Goal: Task Accomplishment & Management: Use online tool/utility

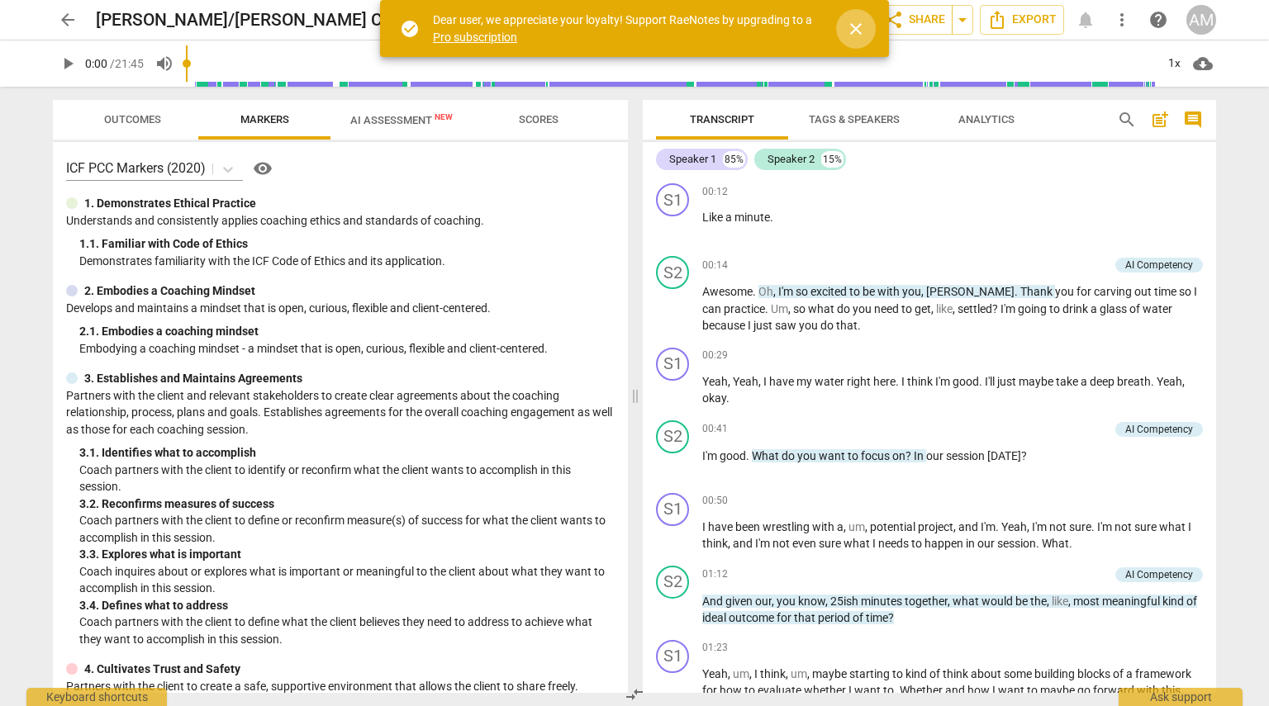
click at [857, 36] on span "close" at bounding box center [856, 29] width 20 height 20
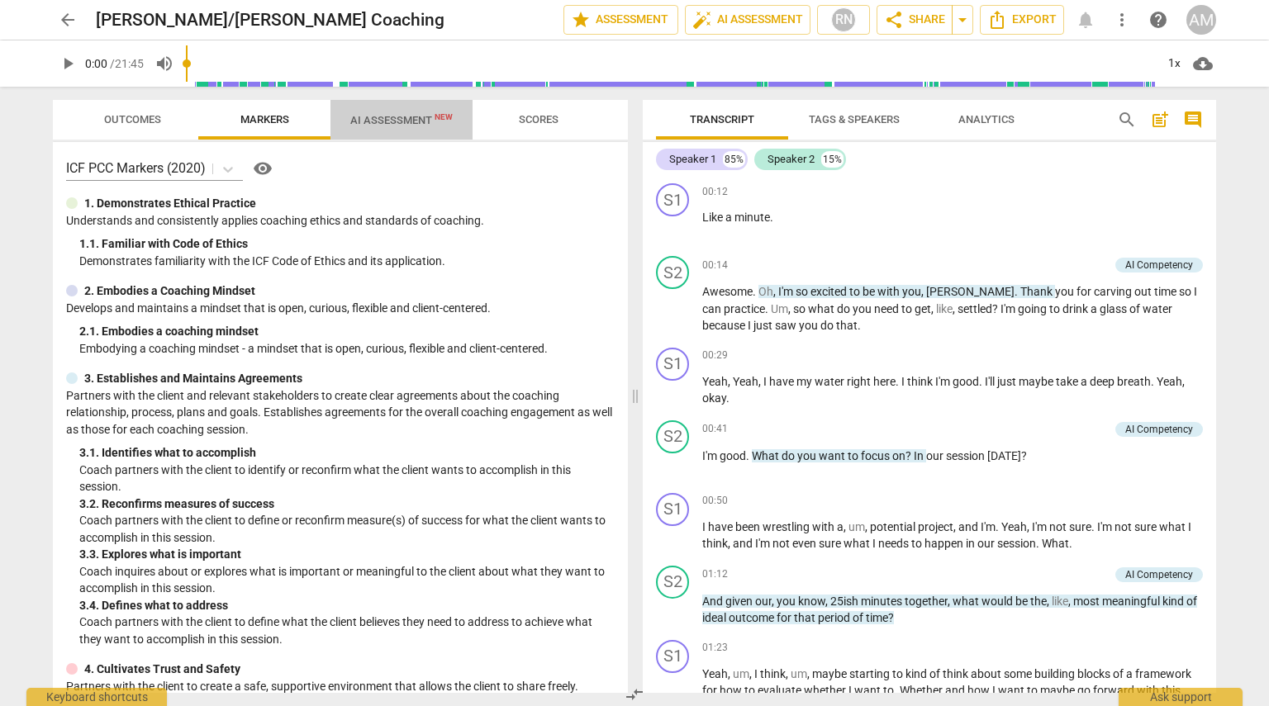
click at [388, 119] on span "AI Assessment New" at bounding box center [401, 120] width 102 height 12
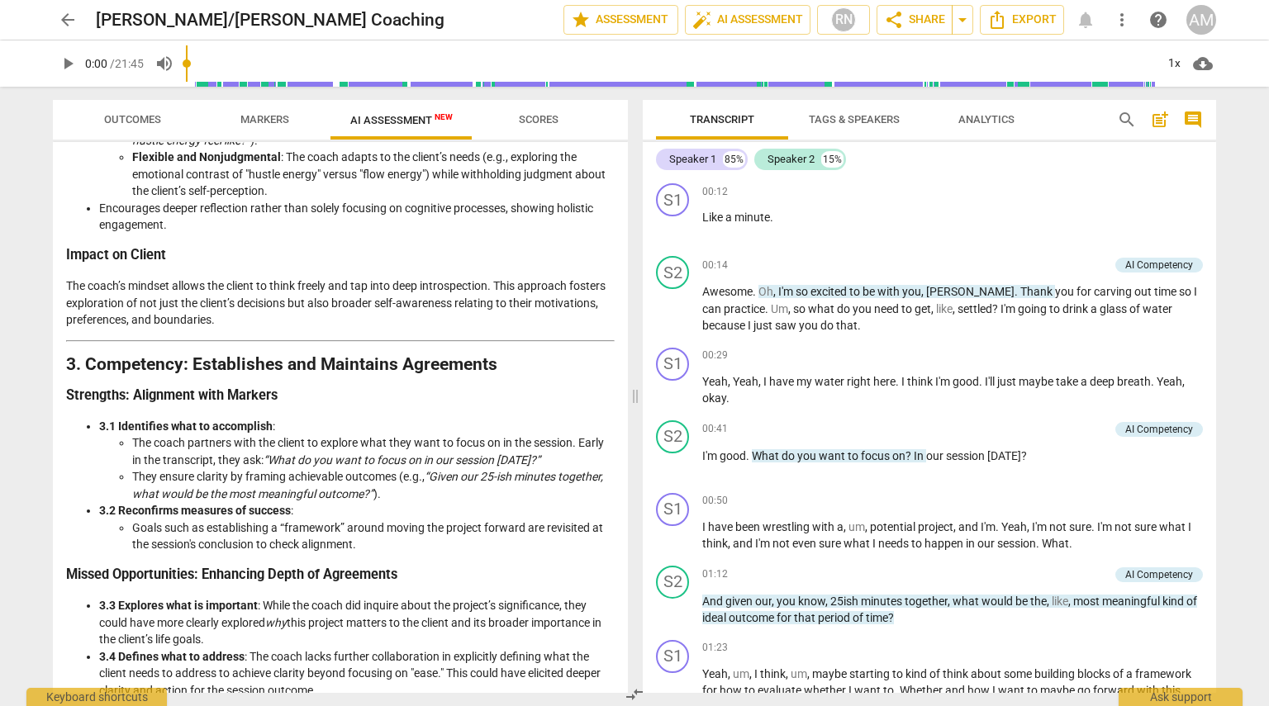
scroll to position [644, 0]
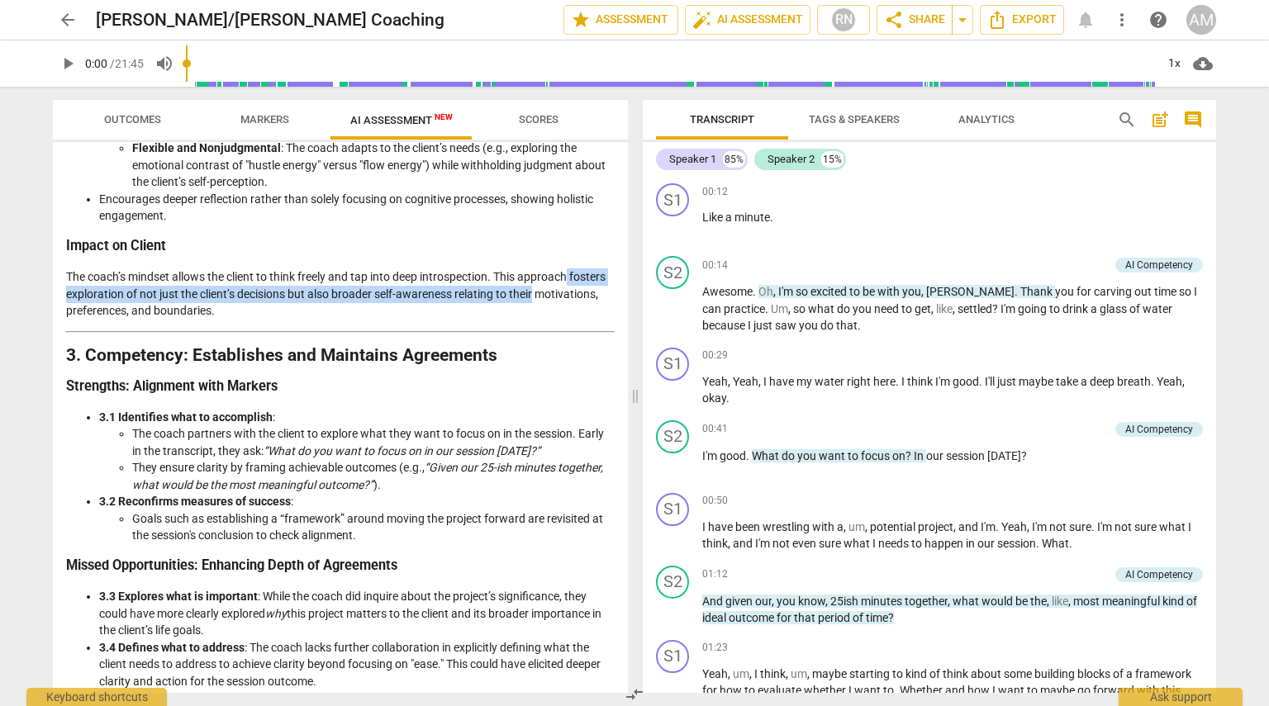
drag, startPoint x: 621, startPoint y: 279, endPoint x: 621, endPoint y: 288, distance: 9.1
click at [621, 288] on div "Disclaimer: AI can make mistakes. Consult a qualified mentor coach before actin…" at bounding box center [340, 417] width 575 height 551
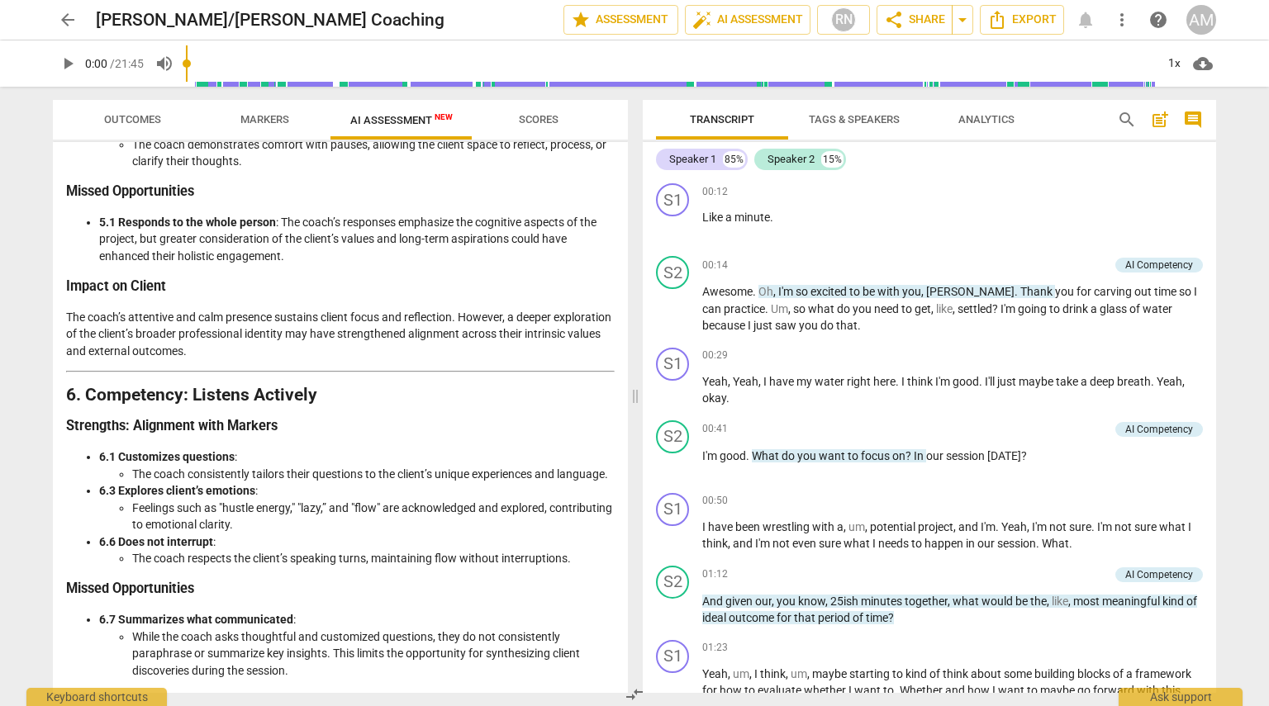
scroll to position [1860, 0]
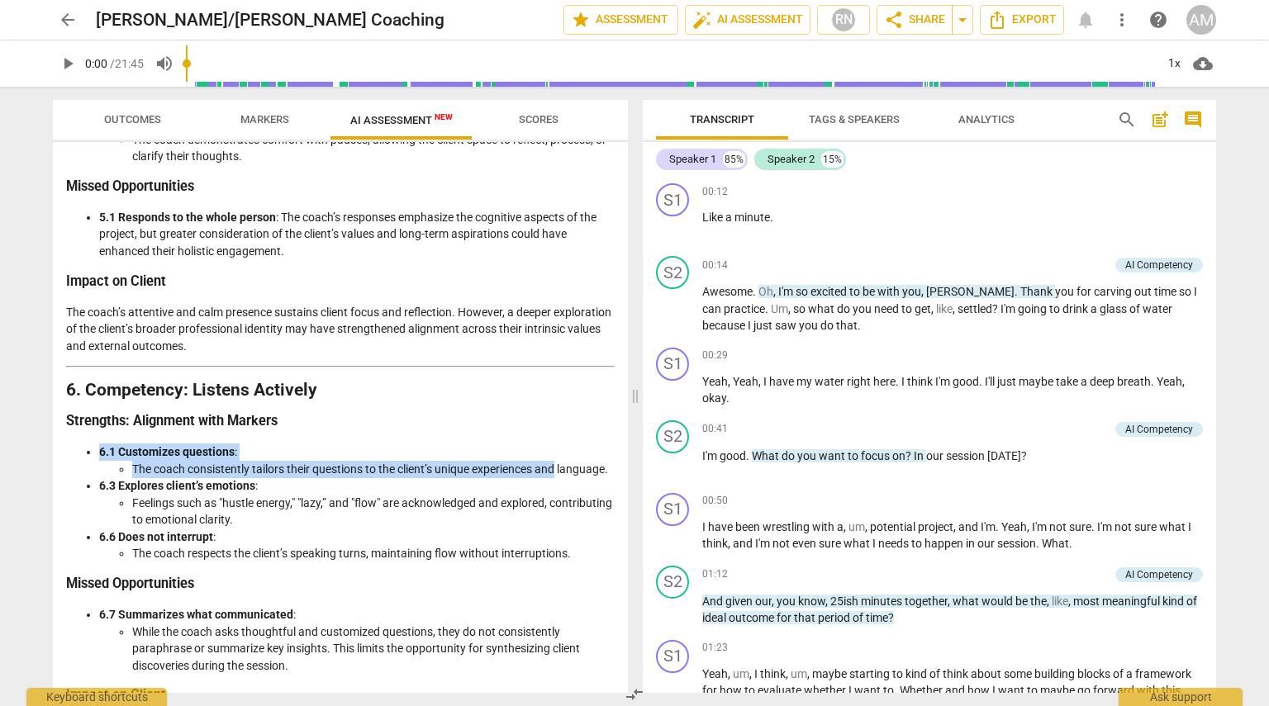
drag, startPoint x: 621, startPoint y: 455, endPoint x: 622, endPoint y: 465, distance: 9.9
click at [622, 465] on div "Disclaimer: AI can make mistakes. Consult a qualified mentor coach before actin…" at bounding box center [340, 417] width 575 height 551
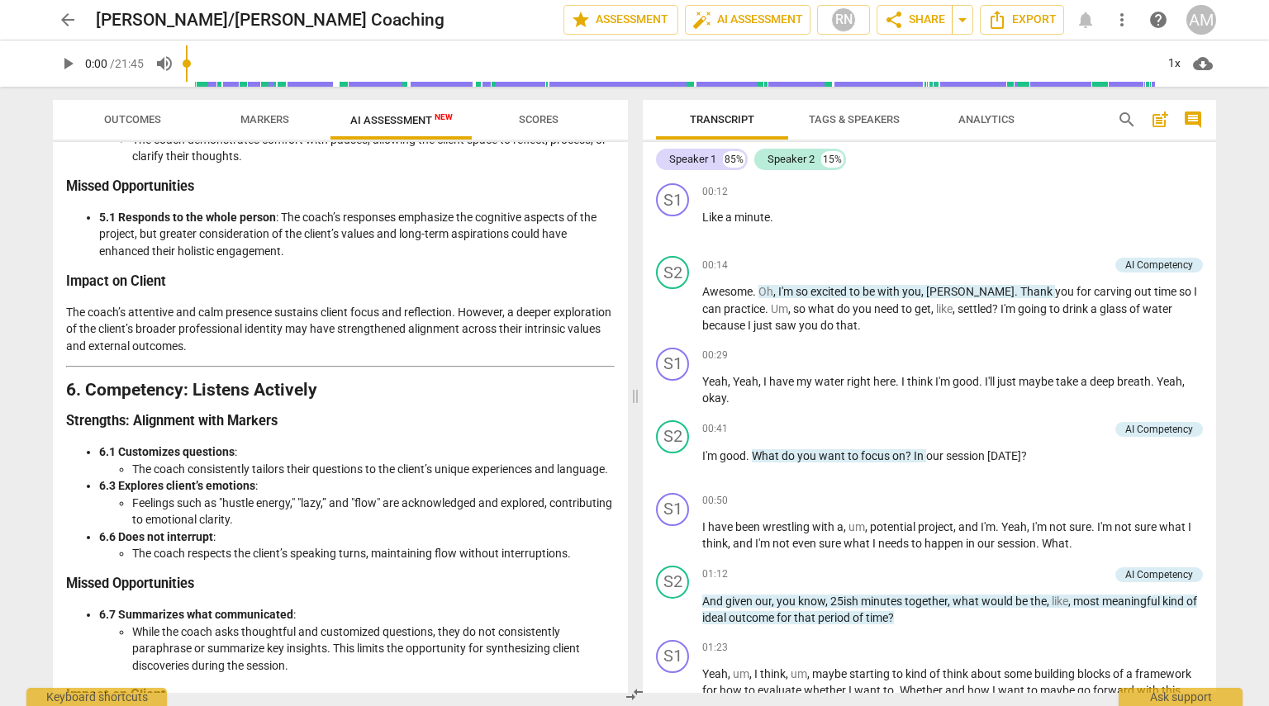
click at [542, 399] on div "Analysis of the Coach’s Approach Overview Using the ICF PCC Markers (2020), thi…" at bounding box center [340, 92] width 549 height 3535
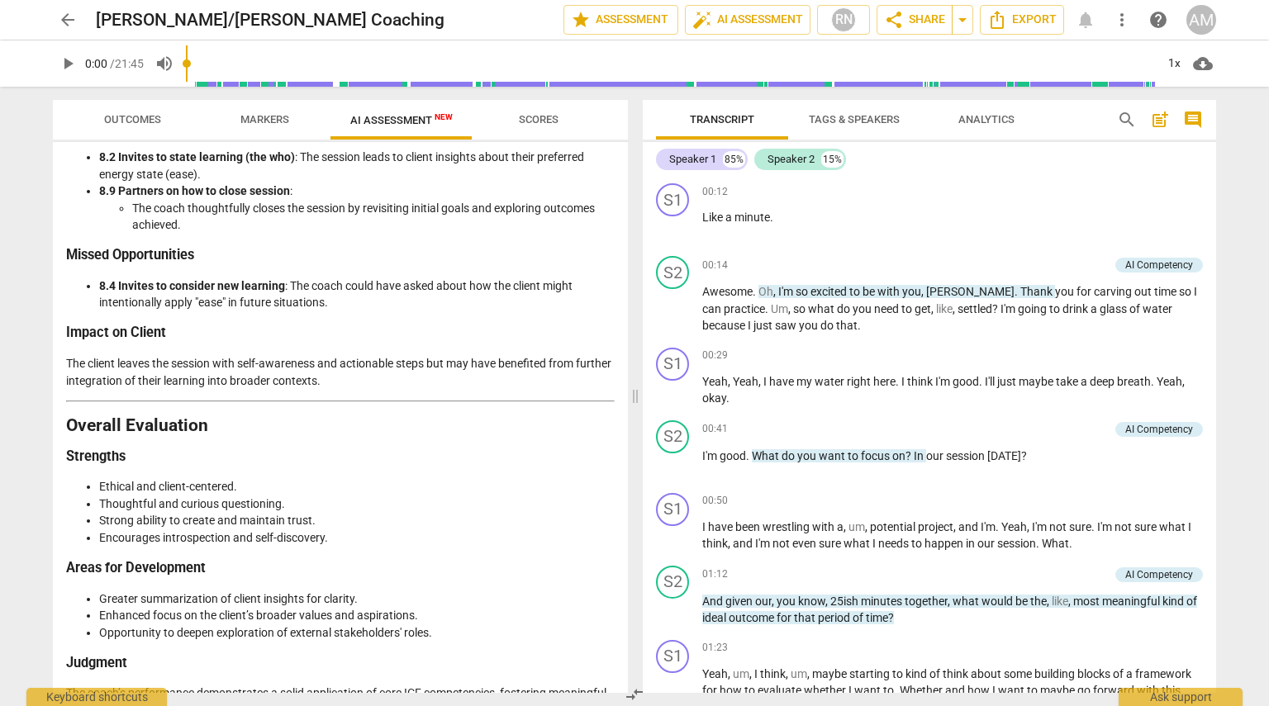
scroll to position [3053, 0]
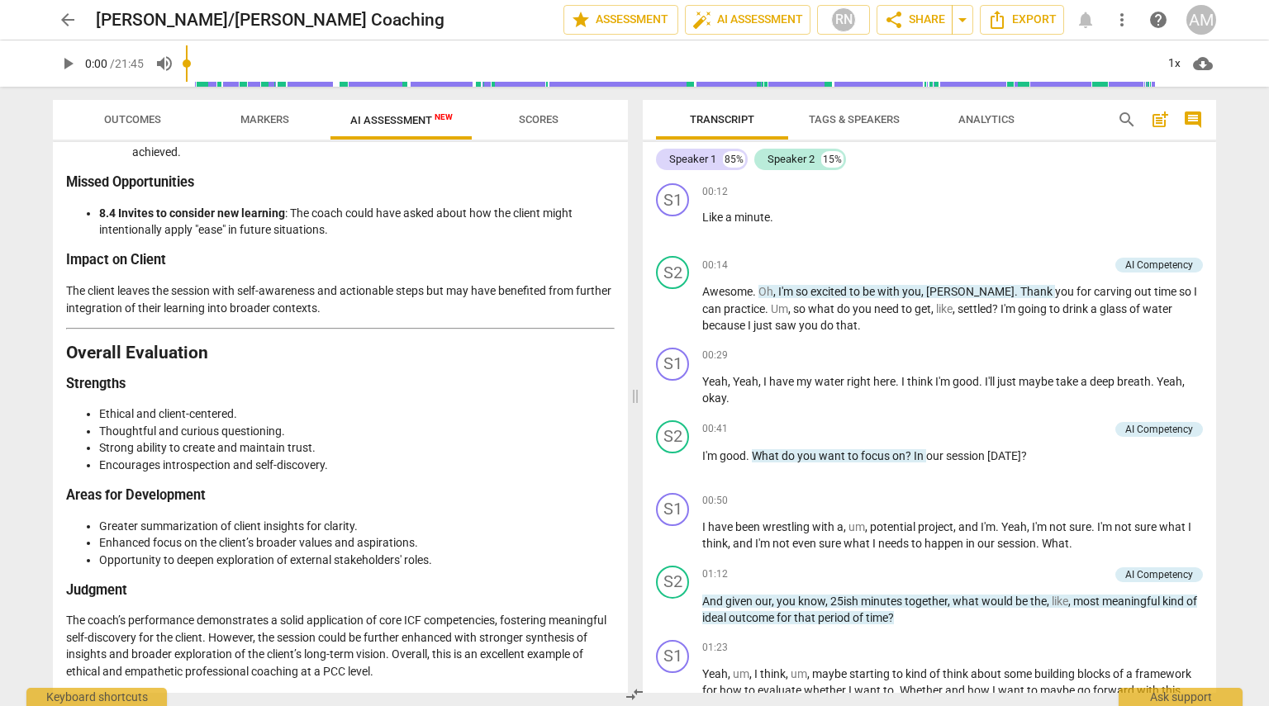
drag, startPoint x: 621, startPoint y: 634, endPoint x: 622, endPoint y: 644, distance: 9.9
click at [622, 644] on div "Disclaimer: AI can make mistakes. Consult a qualified mentor coach before actin…" at bounding box center [340, 417] width 575 height 551
click at [67, 17] on span "arrow_back" at bounding box center [68, 20] width 20 height 20
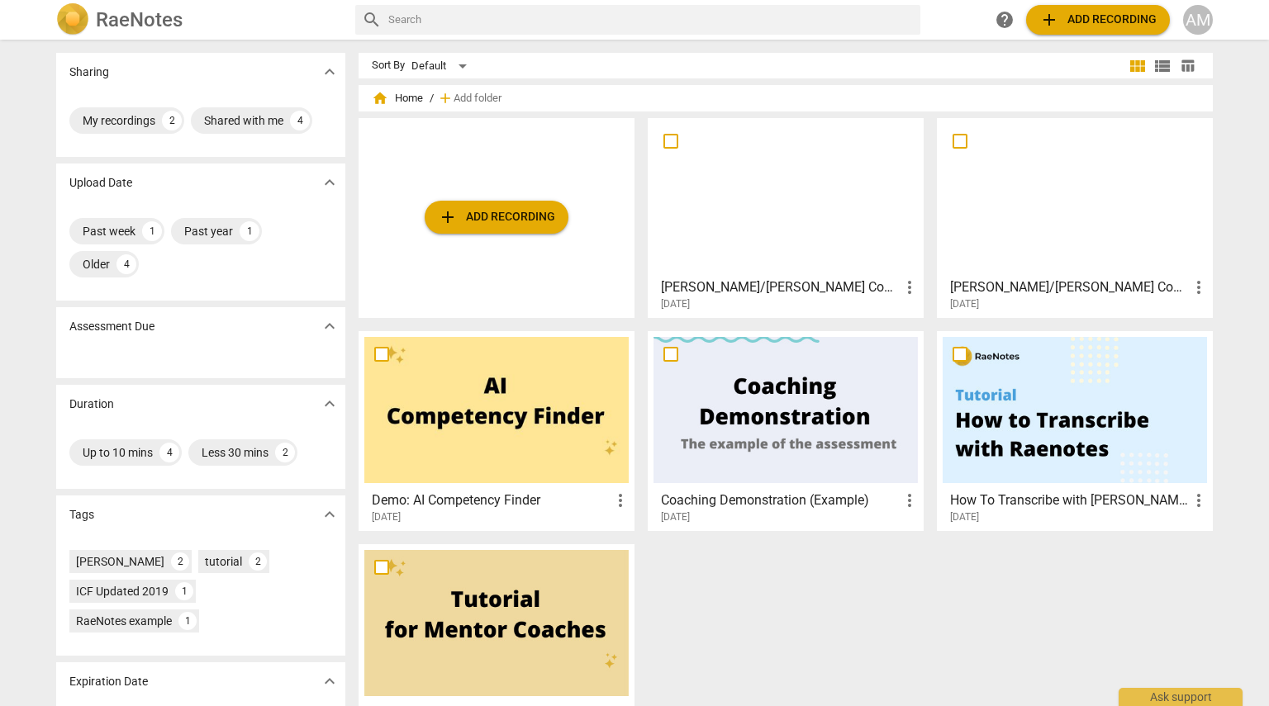
click at [1069, 224] on div at bounding box center [1075, 197] width 264 height 146
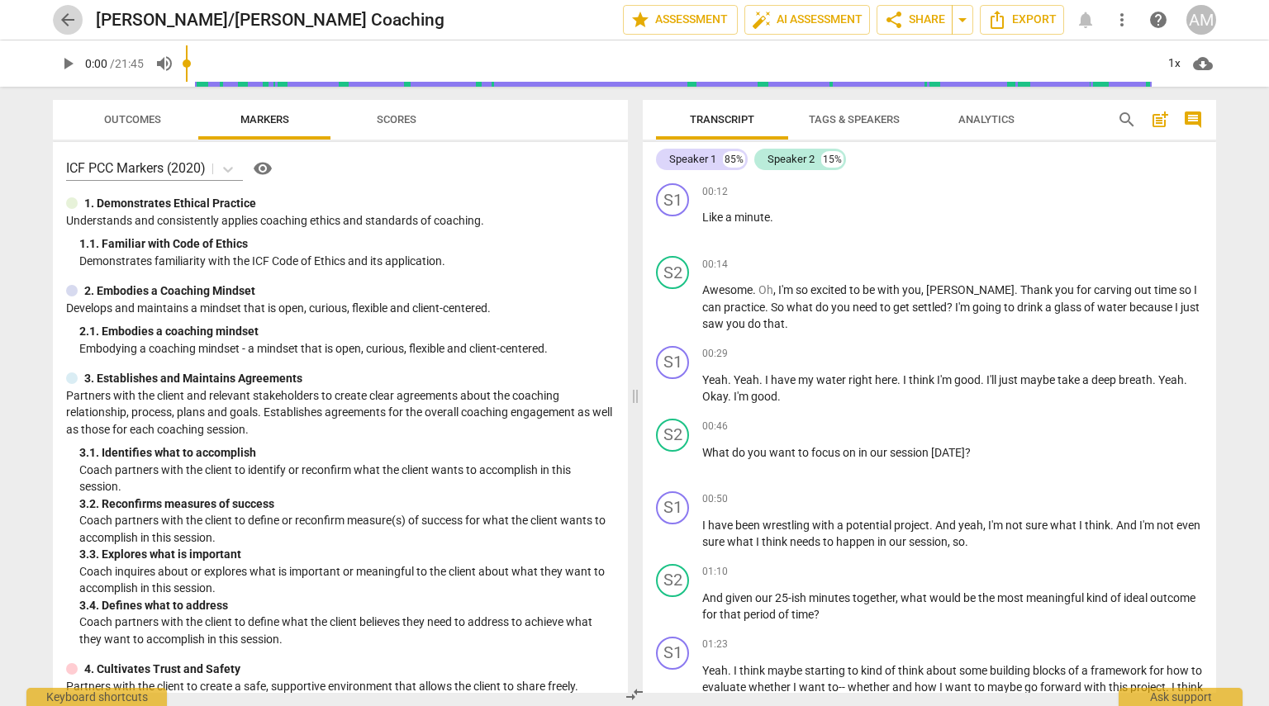
click at [66, 20] on span "arrow_back" at bounding box center [68, 20] width 20 height 20
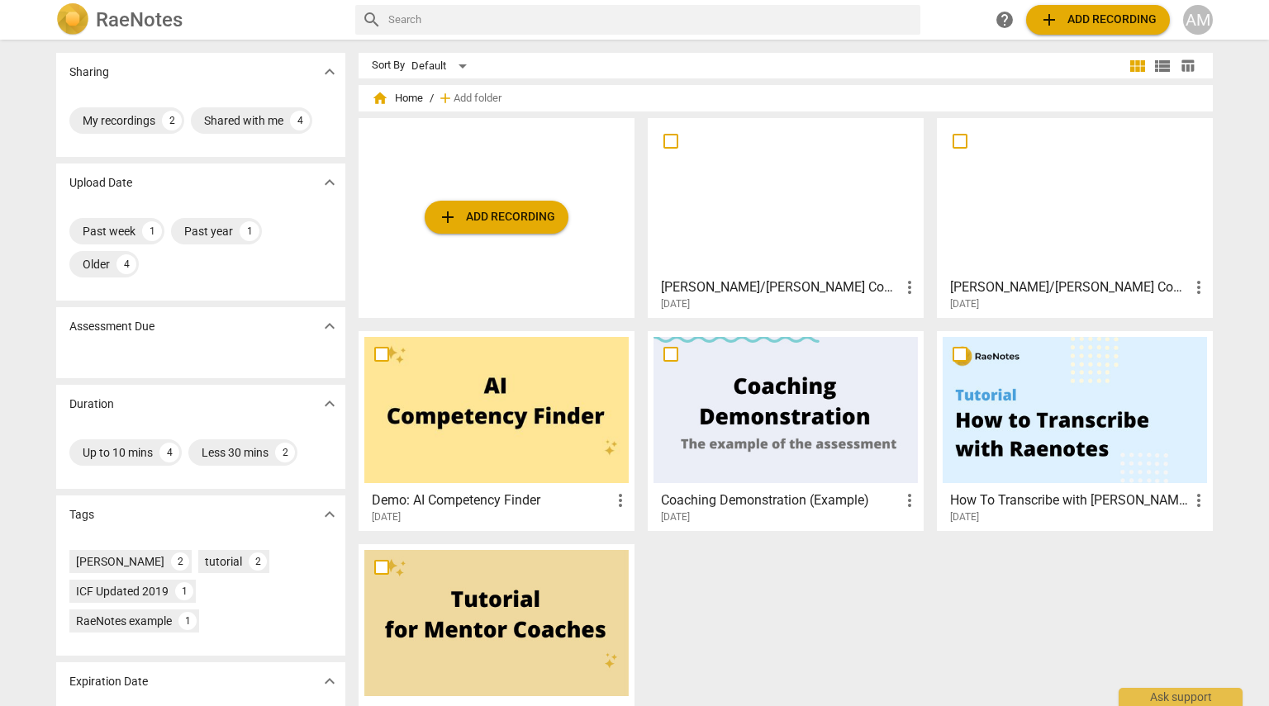
click at [793, 194] on div at bounding box center [785, 197] width 264 height 146
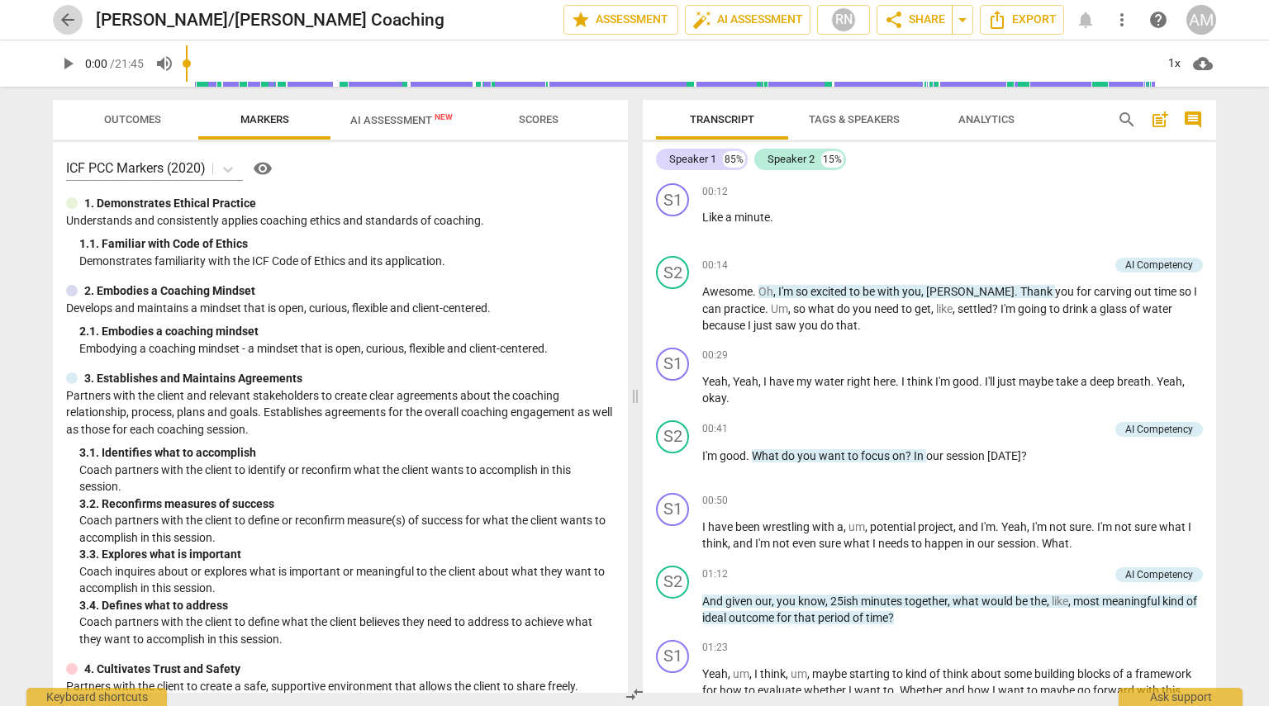
click at [69, 21] on span "arrow_back" at bounding box center [68, 20] width 20 height 20
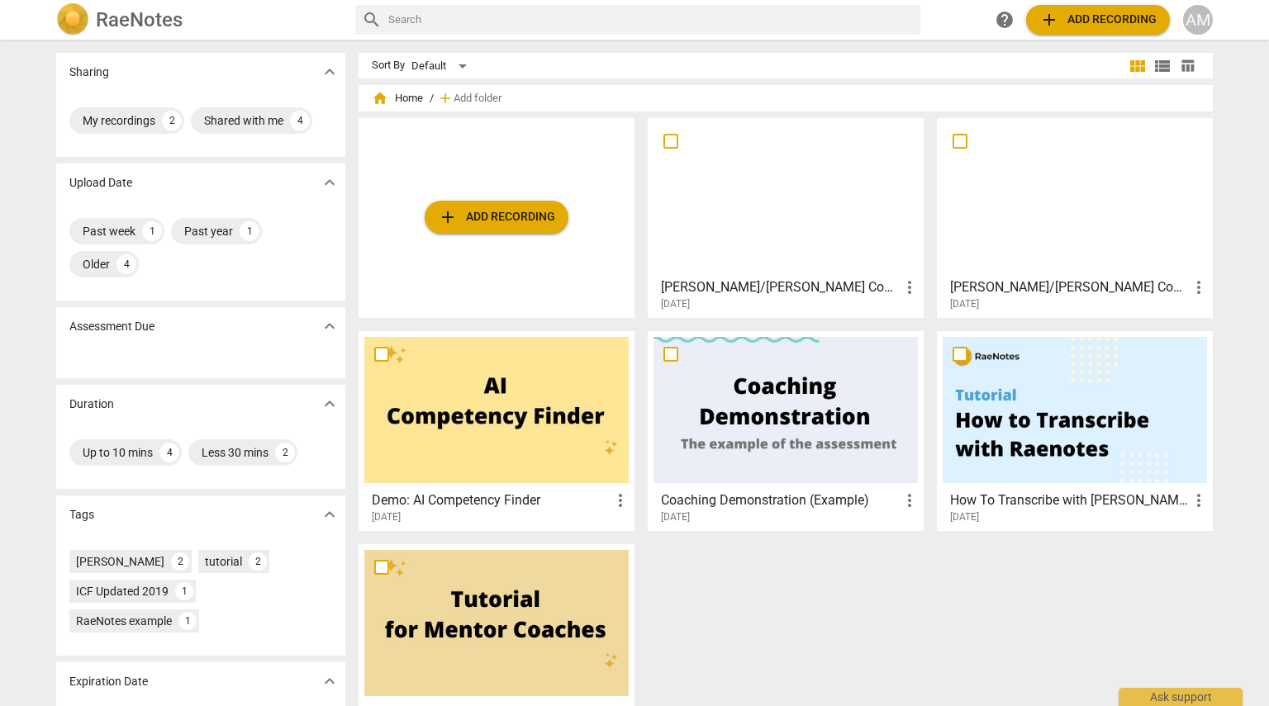
click at [1067, 276] on div "Susan/Ashley Coaching more_vert 2025-07-21" at bounding box center [1076, 290] width 266 height 41
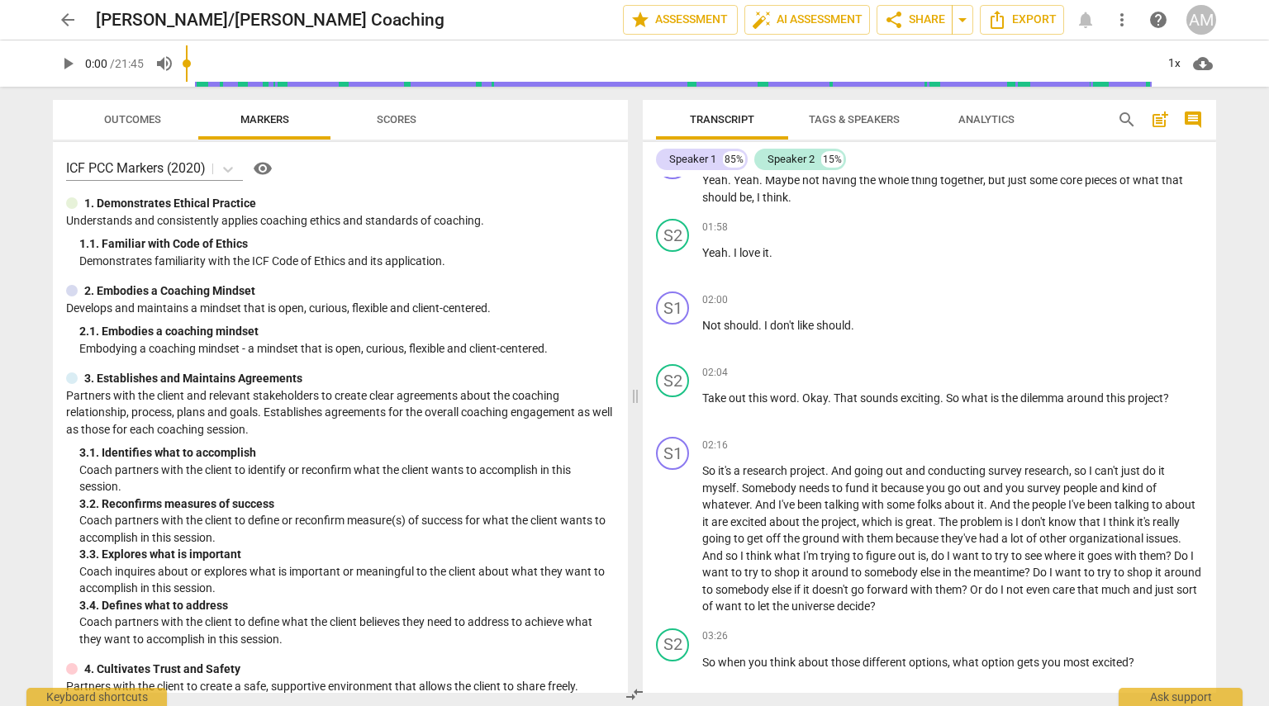
scroll to position [660, 0]
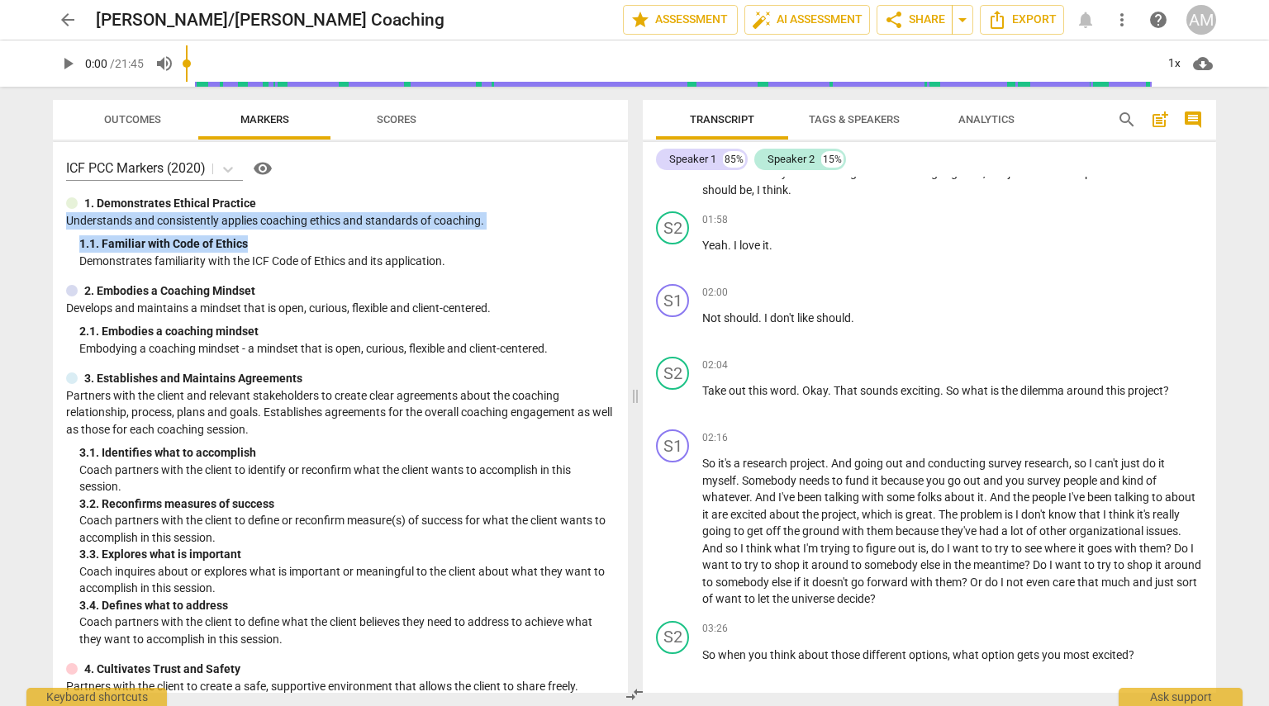
drag, startPoint x: 621, startPoint y: 202, endPoint x: 627, endPoint y: 232, distance: 30.3
click at [627, 232] on div "ICF PCC Markers (2020) visibility 1. Demonstrates Ethical Practice Understands …" at bounding box center [340, 417] width 575 height 551
click at [140, 115] on span "Outcomes" at bounding box center [132, 119] width 57 height 12
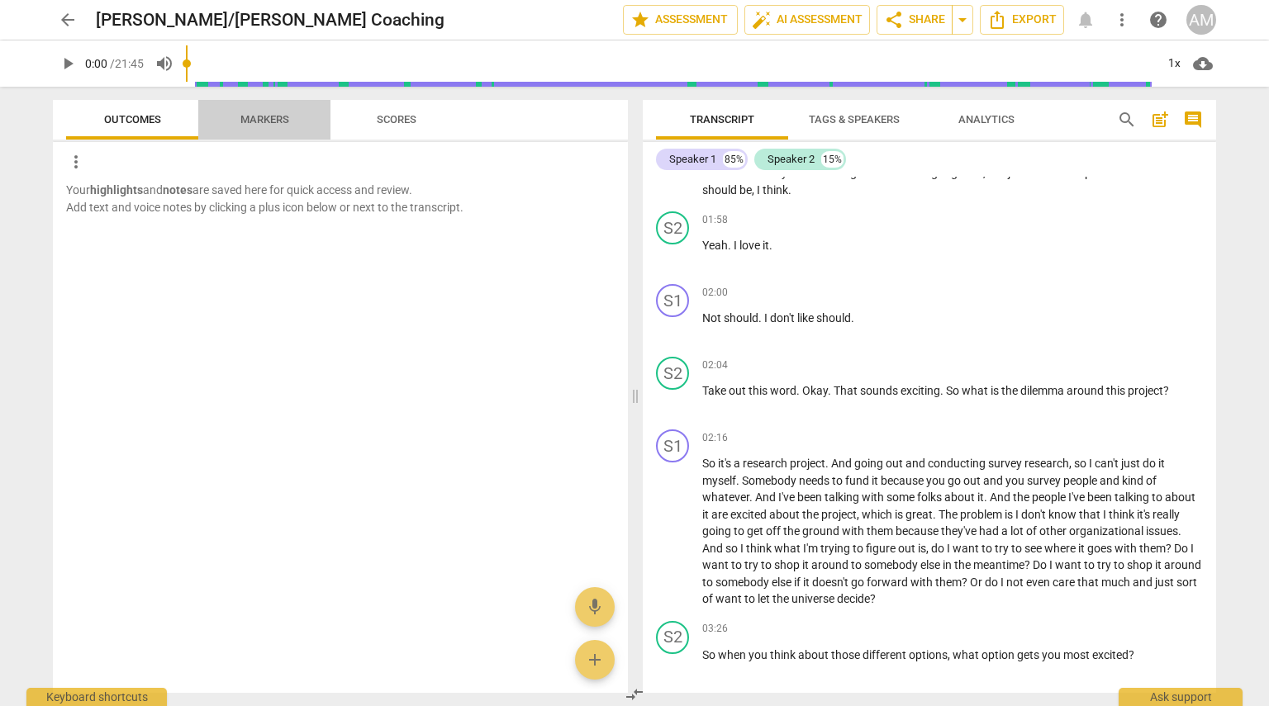
click at [254, 116] on span "Markers" at bounding box center [264, 119] width 49 height 12
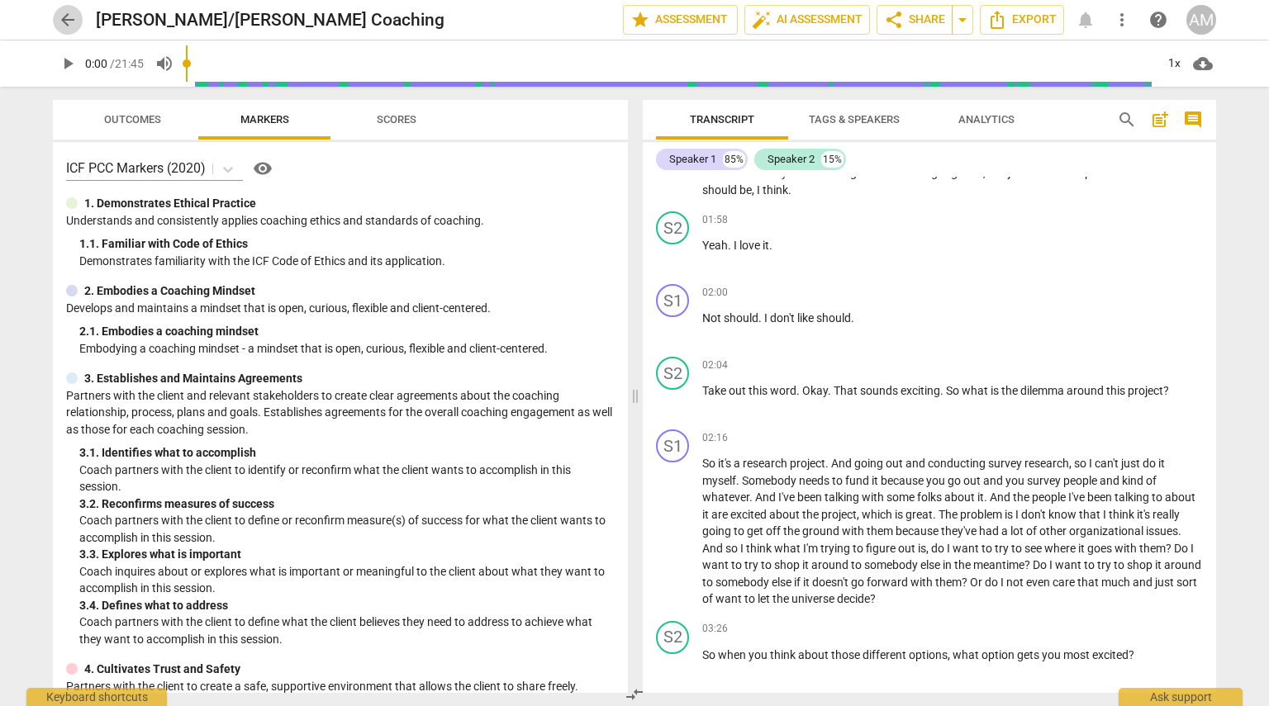
click at [68, 16] on span "arrow_back" at bounding box center [68, 20] width 20 height 20
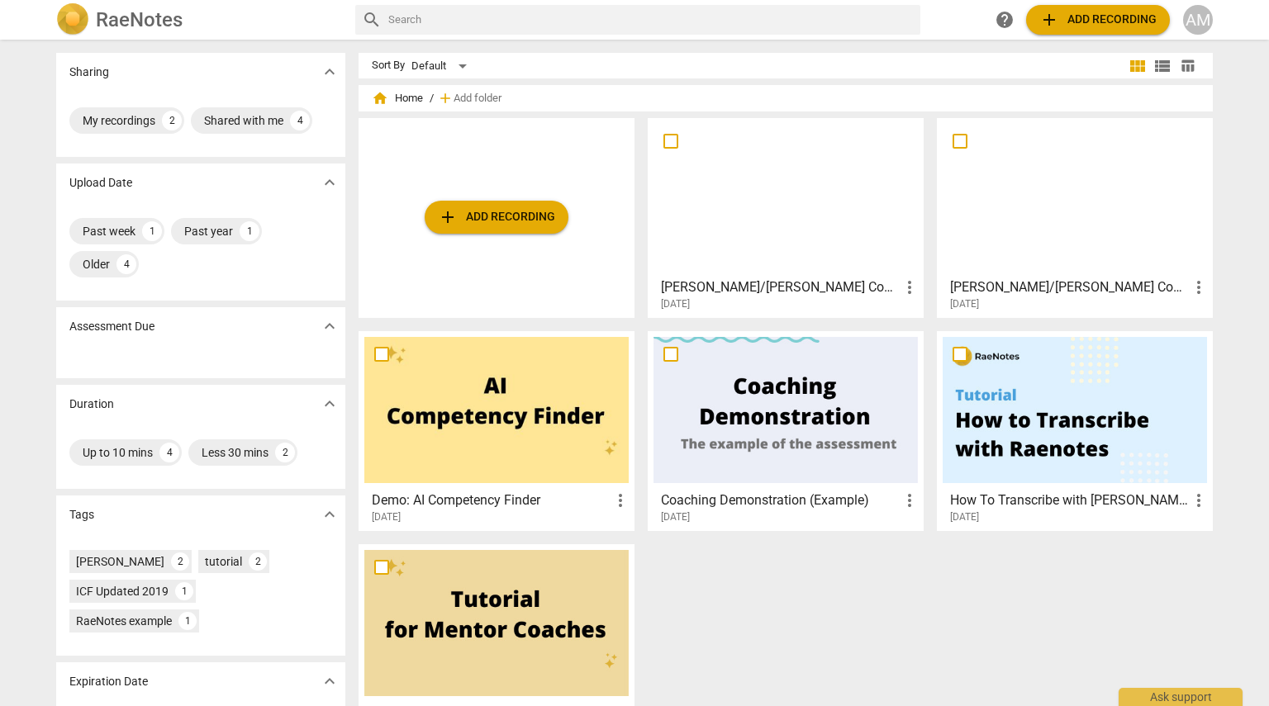
click at [797, 204] on div at bounding box center [785, 197] width 264 height 146
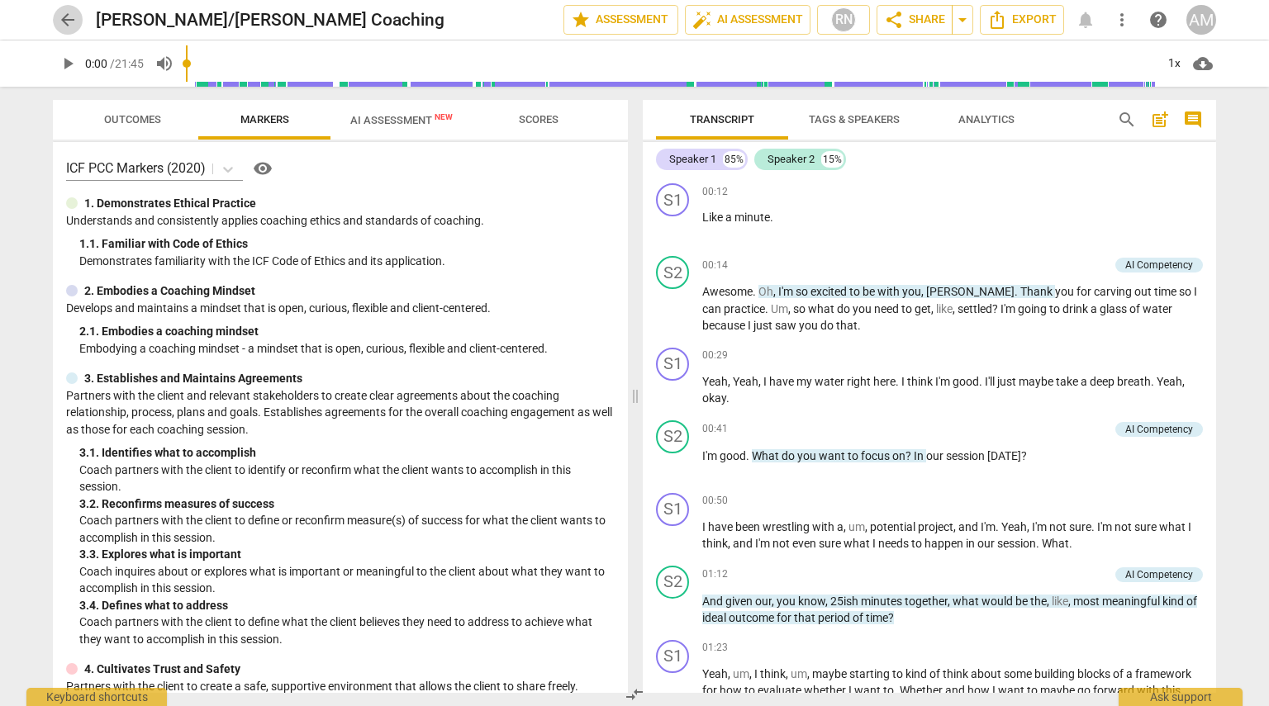
click at [69, 21] on span "arrow_back" at bounding box center [68, 20] width 20 height 20
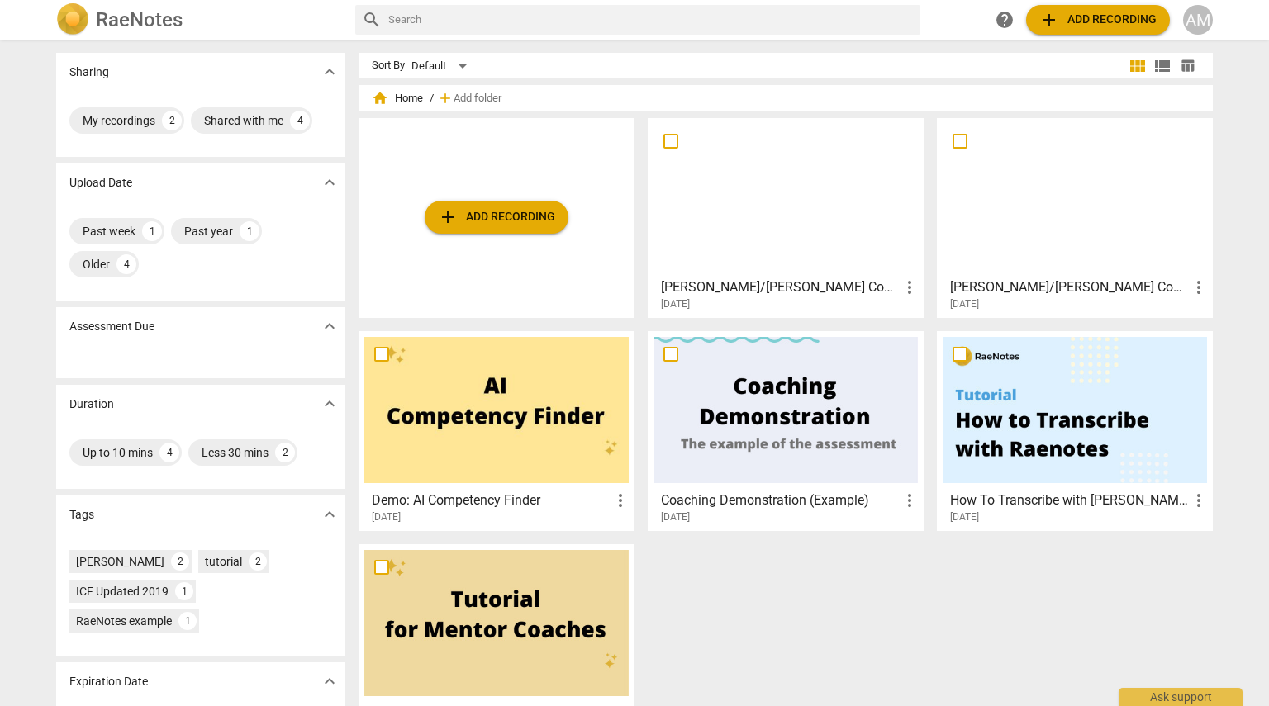
click at [1013, 166] on div at bounding box center [1075, 197] width 264 height 146
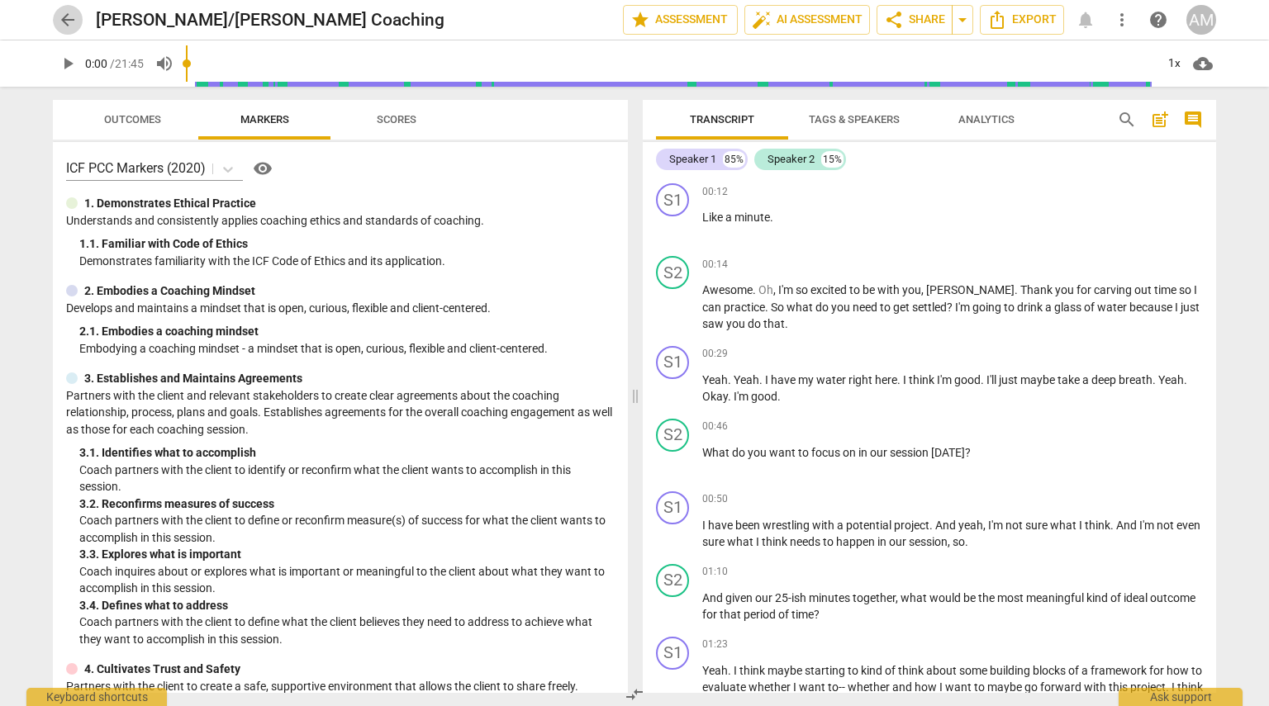
click at [69, 15] on span "arrow_back" at bounding box center [68, 20] width 20 height 20
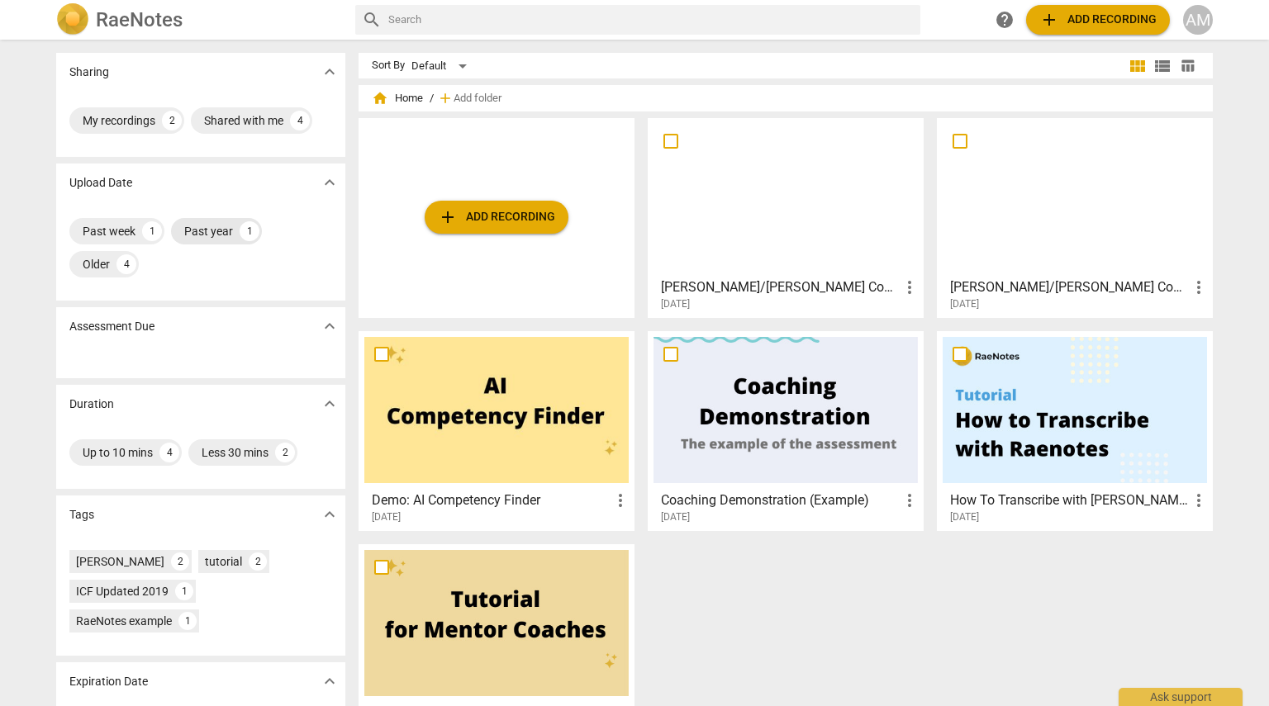
click at [193, 230] on div "Past year" at bounding box center [208, 231] width 49 height 17
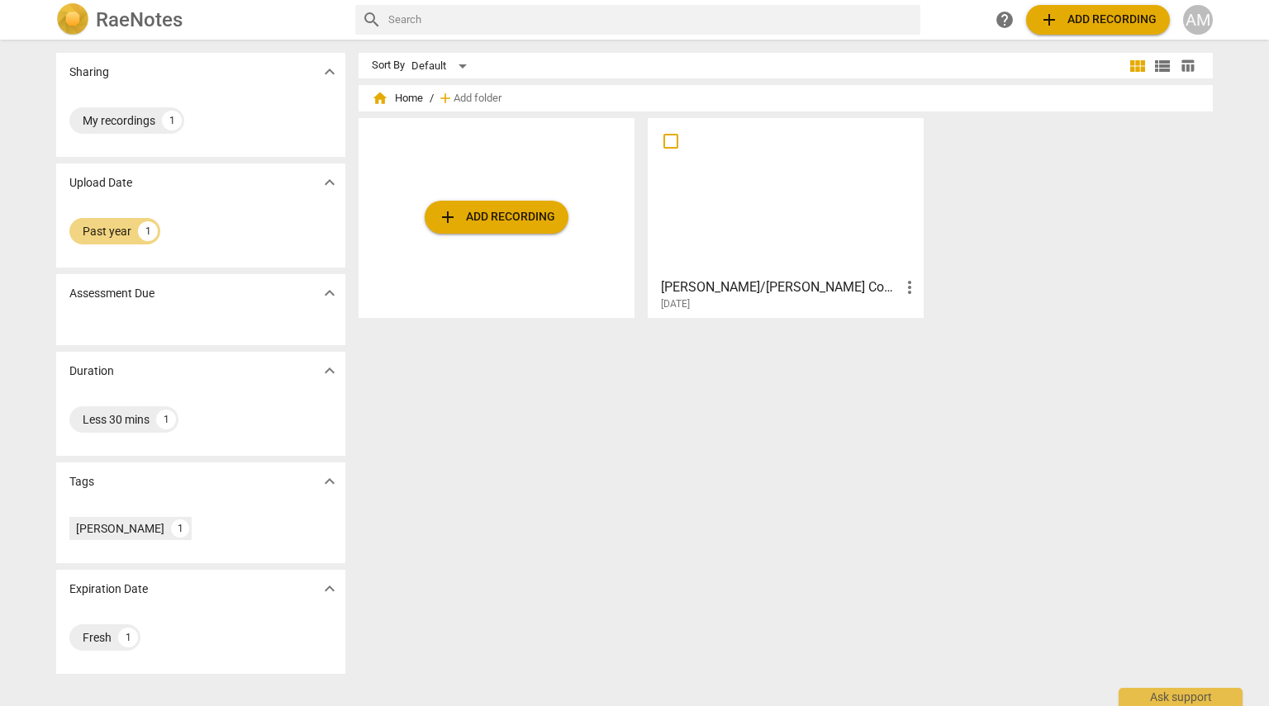
click at [767, 217] on div at bounding box center [785, 197] width 264 height 146
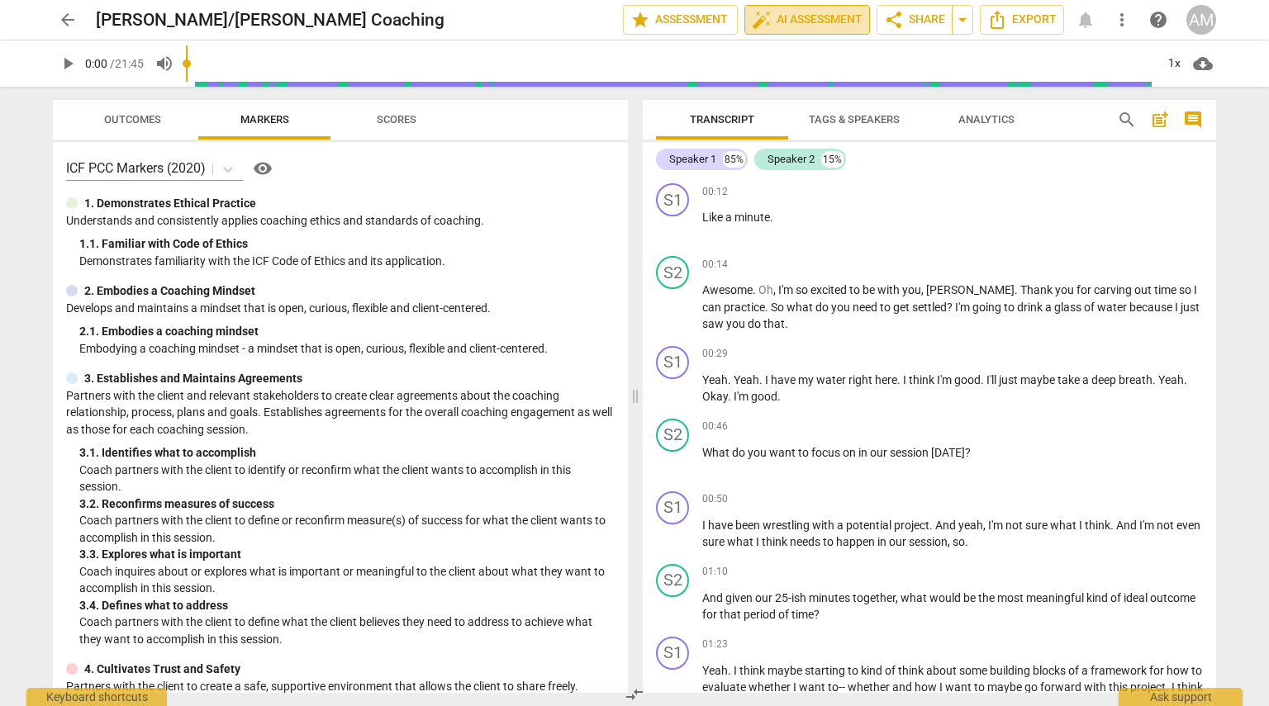
click at [800, 22] on span "auto_fix_high AI Assessment" at bounding box center [807, 20] width 111 height 20
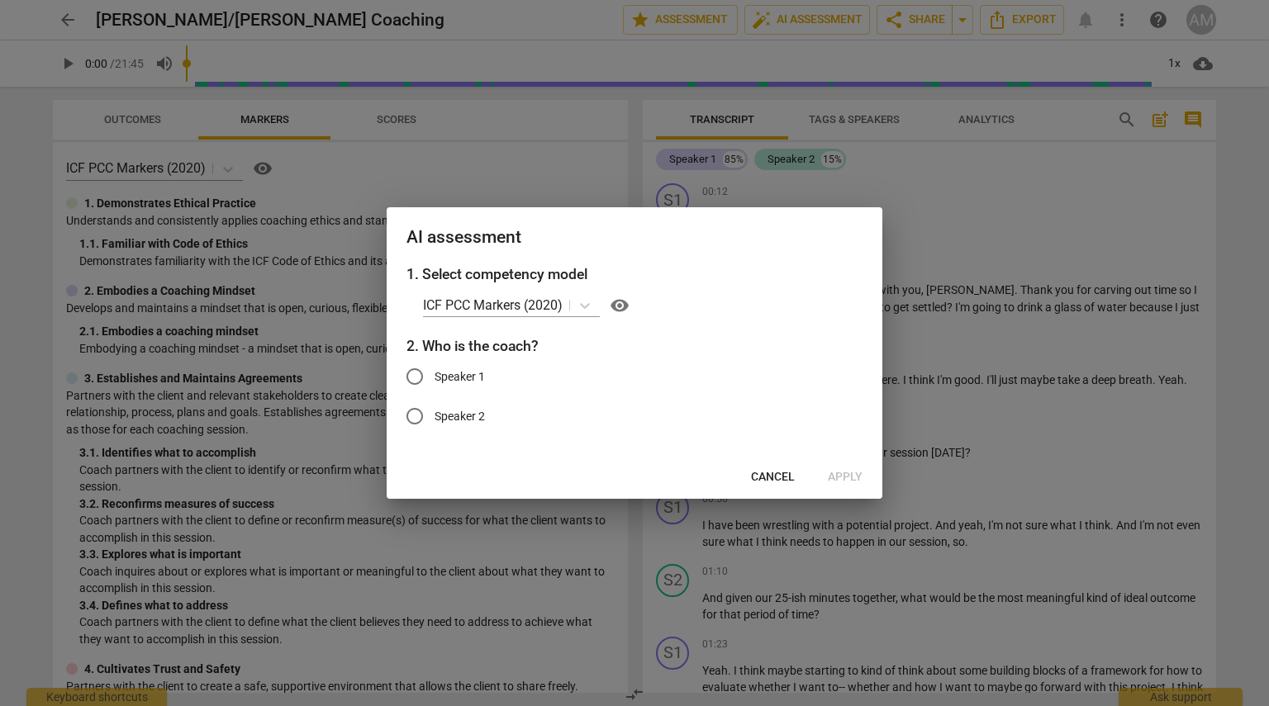
click at [415, 420] on input "Speaker 2" at bounding box center [415, 417] width 40 height 40
radio input "true"
click at [845, 478] on span "Apply" at bounding box center [845, 477] width 35 height 17
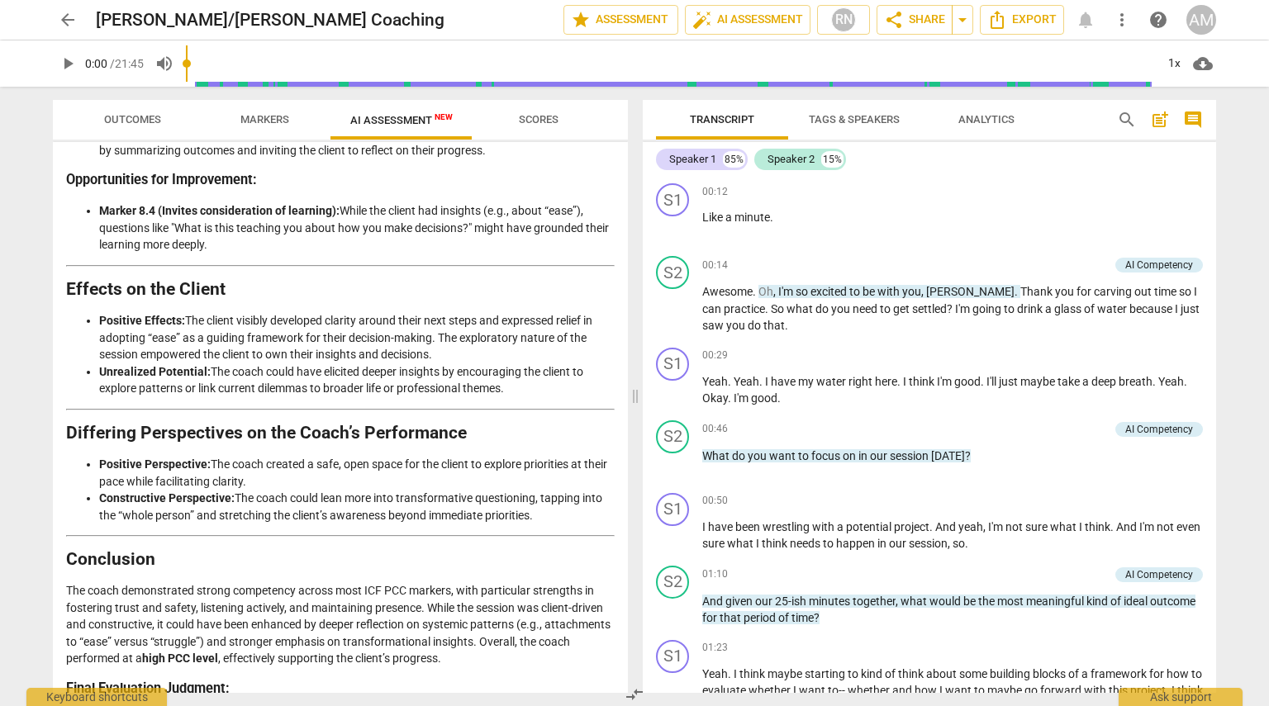
scroll to position [2843, 0]
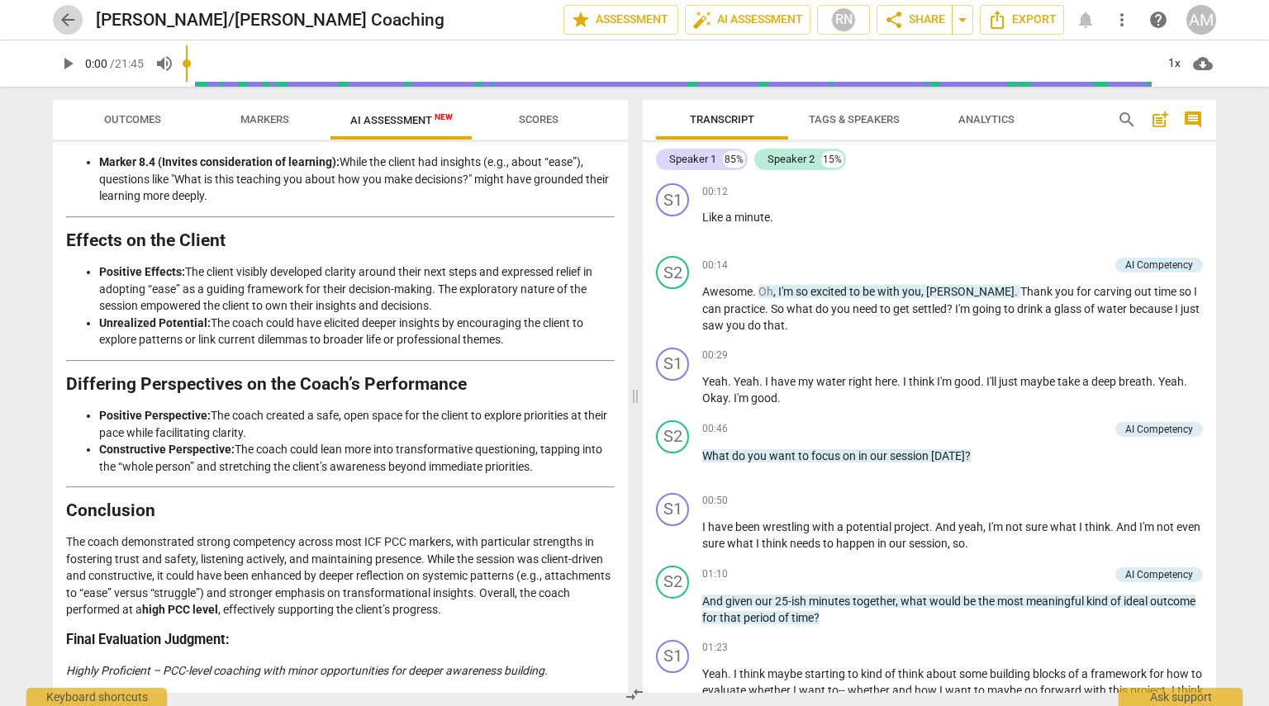
click at [63, 18] on span "arrow_back" at bounding box center [68, 20] width 20 height 20
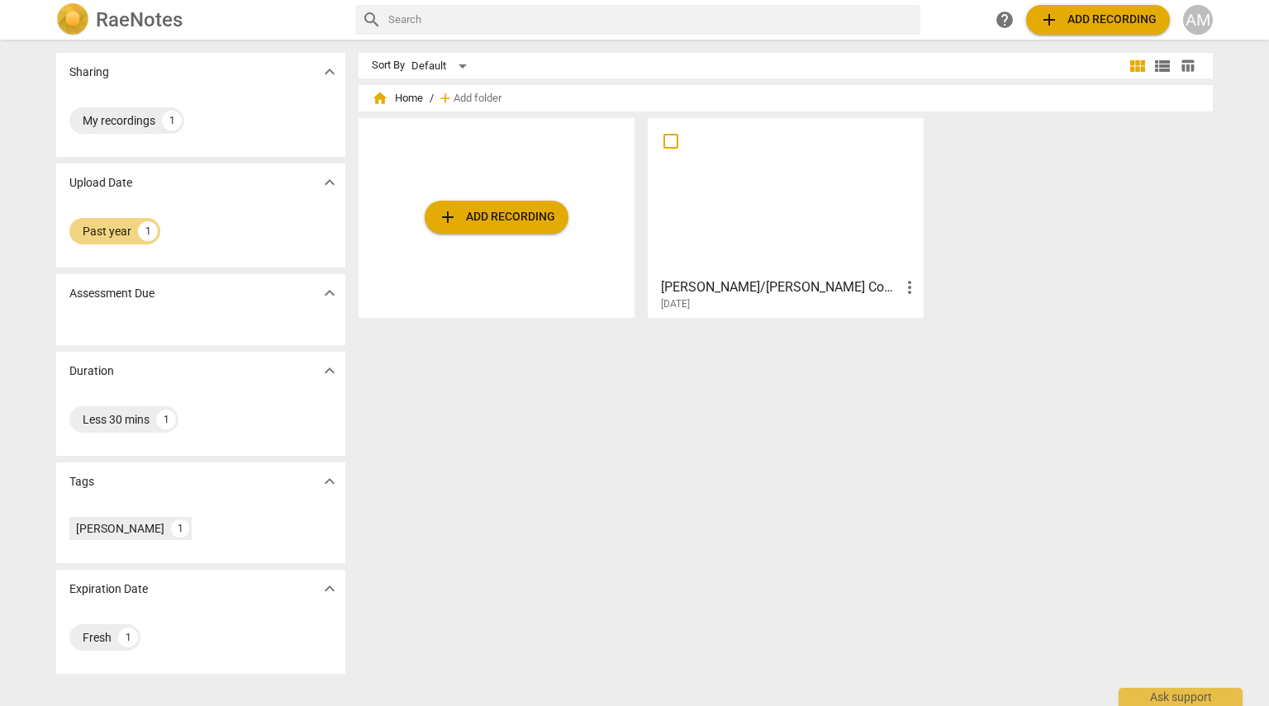
click at [83, 72] on p "Sharing" at bounding box center [89, 72] width 40 height 17
click at [102, 126] on div "My recordings" at bounding box center [119, 120] width 73 height 17
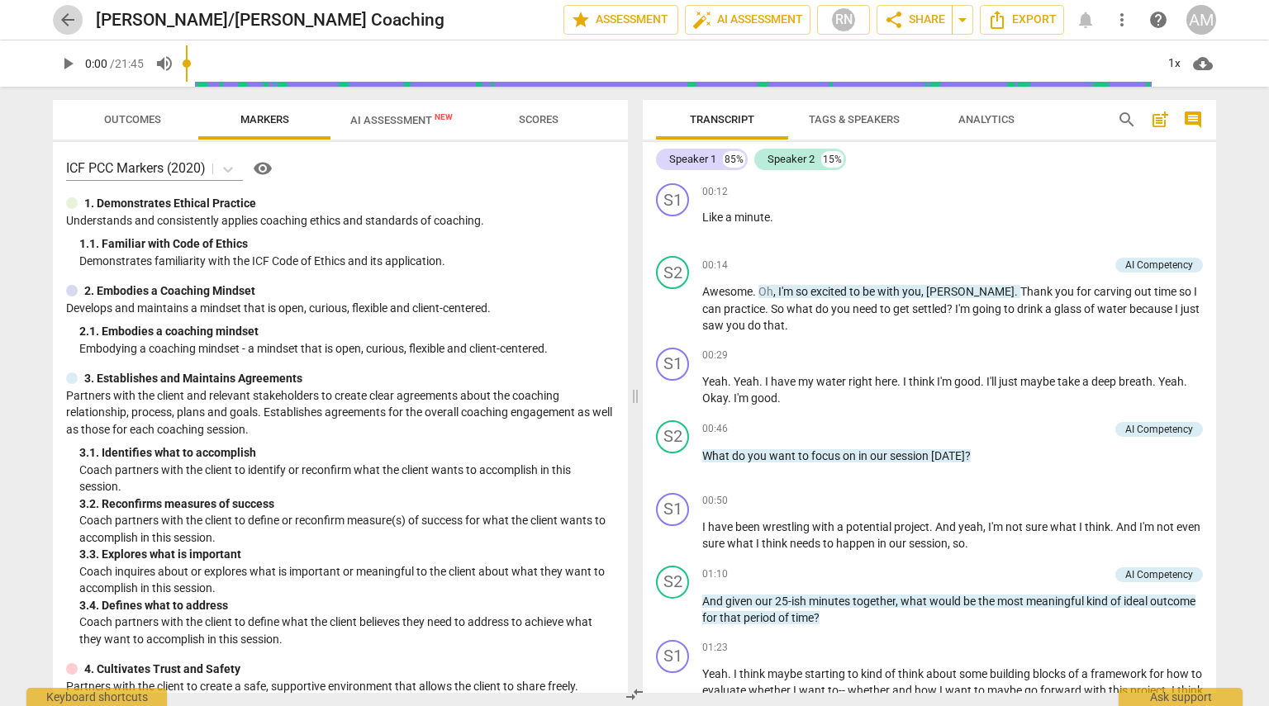
click at [65, 21] on span "arrow_back" at bounding box center [68, 20] width 20 height 20
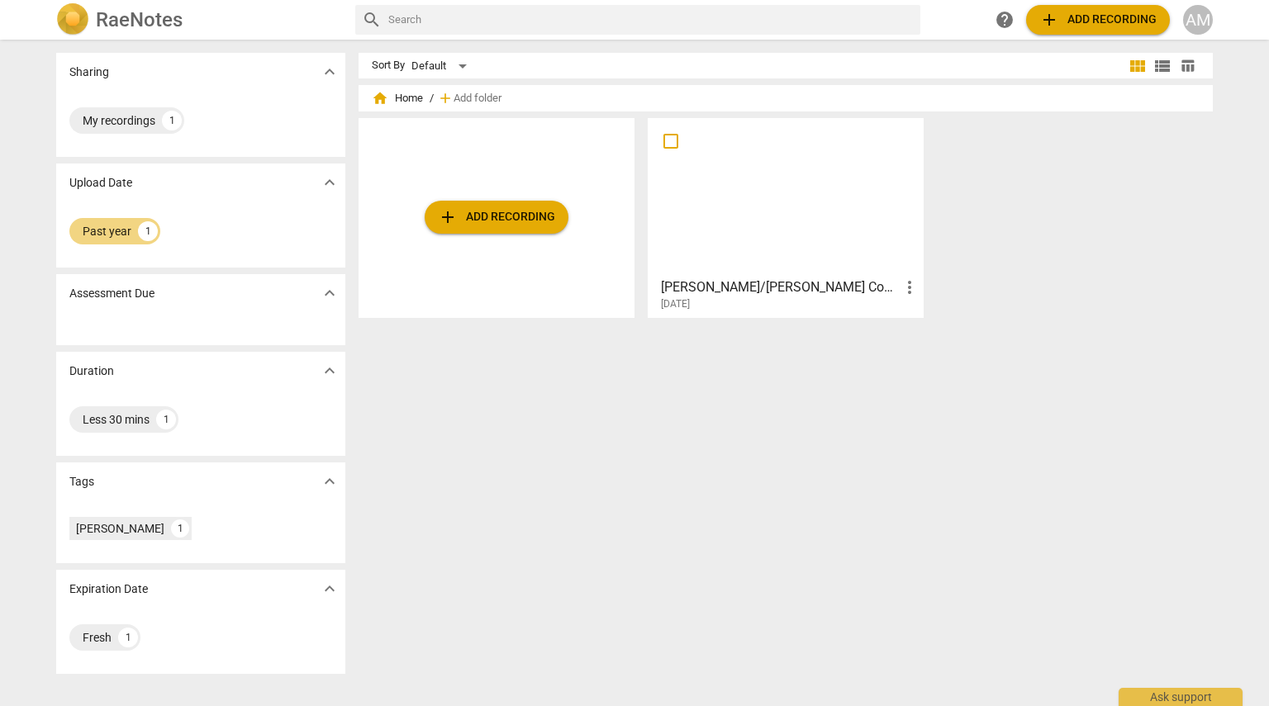
click at [393, 97] on span "home Home" at bounding box center [397, 98] width 51 height 17
click at [380, 97] on span "home" at bounding box center [380, 98] width 17 height 17
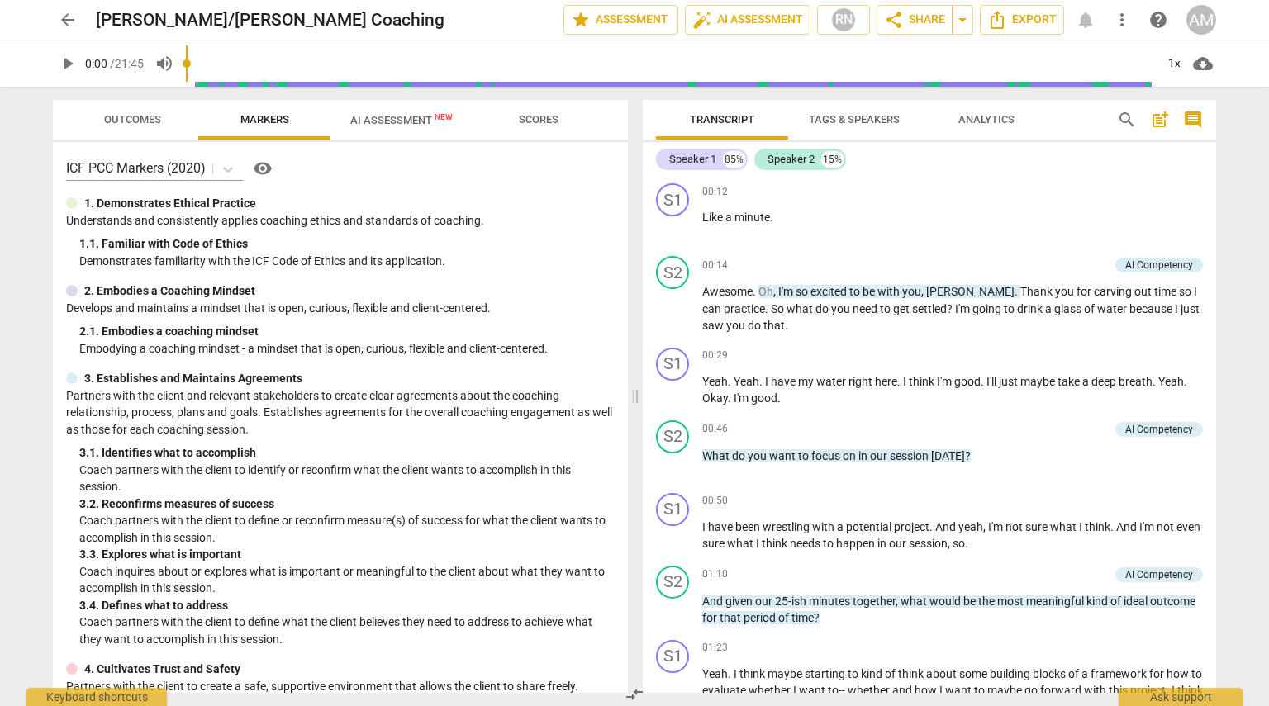
click at [69, 22] on span "arrow_back" at bounding box center [68, 20] width 20 height 20
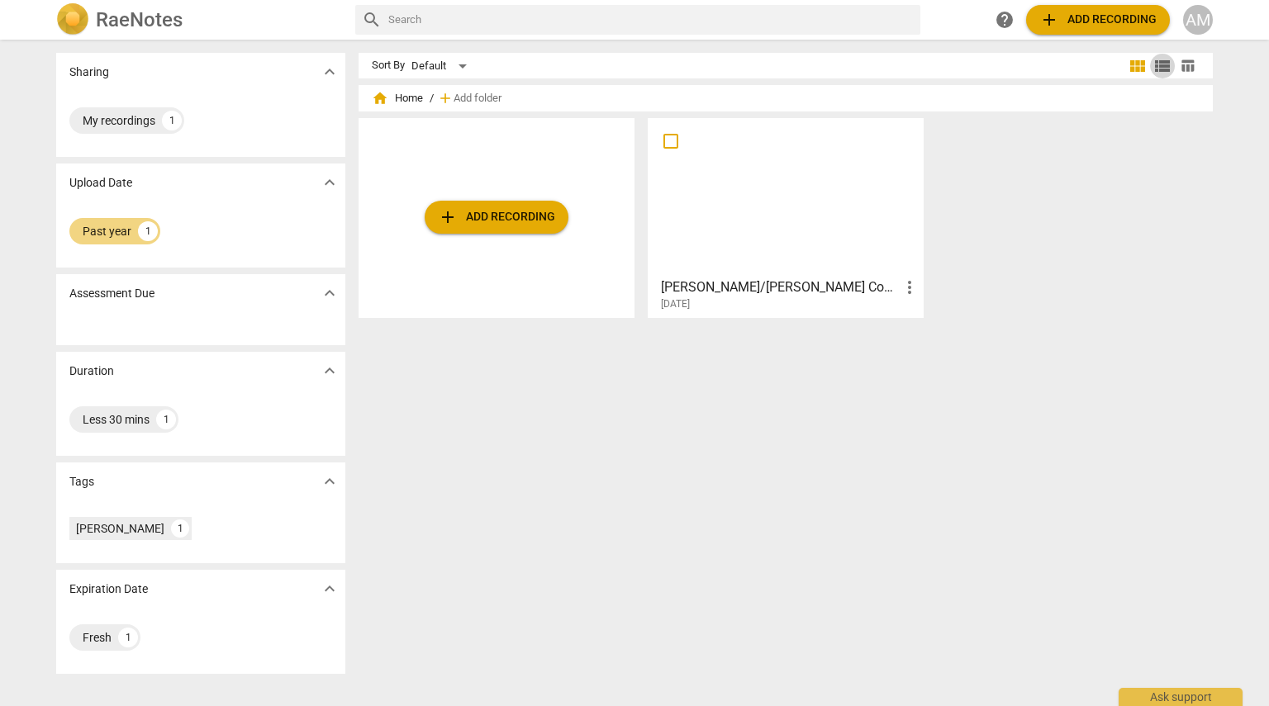
click at [1162, 69] on span "view_list" at bounding box center [1162, 66] width 20 height 20
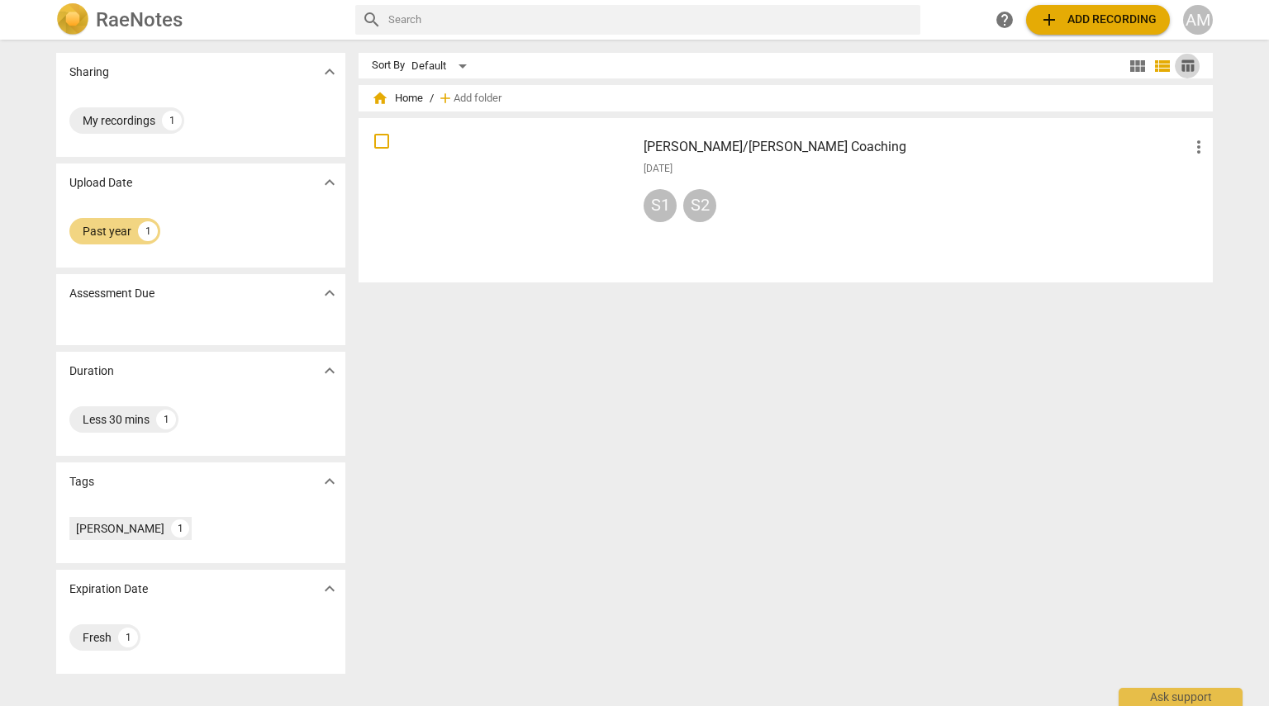
click at [1187, 68] on span "table_chart" at bounding box center [1188, 66] width 16 height 16
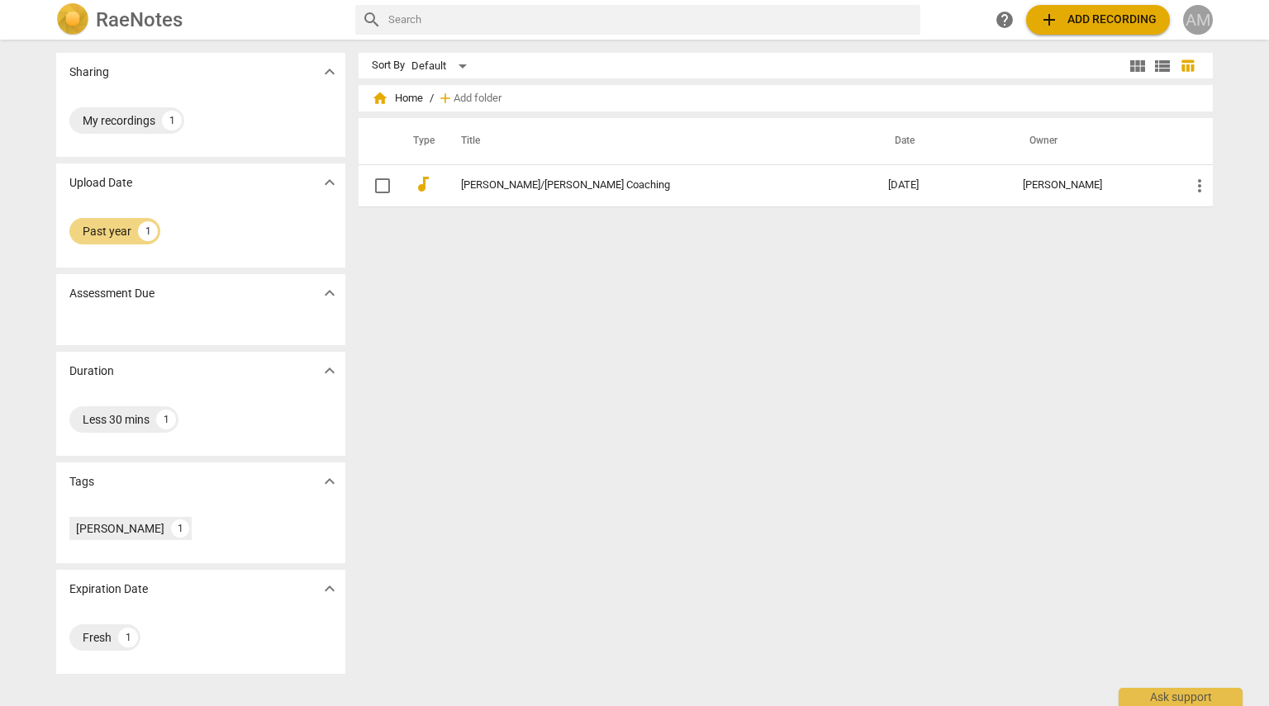
click at [1199, 24] on div "AM" at bounding box center [1198, 20] width 30 height 30
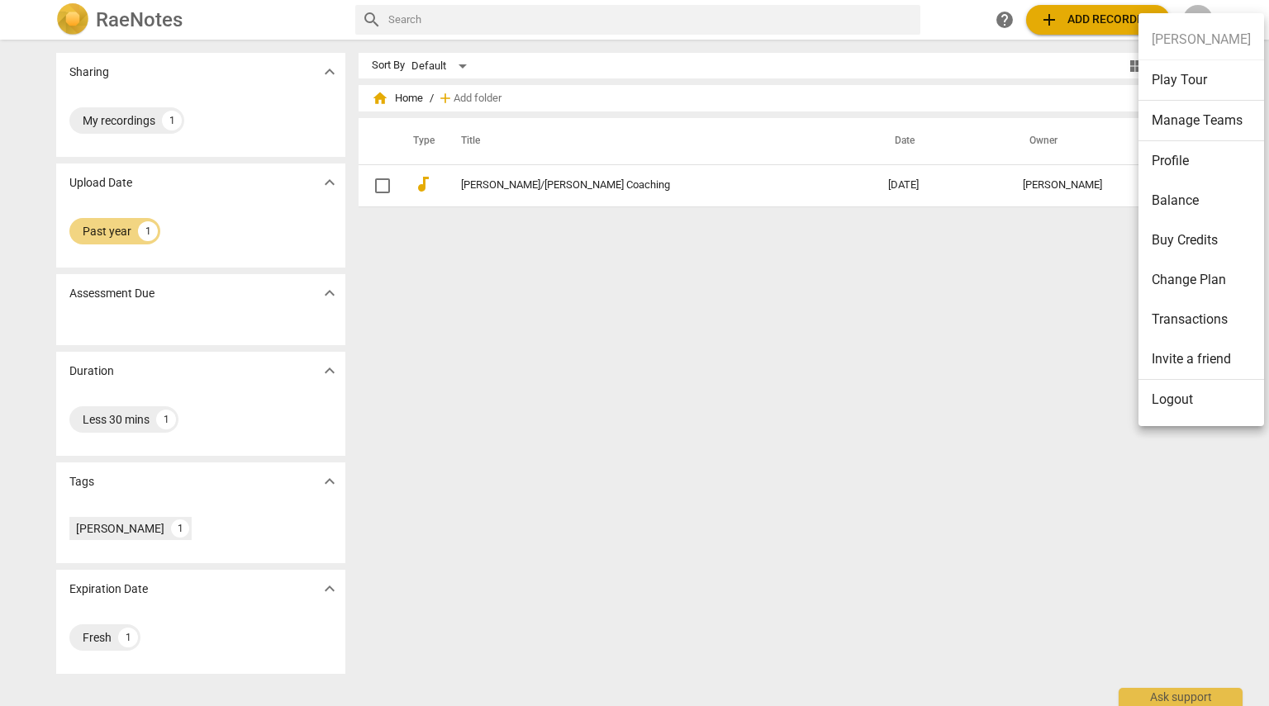
click at [938, 378] on div at bounding box center [634, 353] width 1269 height 706
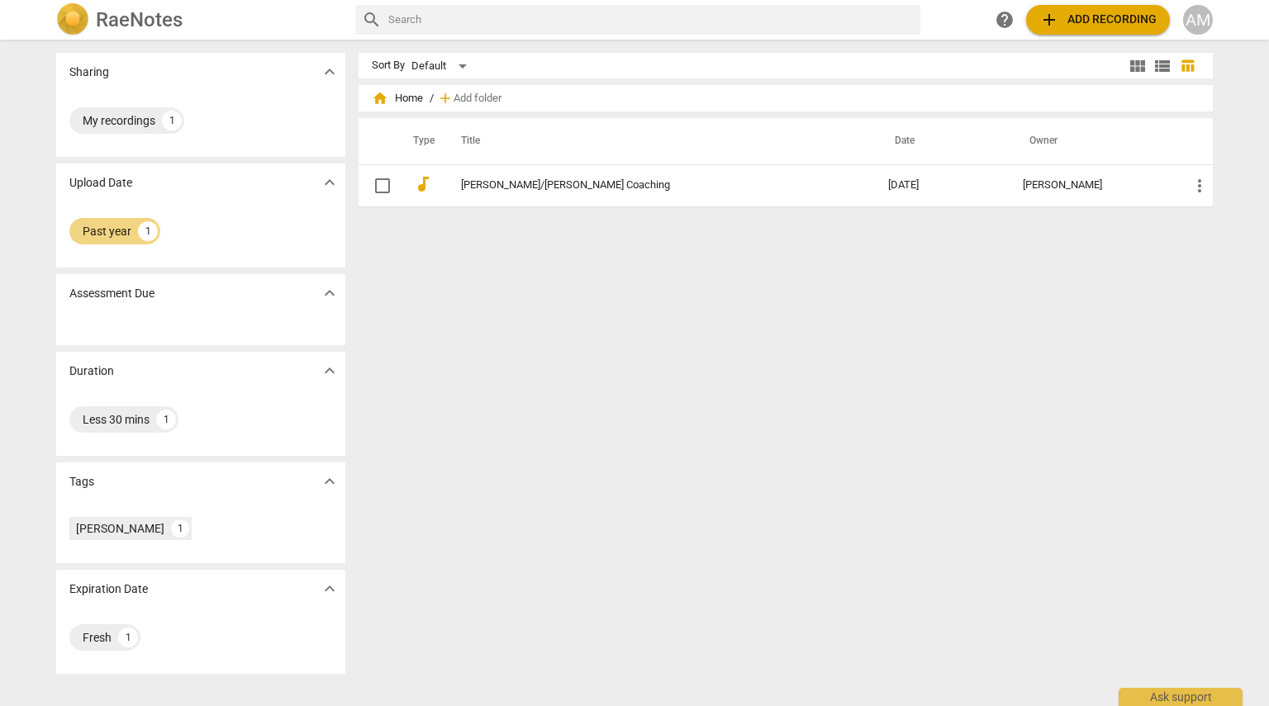
click at [126, 9] on h2 "RaeNotes" at bounding box center [139, 19] width 87 height 23
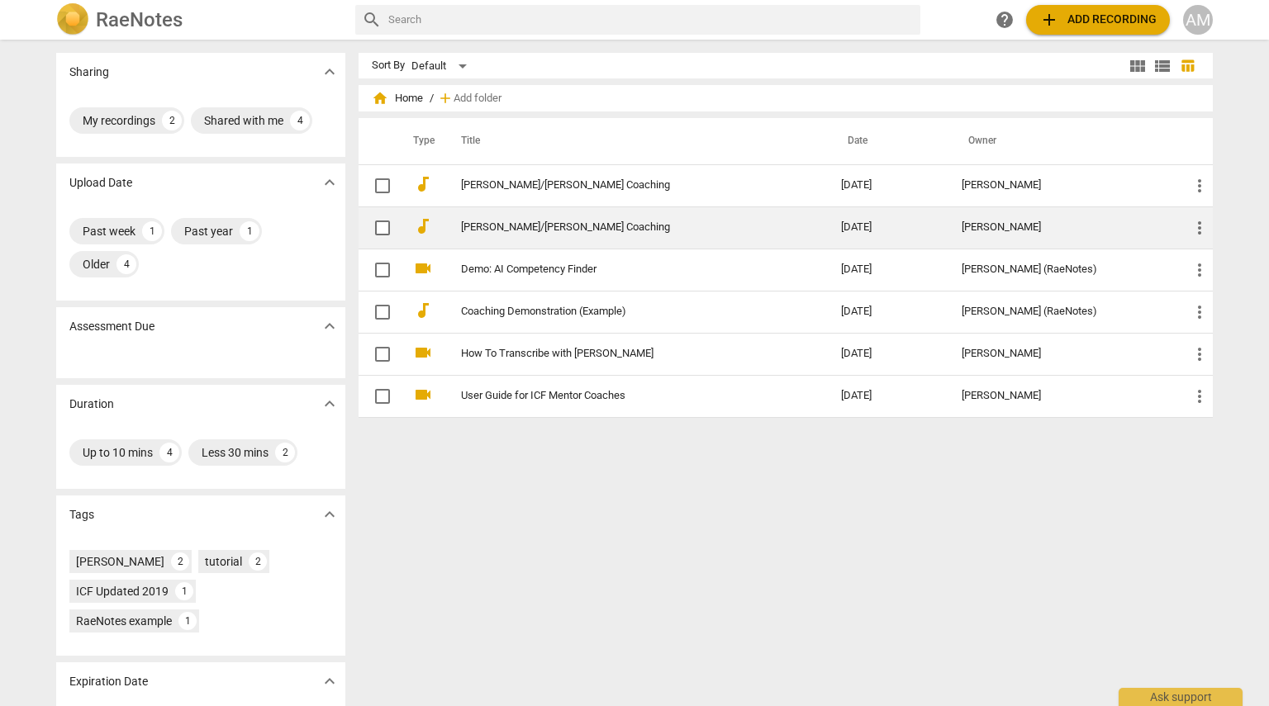
click at [851, 226] on td "2025-07-21" at bounding box center [888, 228] width 121 height 42
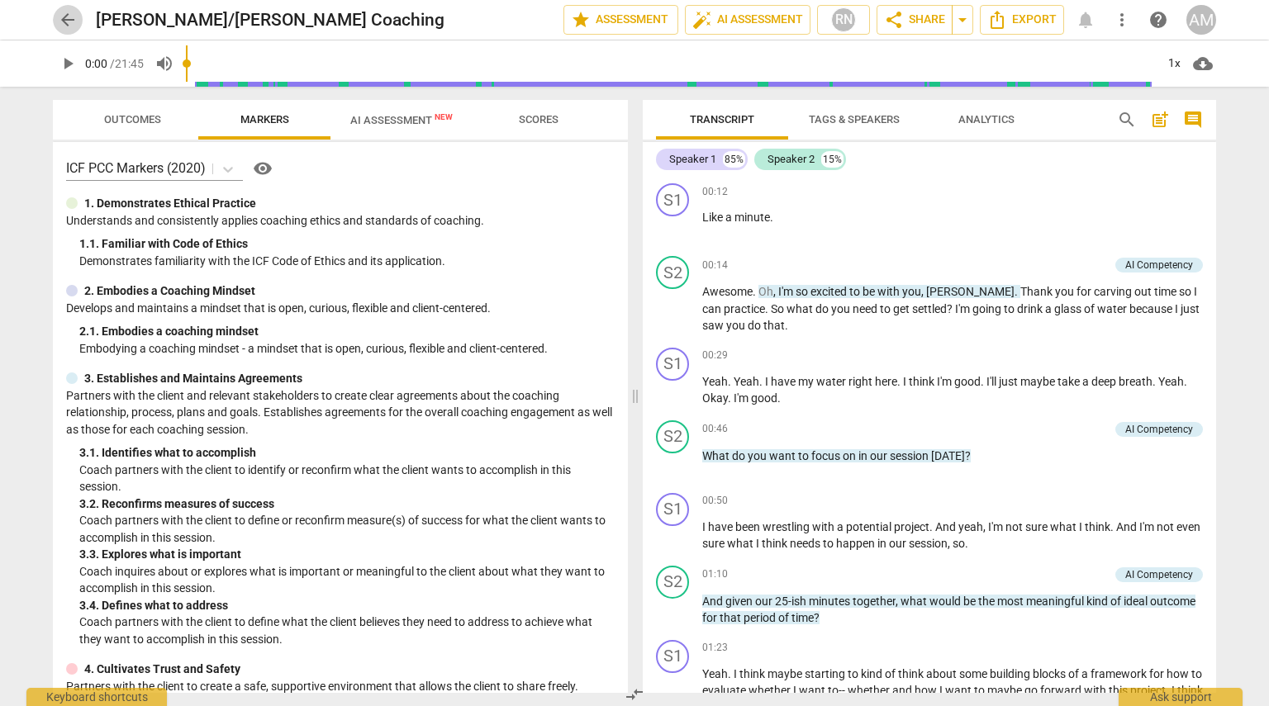
click at [65, 21] on span "arrow_back" at bounding box center [68, 20] width 20 height 20
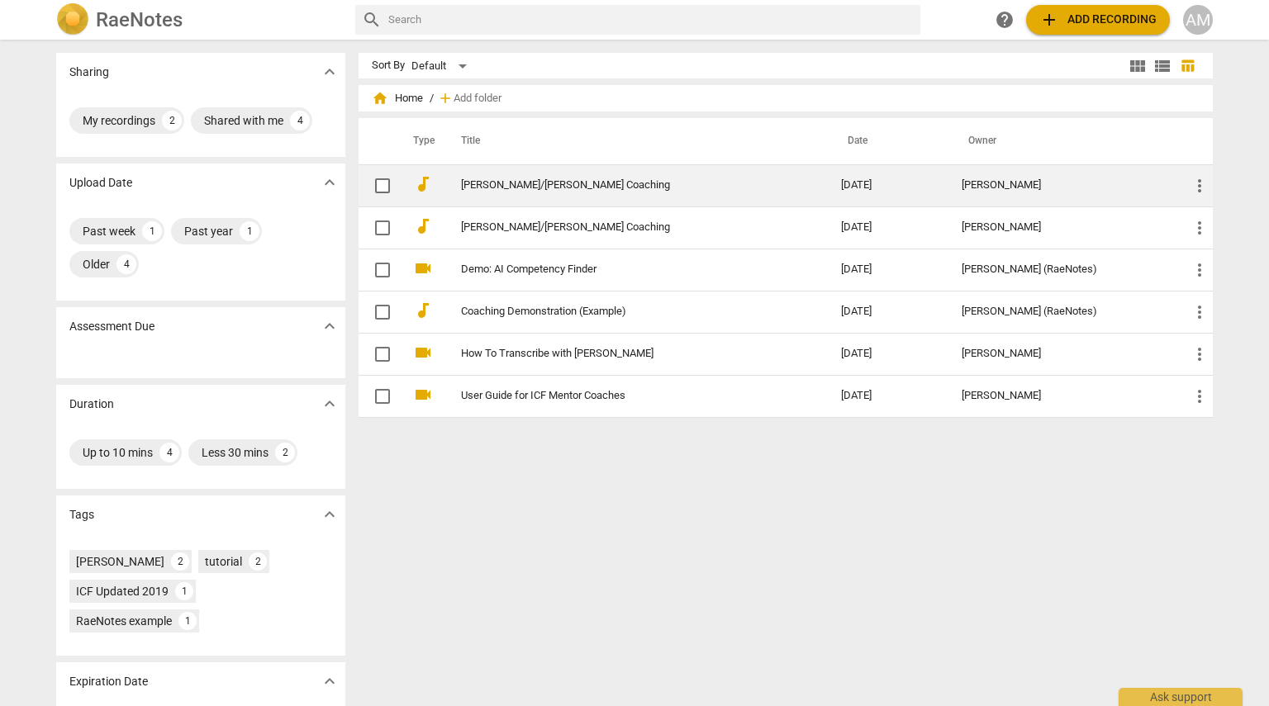
click at [760, 191] on link "Susan/Ashley Coaching" at bounding box center [621, 185] width 321 height 12
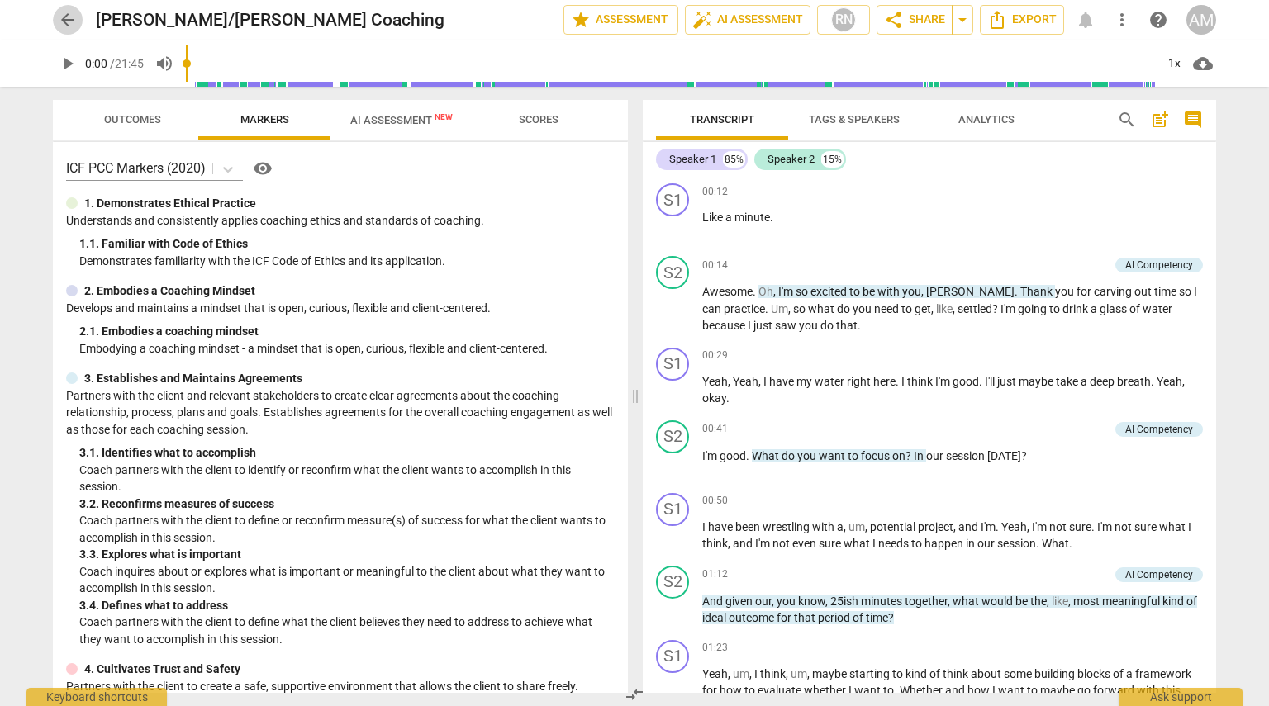
click at [65, 17] on span "arrow_back" at bounding box center [68, 20] width 20 height 20
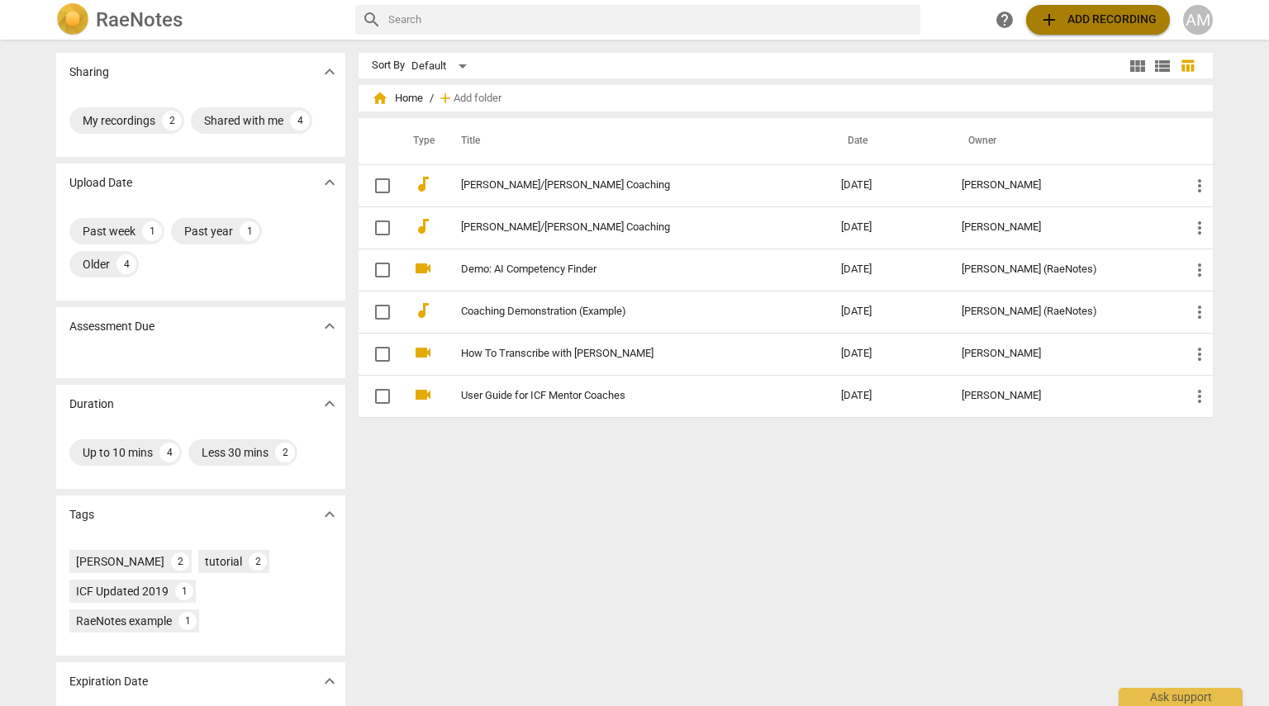
click at [1104, 26] on span "add Add recording" at bounding box center [1097, 20] width 117 height 20
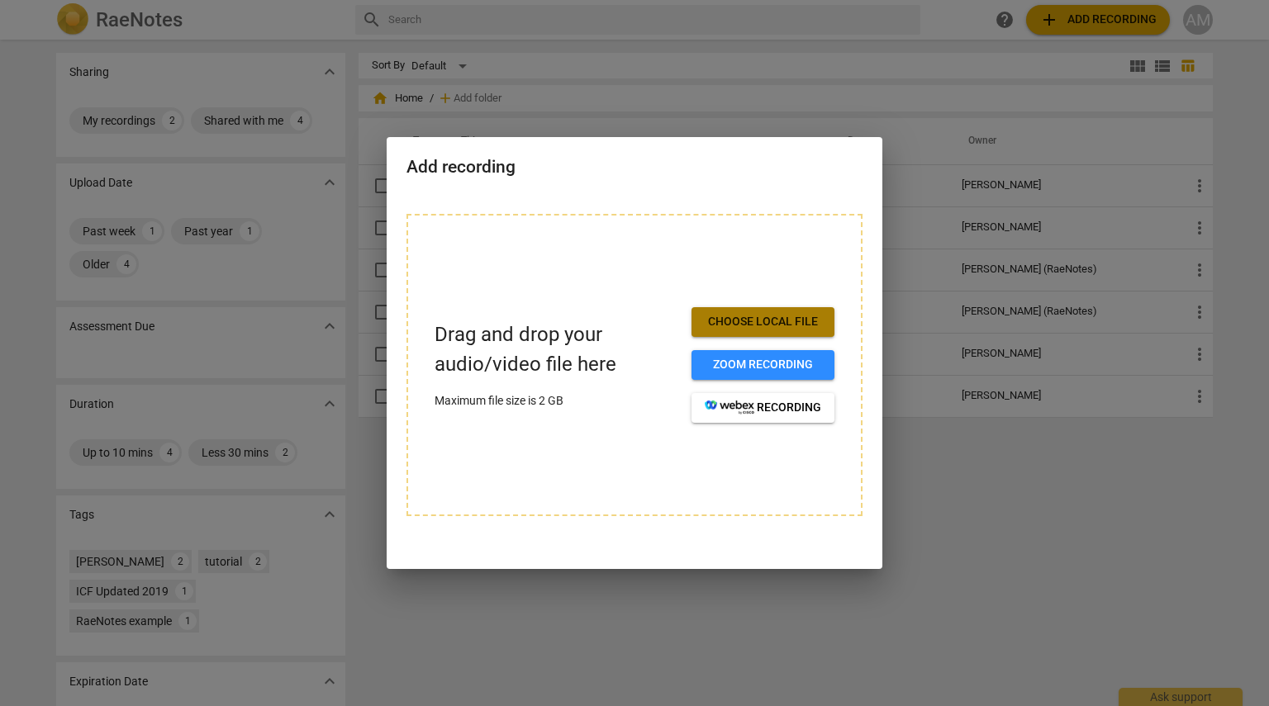
click at [743, 320] on span "Choose local file" at bounding box center [763, 322] width 116 height 17
click at [753, 323] on span "Choose local file" at bounding box center [763, 322] width 116 height 17
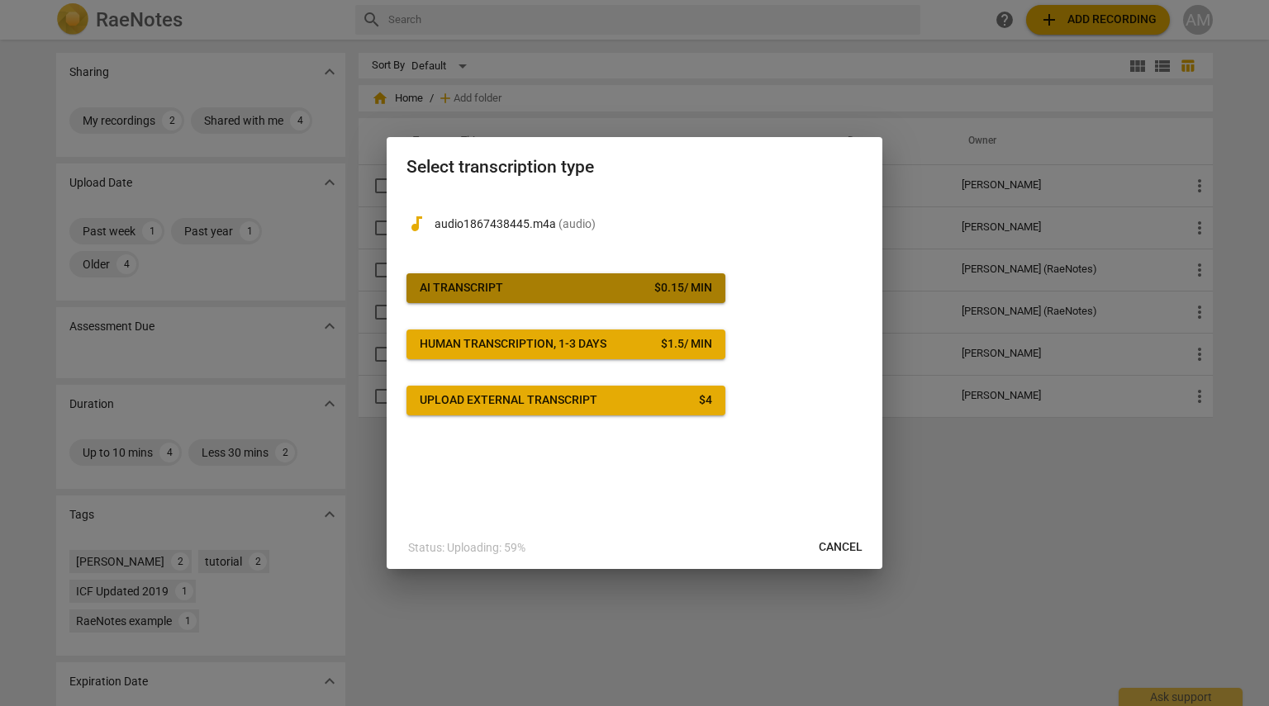
click at [515, 287] on span "AI Transcript $ 0.15 / min" at bounding box center [566, 288] width 292 height 17
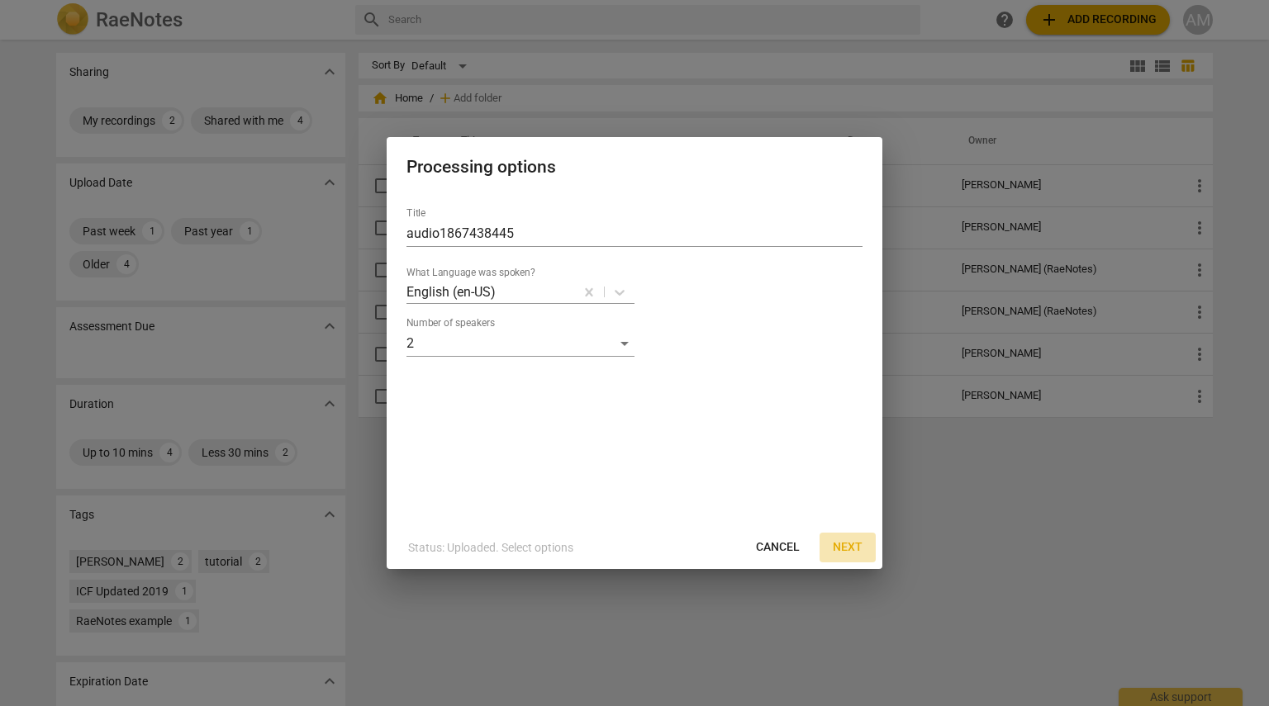
click at [838, 542] on span "Next" at bounding box center [848, 547] width 30 height 17
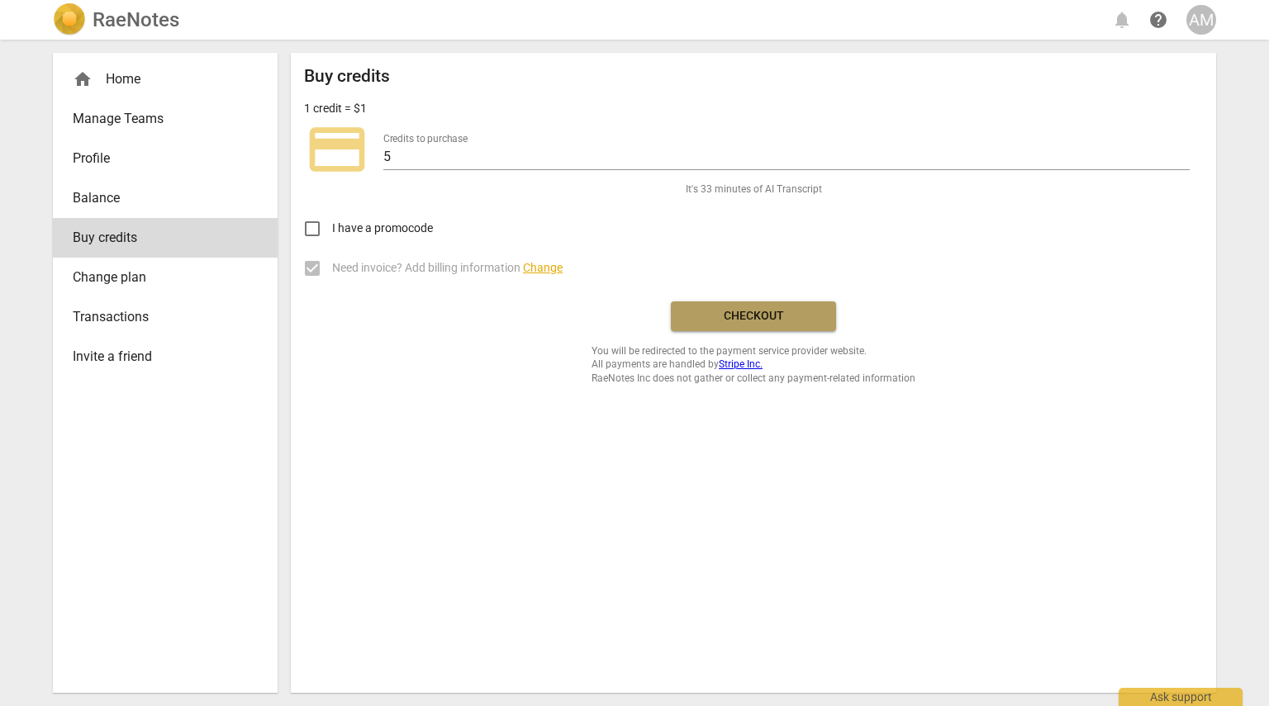
click at [770, 306] on button "Checkout" at bounding box center [753, 317] width 165 height 30
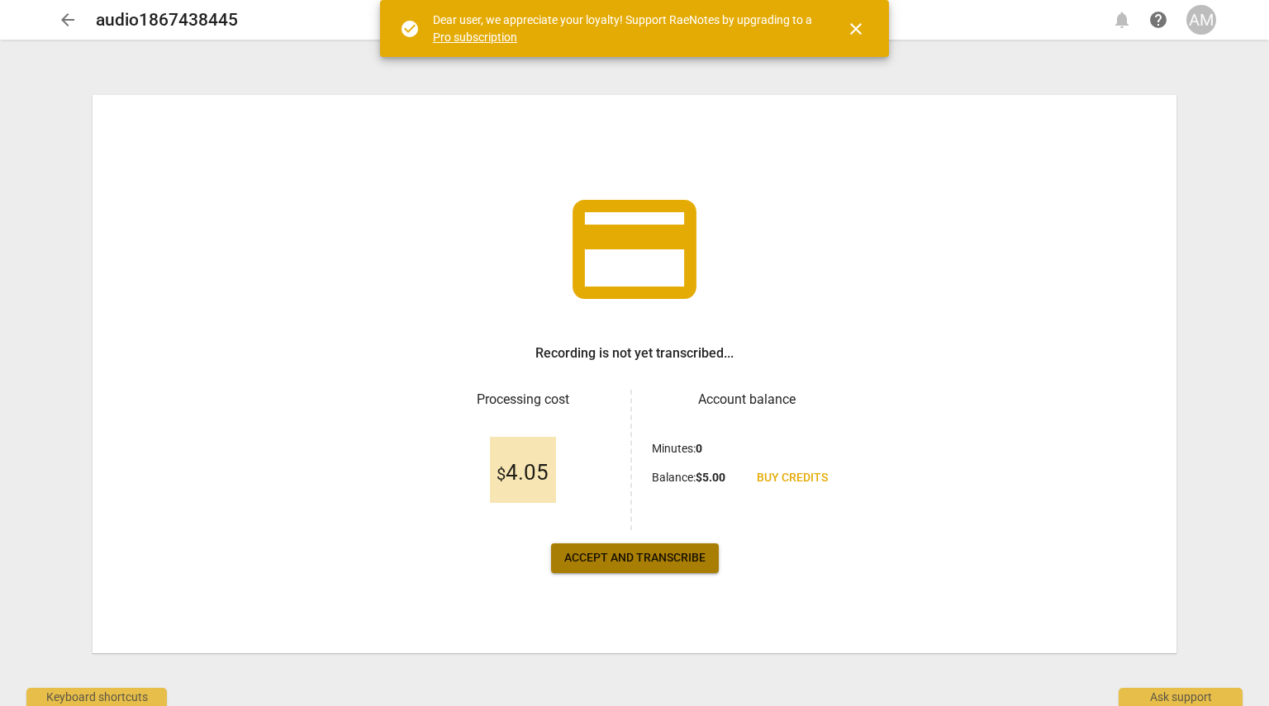
click at [652, 554] on span "Accept and transcribe" at bounding box center [634, 558] width 141 height 17
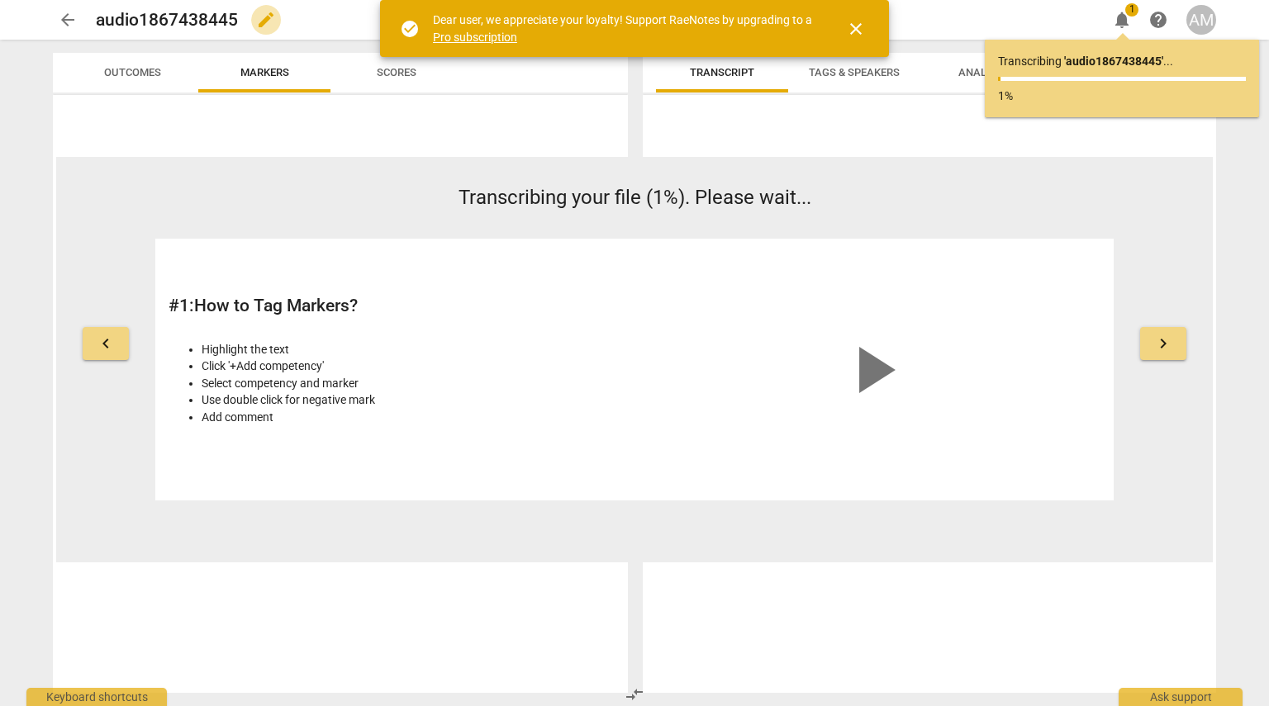
click at [268, 18] on span "edit" at bounding box center [266, 20] width 20 height 20
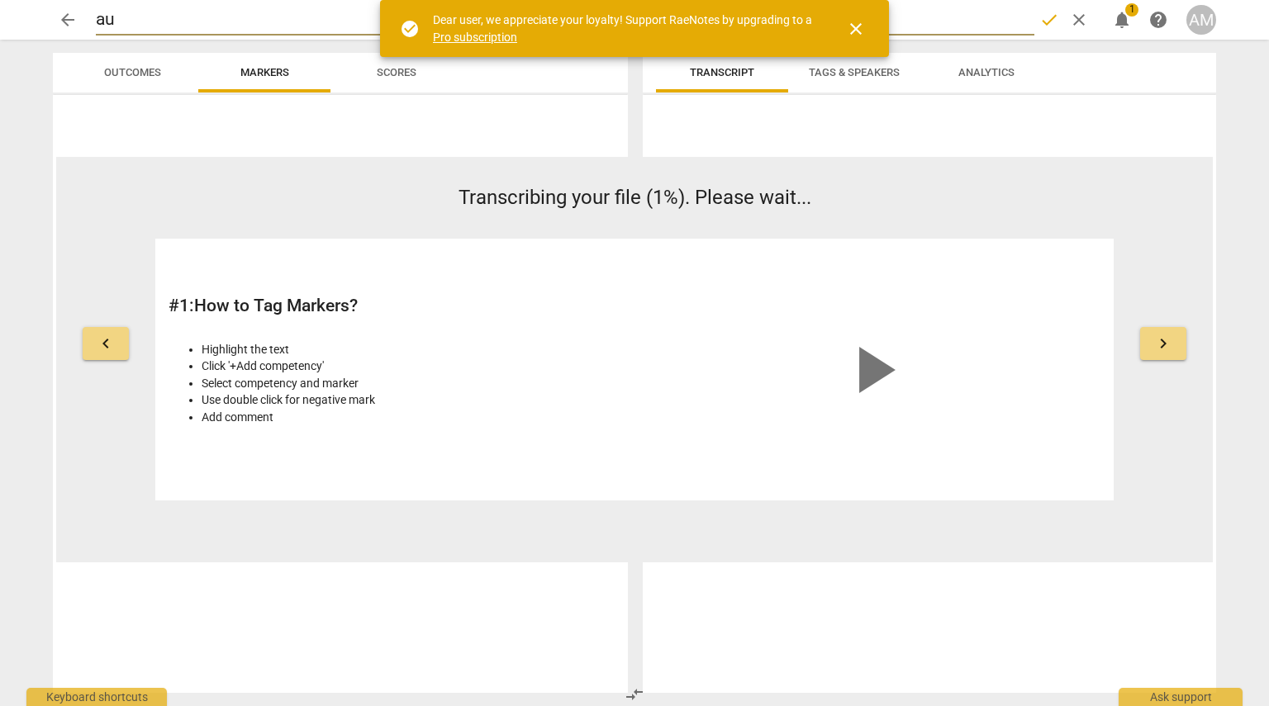
type input "a"
click at [0, 0] on span "edit" at bounding box center [0, 0] width 0 height 0
type input "a"
type input "Susan/Ashley Sept"
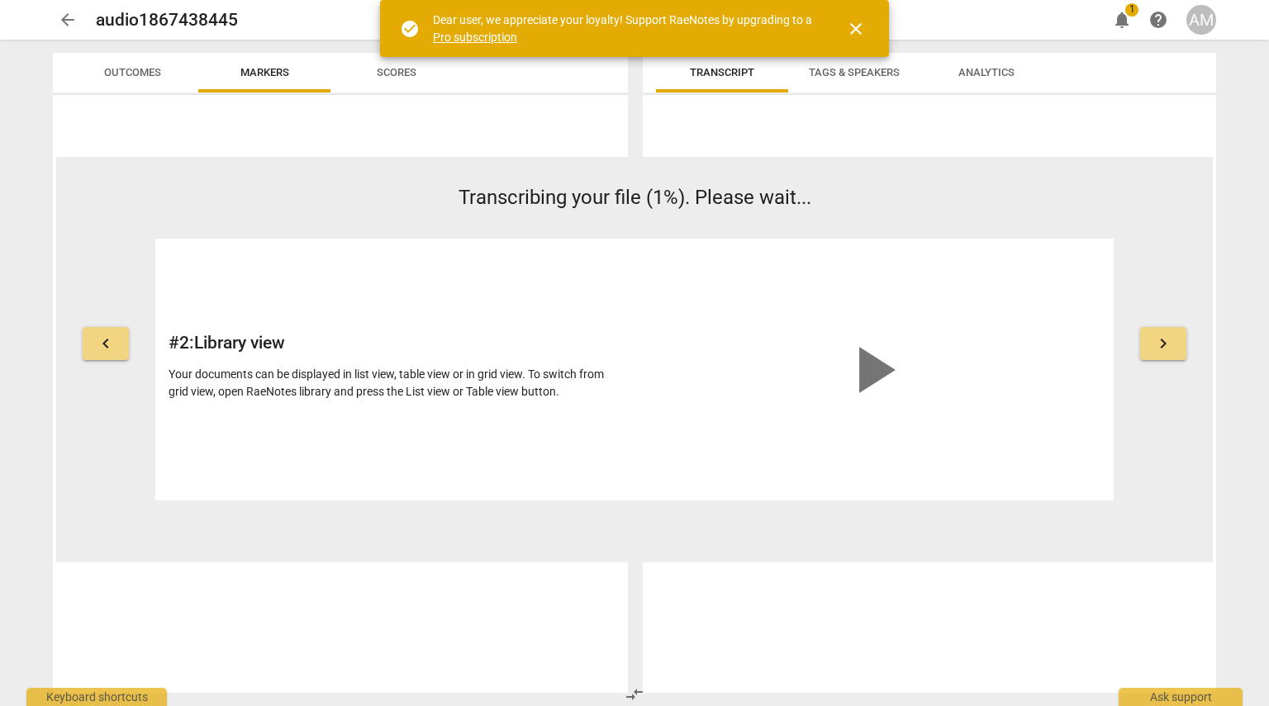
click at [0, 0] on span "edit" at bounding box center [0, 0] width 0 height 0
type input "a"
type input "Susan & Ashley Sept"
click at [327, 132] on div at bounding box center [340, 394] width 575 height 598
click at [1167, 341] on span "keyboard_arrow_right" at bounding box center [1163, 344] width 20 height 20
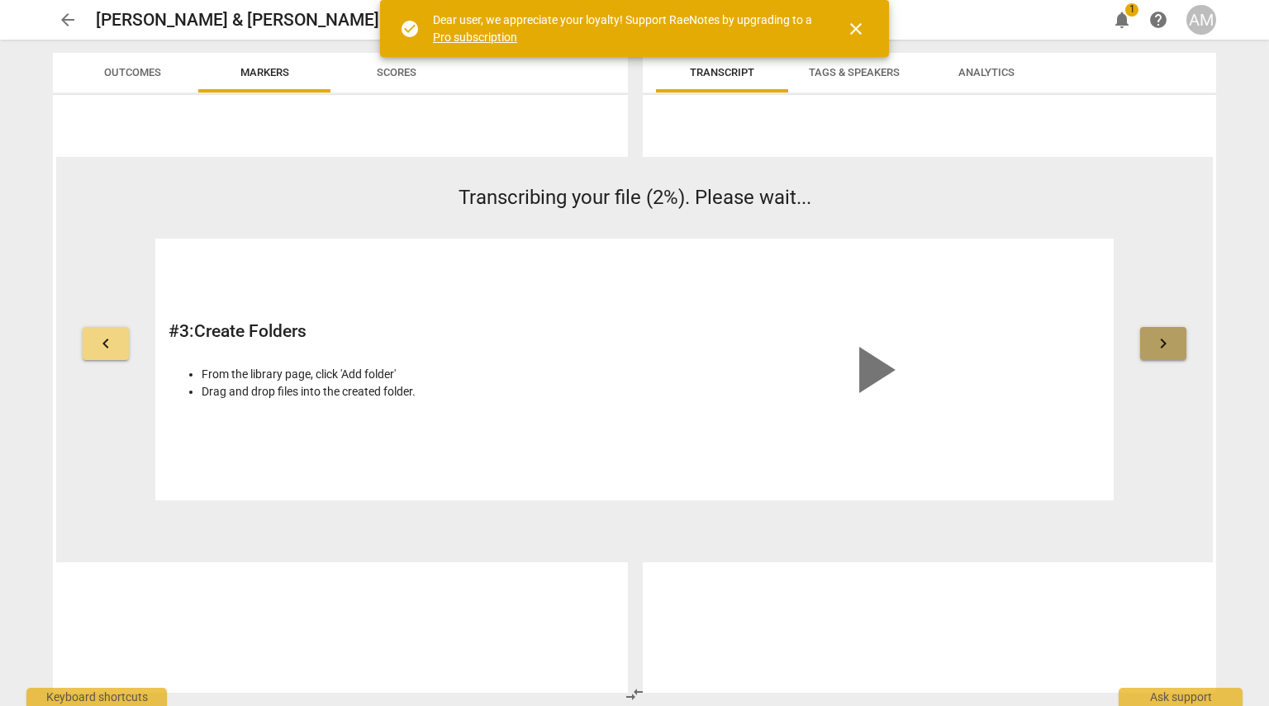
click at [1167, 341] on span "keyboard_arrow_right" at bounding box center [1163, 344] width 20 height 20
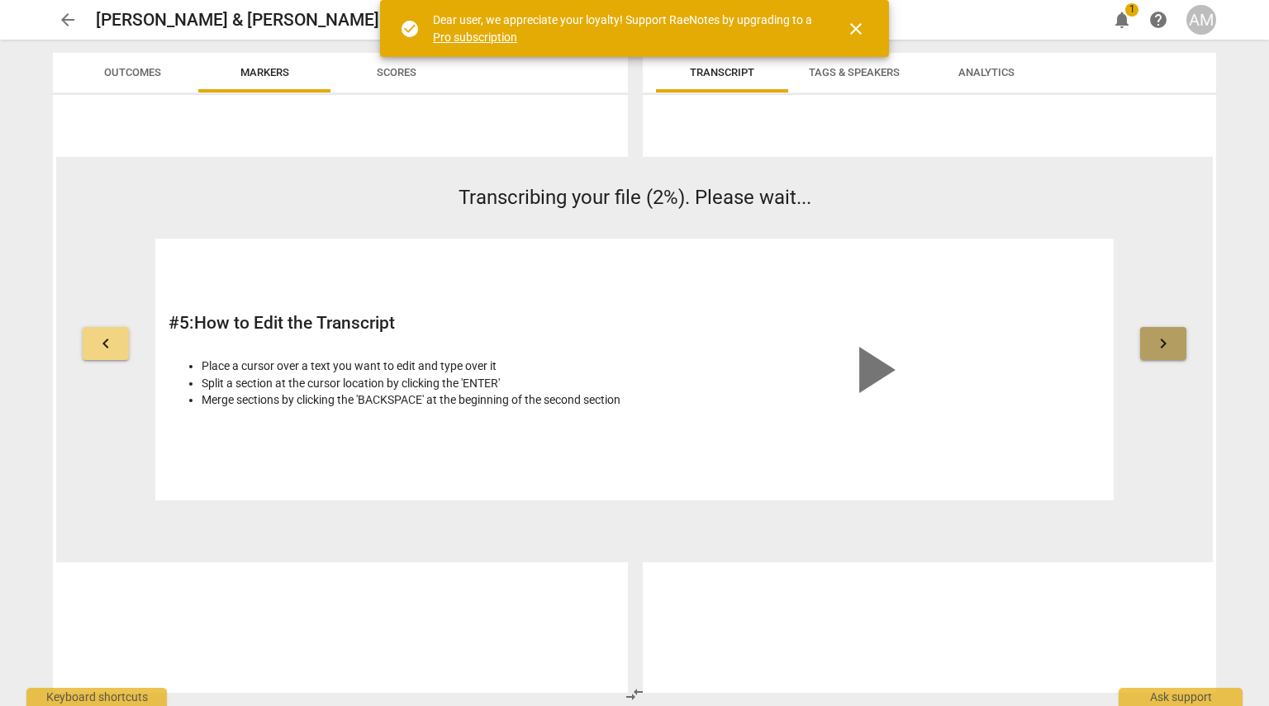
click at [1167, 341] on span "keyboard_arrow_right" at bounding box center [1163, 344] width 20 height 20
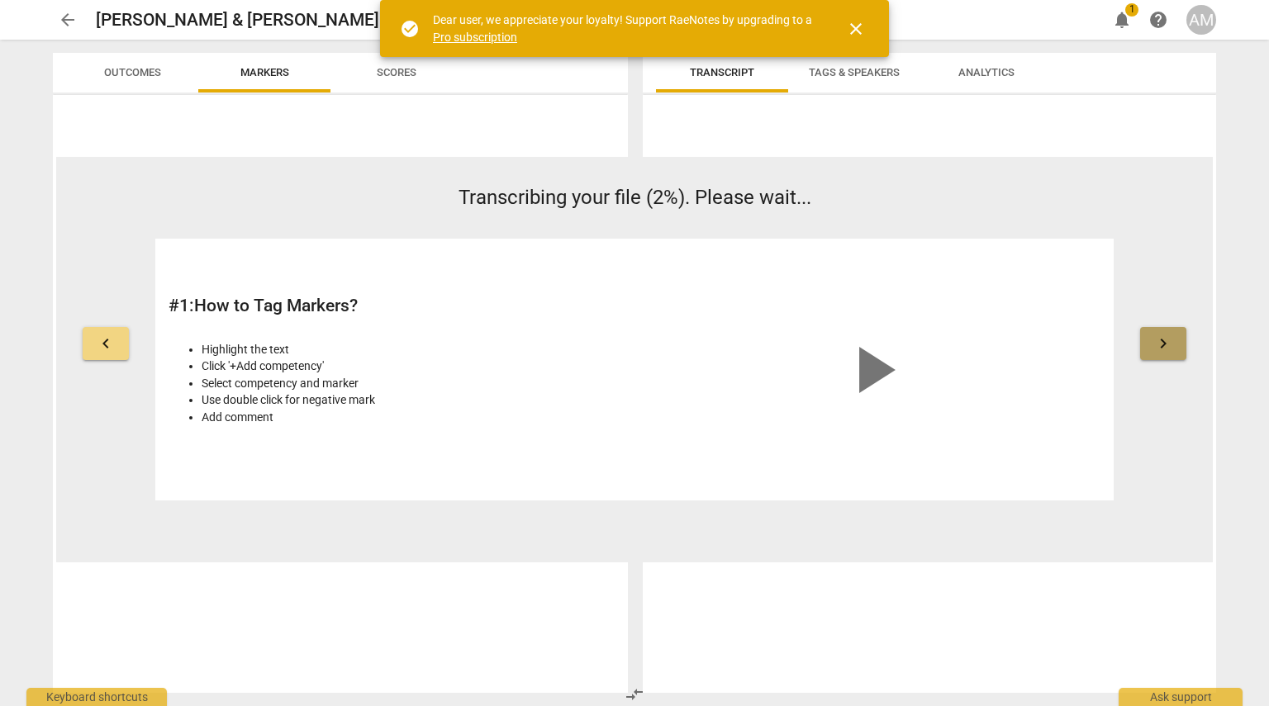
click at [1167, 341] on span "keyboard_arrow_right" at bounding box center [1163, 344] width 20 height 20
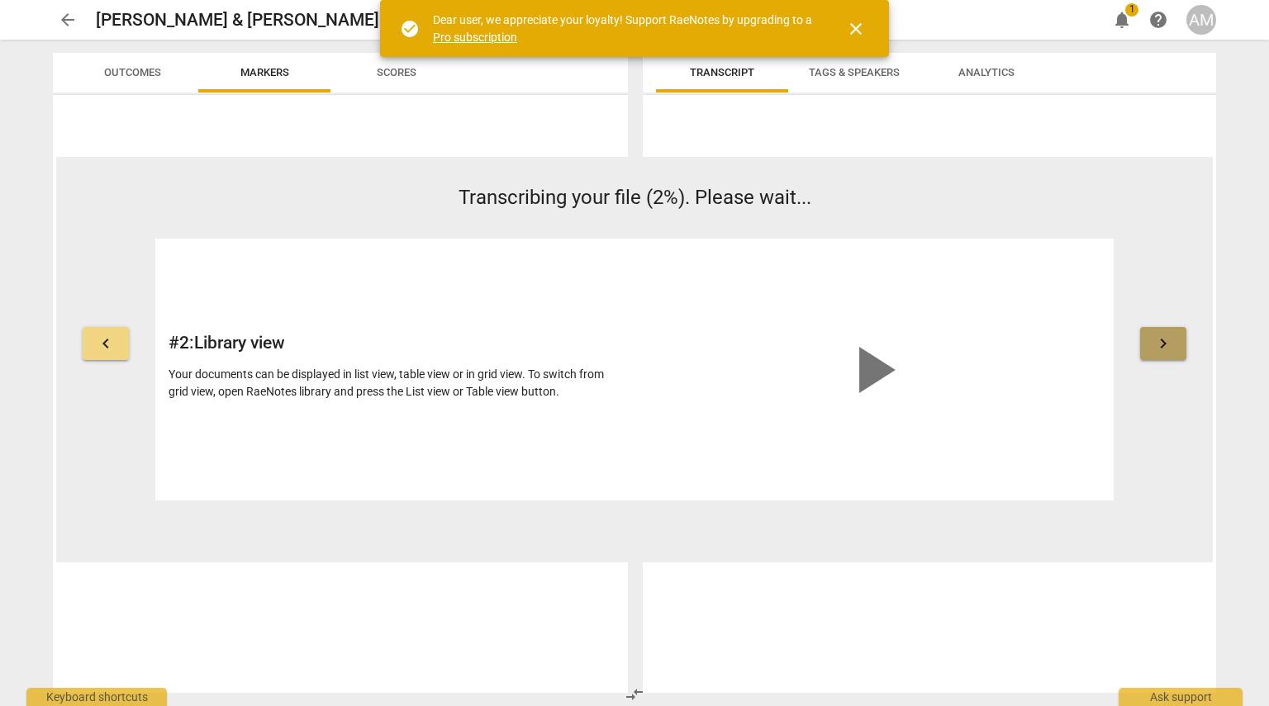
click at [1167, 341] on span "keyboard_arrow_right" at bounding box center [1163, 344] width 20 height 20
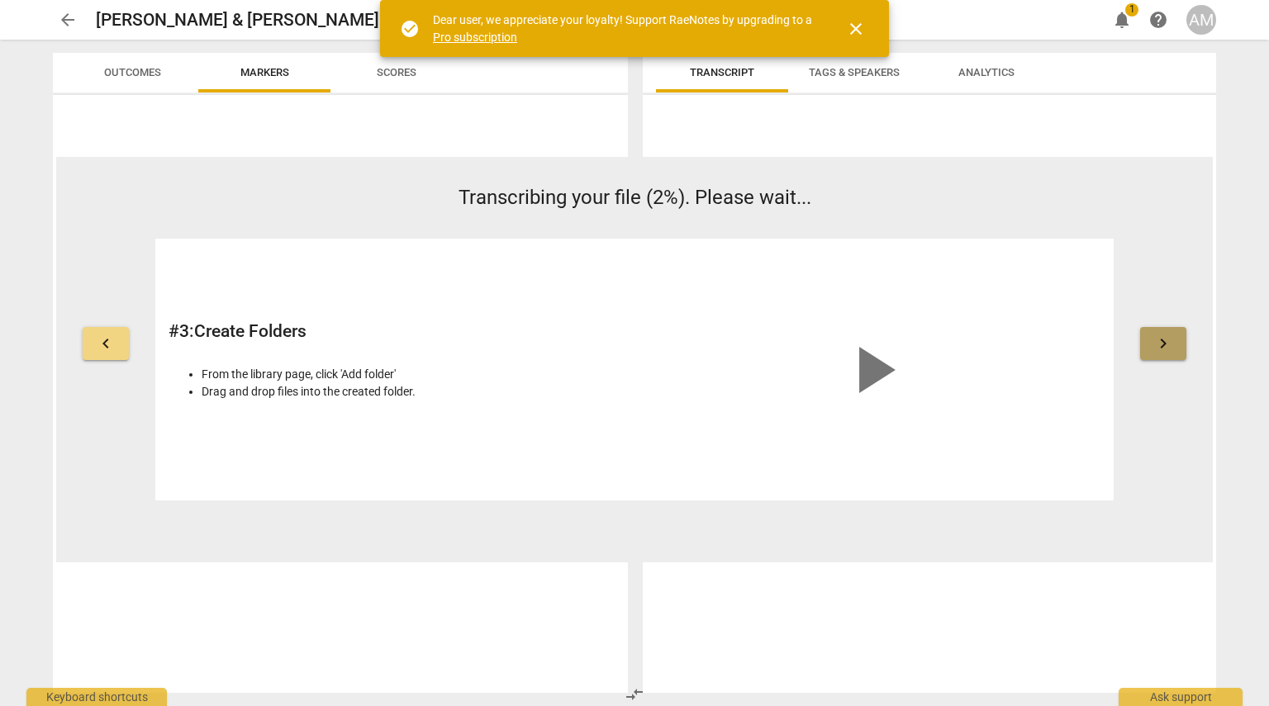
click at [1167, 341] on span "keyboard_arrow_right" at bounding box center [1163, 344] width 20 height 20
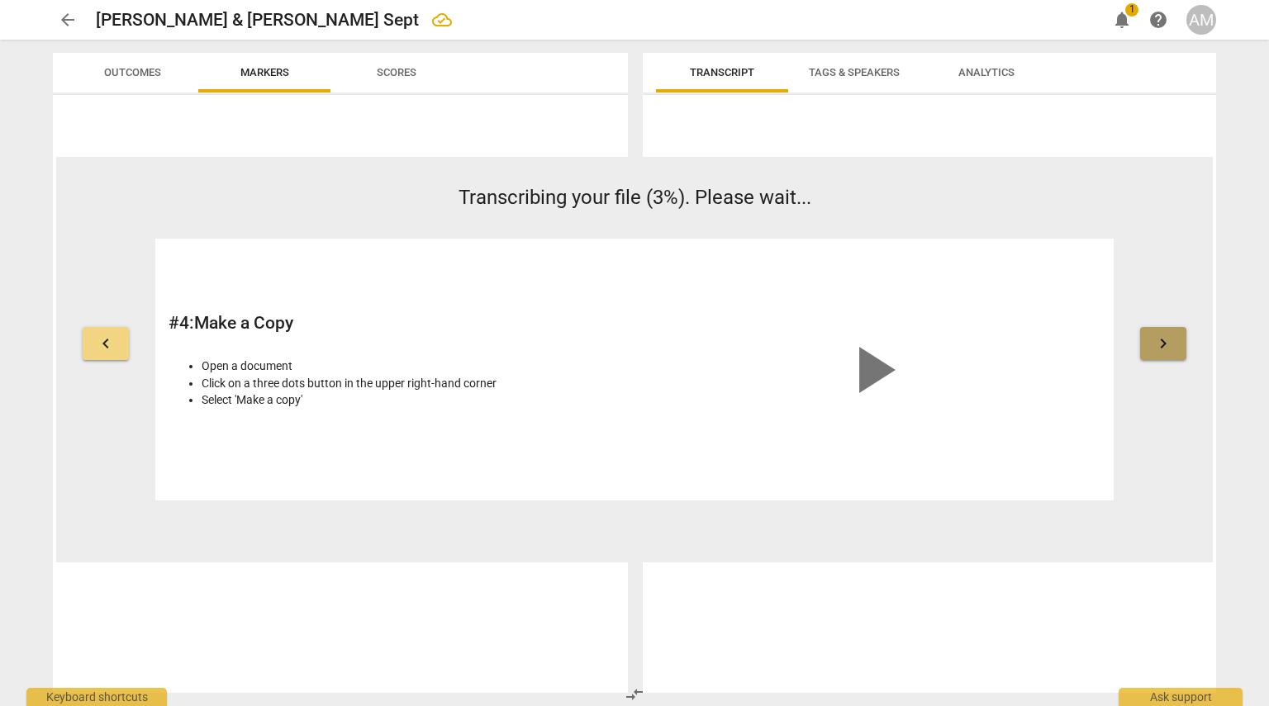
click at [1163, 338] on span "keyboard_arrow_right" at bounding box center [1163, 344] width 20 height 20
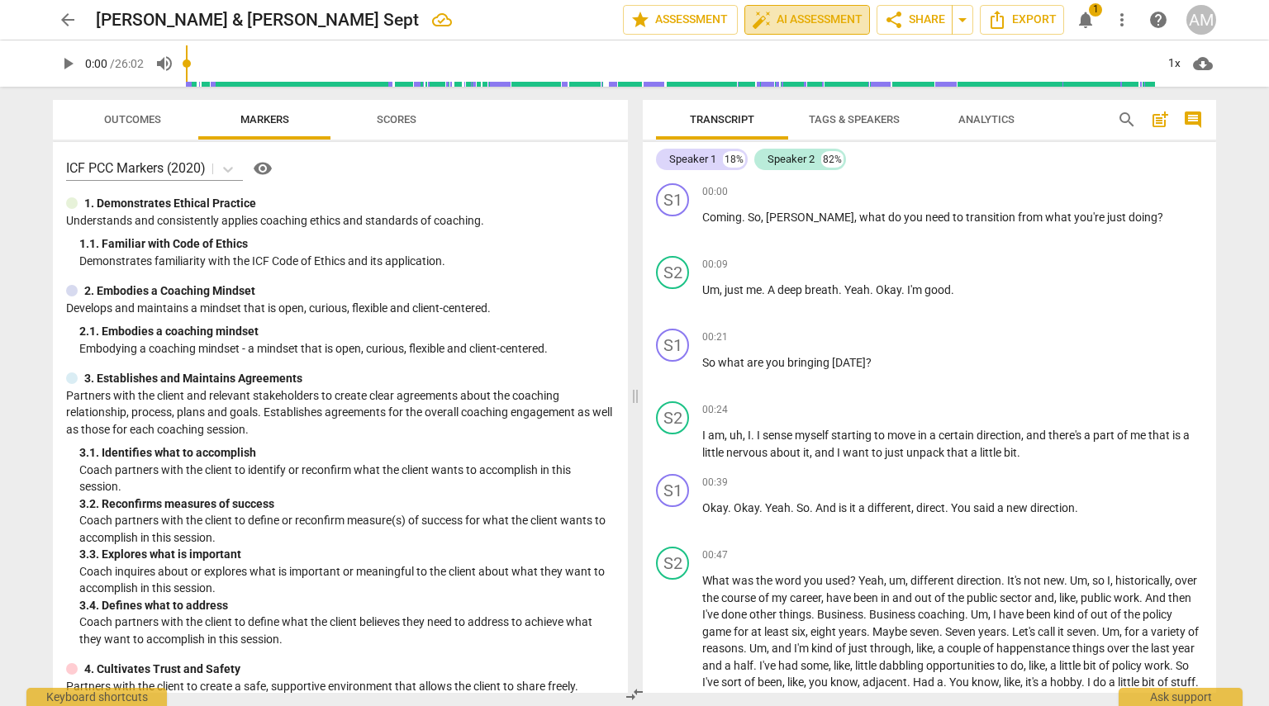
click at [786, 21] on span "auto_fix_high AI Assessment" at bounding box center [807, 20] width 111 height 20
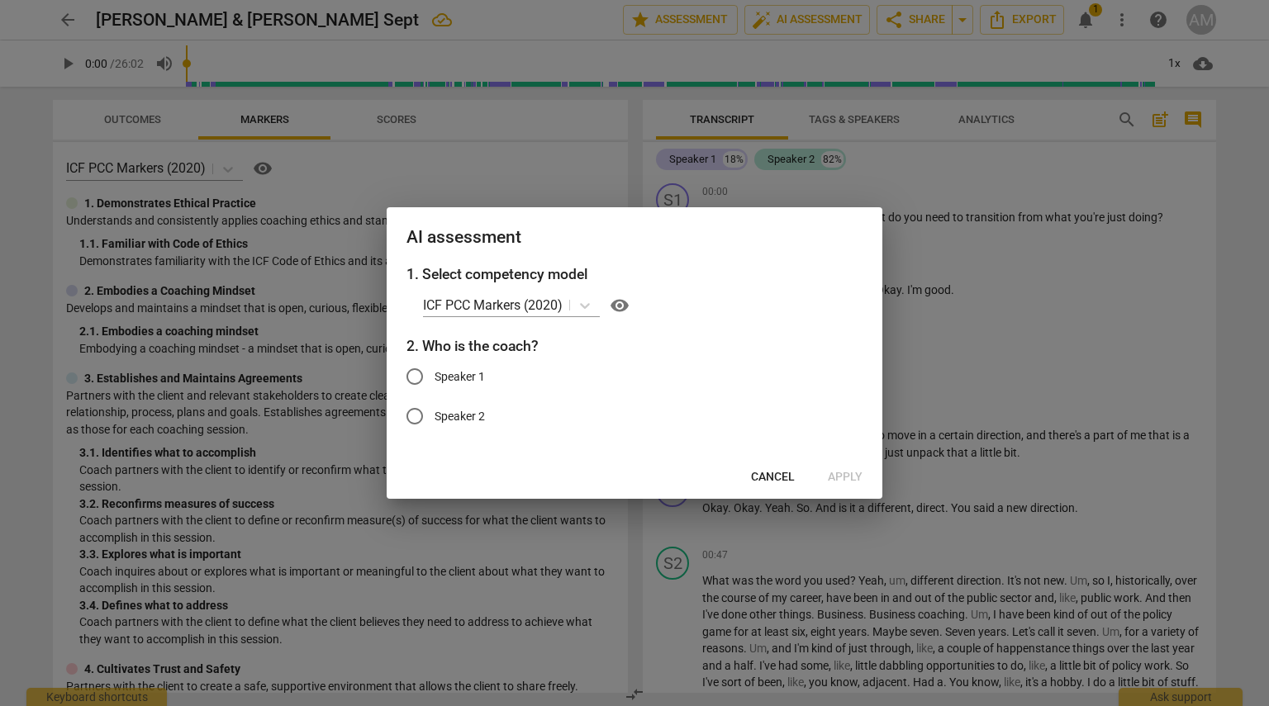
drag, startPoint x: 623, startPoint y: 233, endPoint x: 562, endPoint y: 228, distance: 61.3
click at [562, 228] on h2 "AI assessment" at bounding box center [634, 237] width 456 height 21
drag, startPoint x: 1212, startPoint y: 191, endPoint x: 1212, endPoint y: 214, distance: 23.1
click at [1212, 214] on div at bounding box center [634, 353] width 1269 height 706
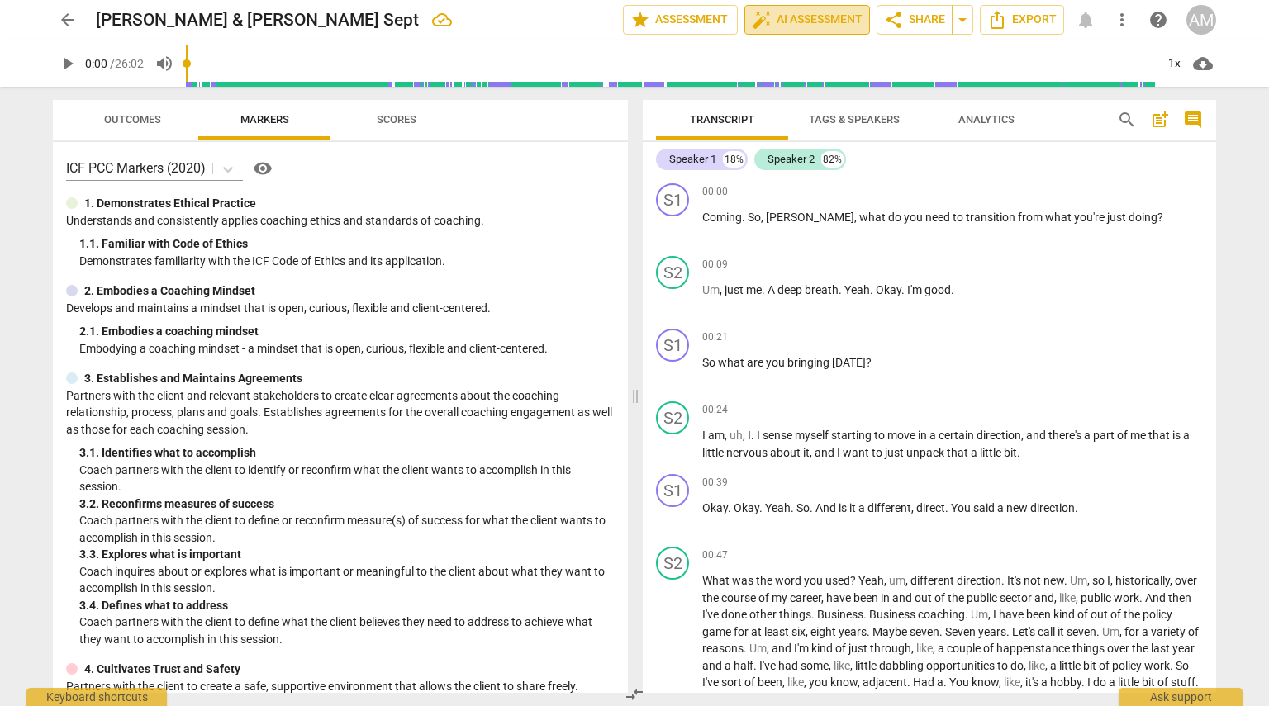
click at [811, 12] on span "auto_fix_high AI Assessment" at bounding box center [807, 20] width 111 height 20
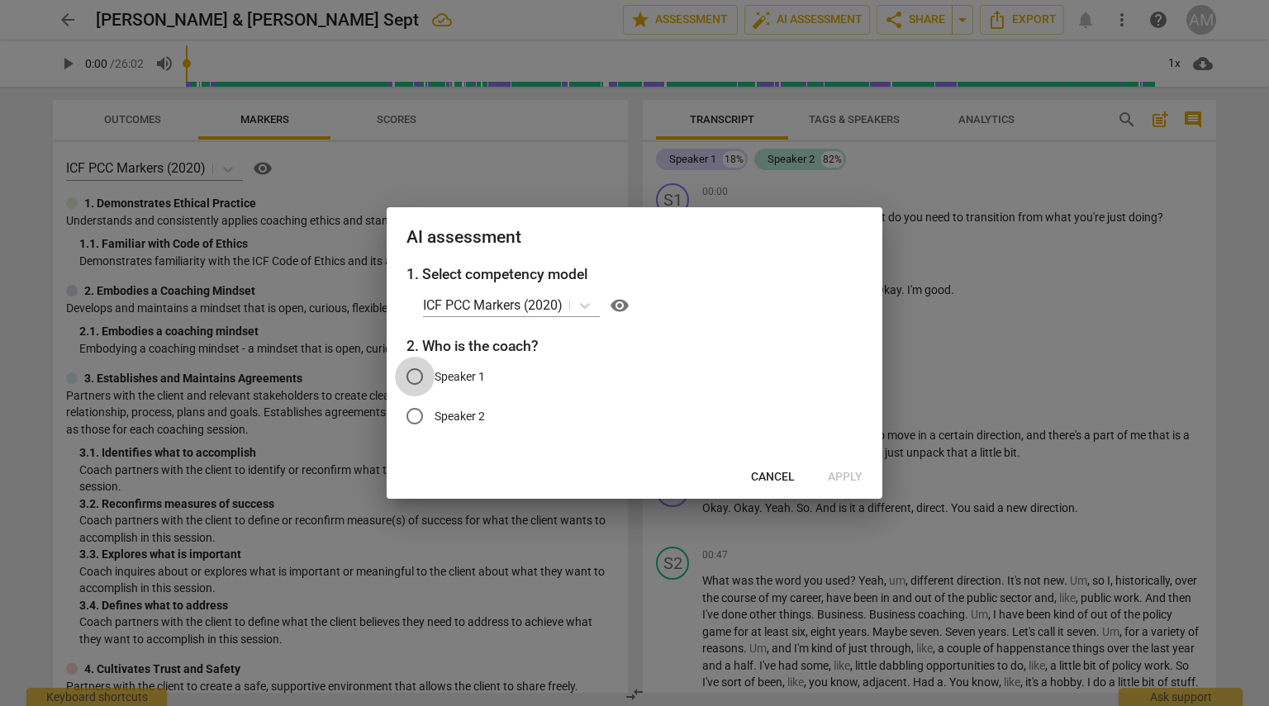
click at [414, 383] on input "Speaker 1" at bounding box center [415, 377] width 40 height 40
radio input "true"
click at [849, 479] on span "Apply" at bounding box center [845, 477] width 35 height 17
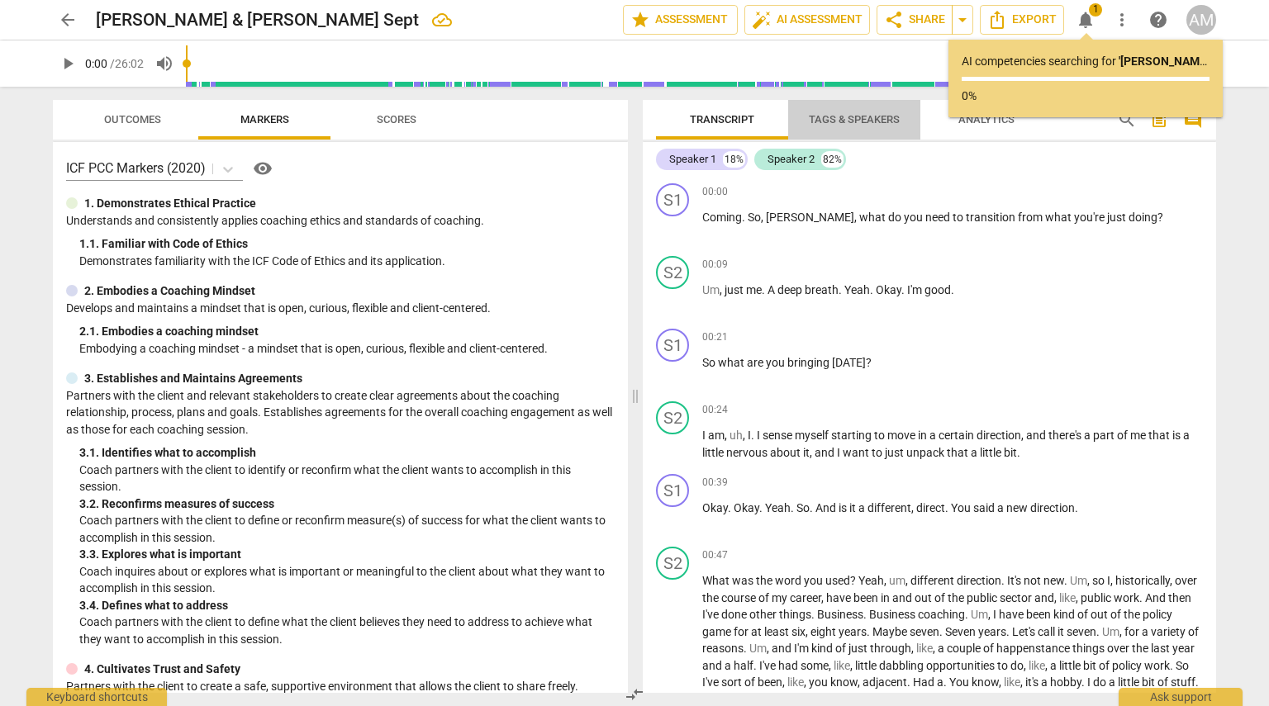
click at [848, 115] on span "Tags & Speakers" at bounding box center [854, 119] width 91 height 12
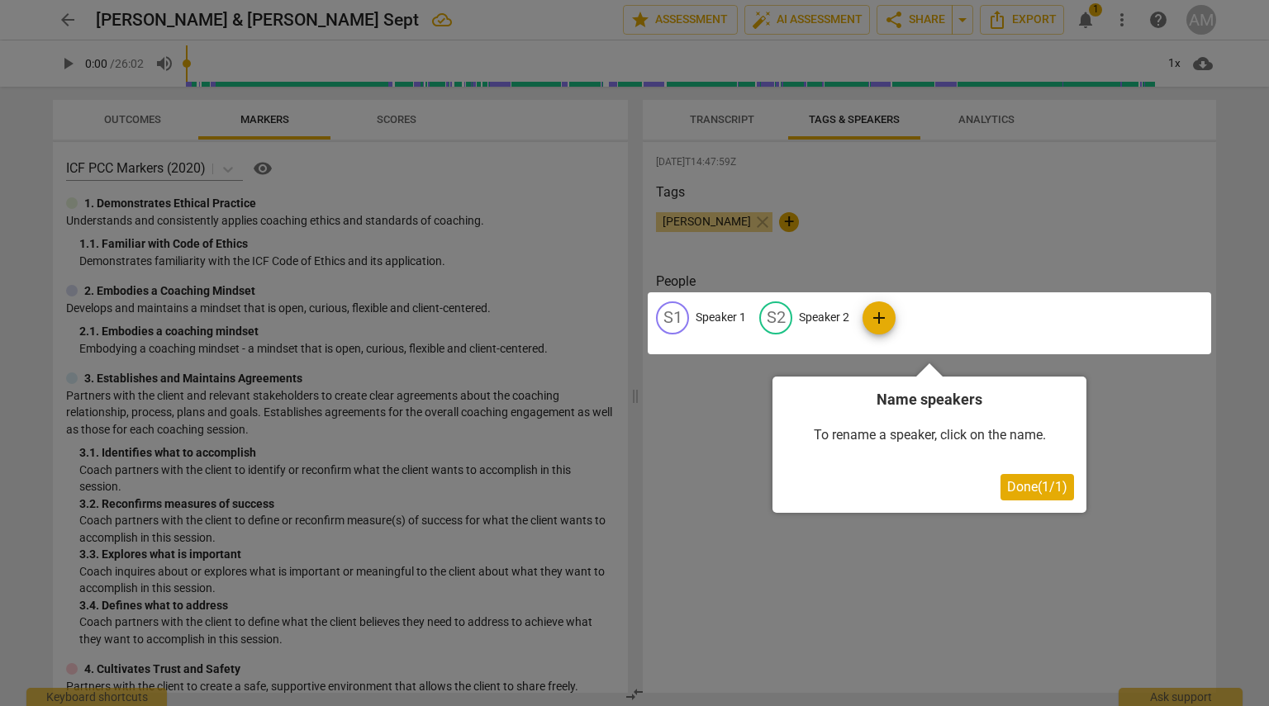
click at [721, 316] on div at bounding box center [929, 323] width 563 height 62
click at [879, 326] on div at bounding box center [929, 323] width 563 height 62
click at [1057, 492] on span "Done ( 1 / 1 )" at bounding box center [1037, 487] width 60 height 16
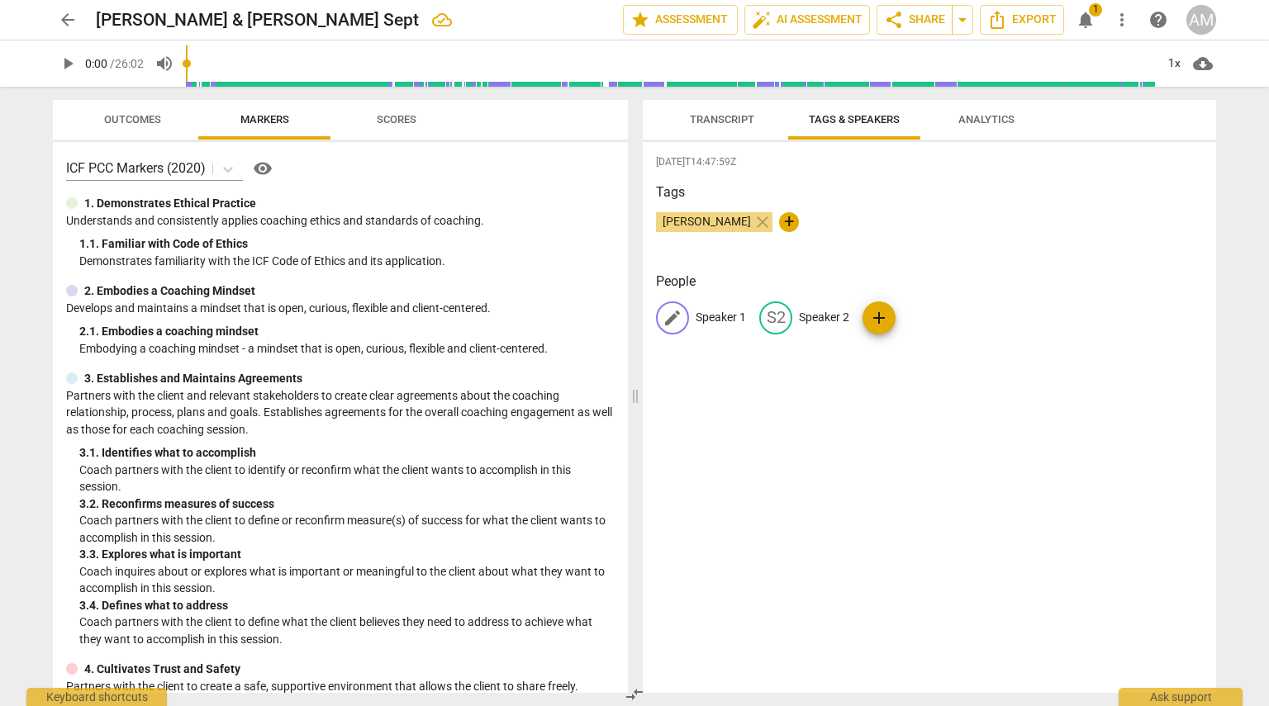
click at [723, 313] on p "Speaker 1" at bounding box center [721, 317] width 50 height 17
type input "Coach"
click at [931, 320] on p "Speaker 2" at bounding box center [931, 317] width 50 height 17
click at [815, 311] on p "Speaker 2" at bounding box center [806, 317] width 50 height 17
type input "Client"
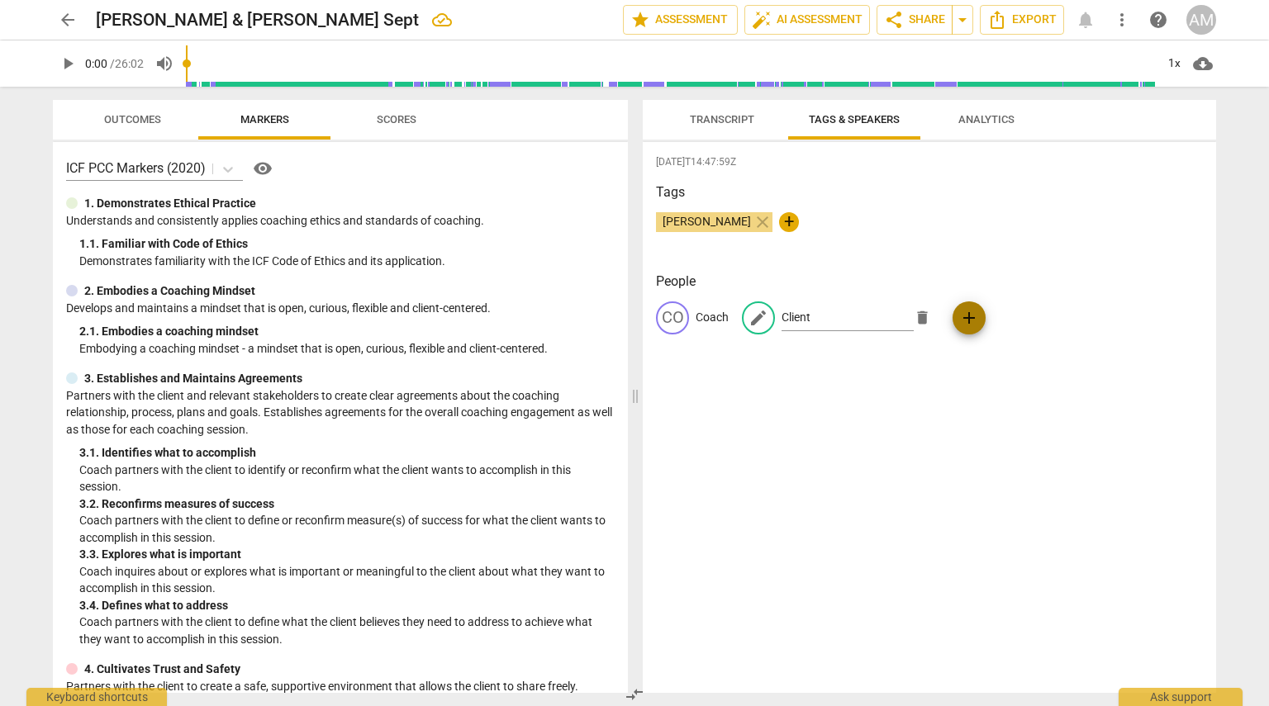
click at [963, 315] on span "add" at bounding box center [969, 318] width 20 height 20
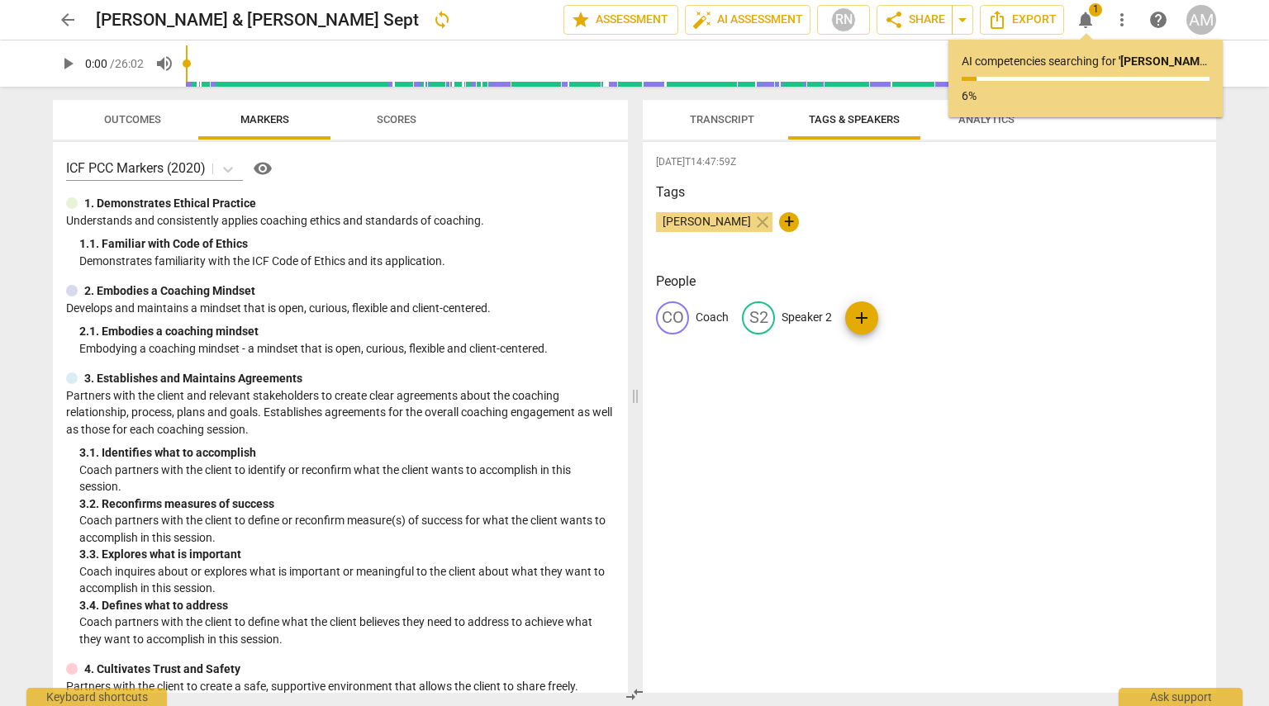
click at [1000, 387] on div "2025-09-10T14:47:59Z Tags Ashley Martin close + People CO Coach S2 Speaker 2 add" at bounding box center [929, 417] width 573 height 551
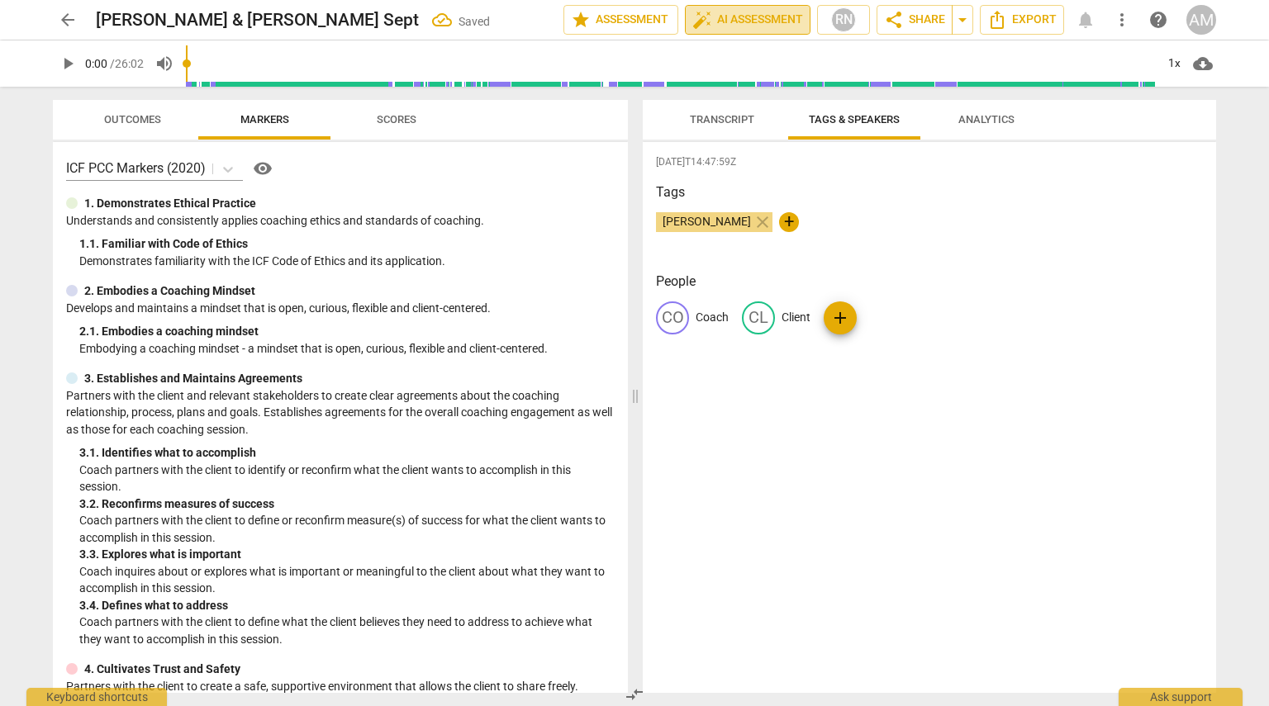
click at [742, 22] on span "auto_fix_high AI Assessment" at bounding box center [747, 20] width 111 height 20
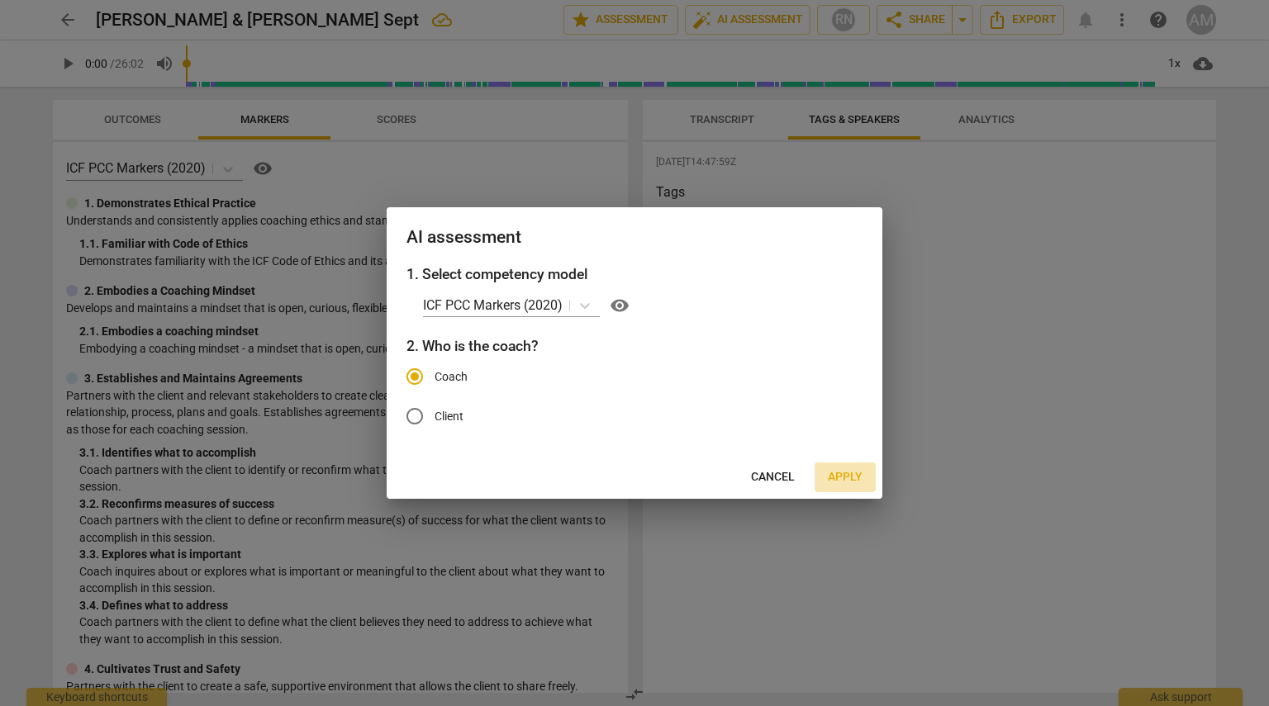
click at [841, 479] on span "Apply" at bounding box center [845, 477] width 35 height 17
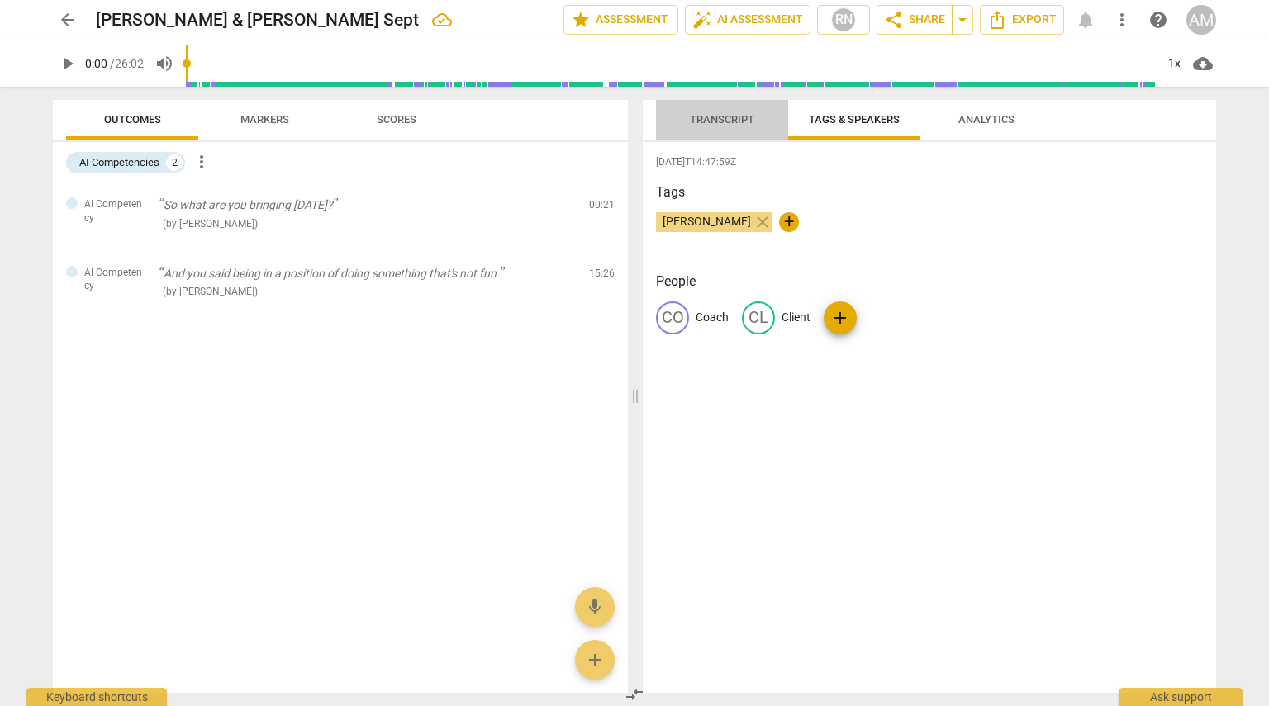
click at [730, 111] on span "Transcript" at bounding box center [722, 120] width 104 height 22
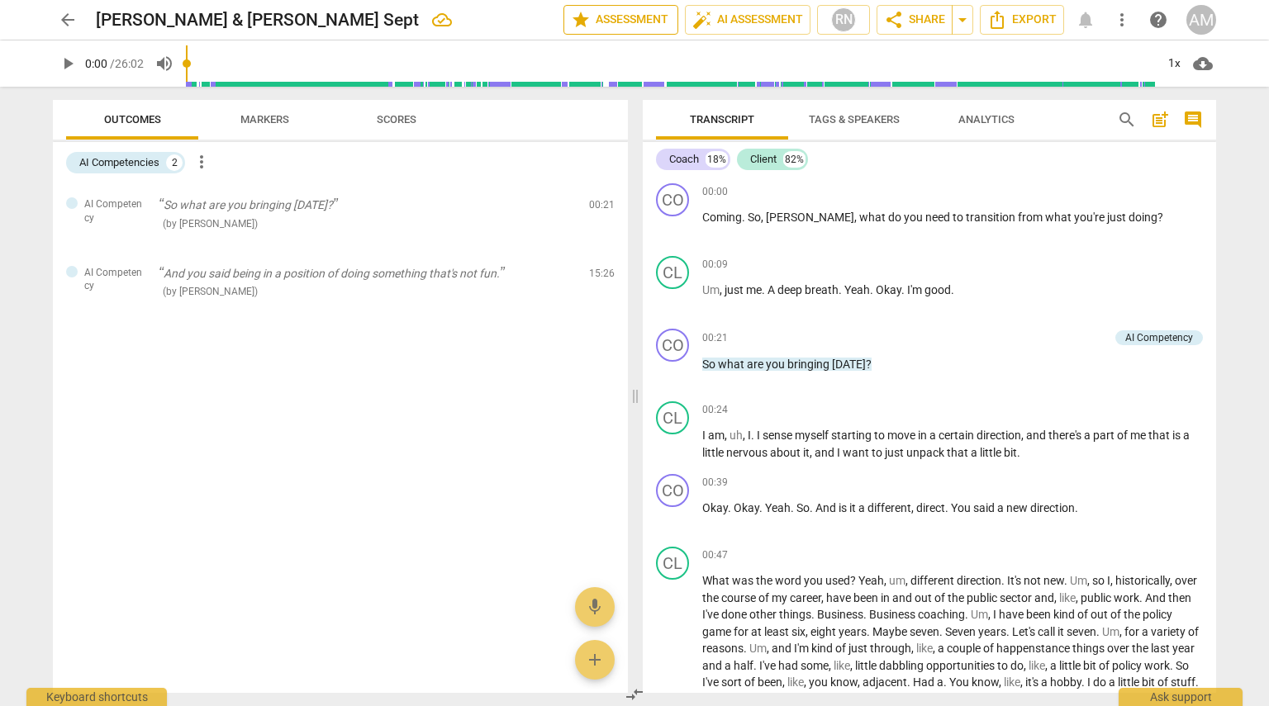
click at [653, 18] on span "star Assessment" at bounding box center [621, 20] width 100 height 20
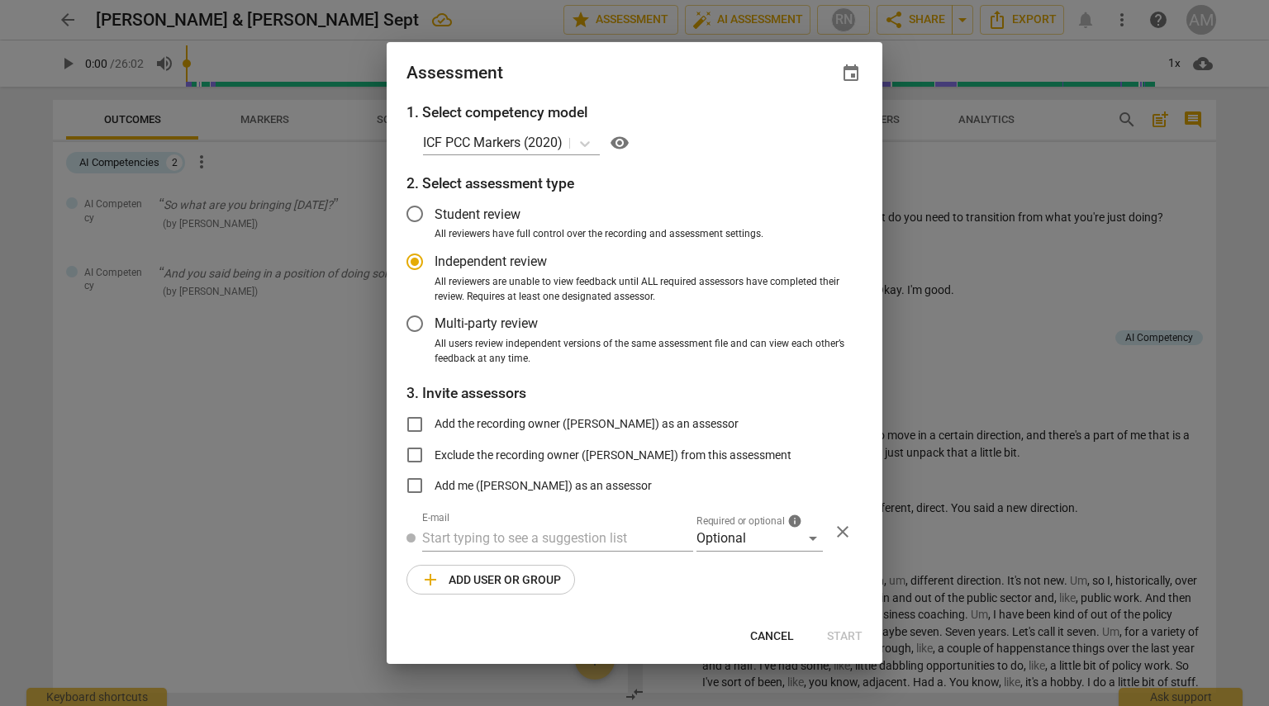
click at [959, 188] on div at bounding box center [634, 353] width 1269 height 706
radio input "false"
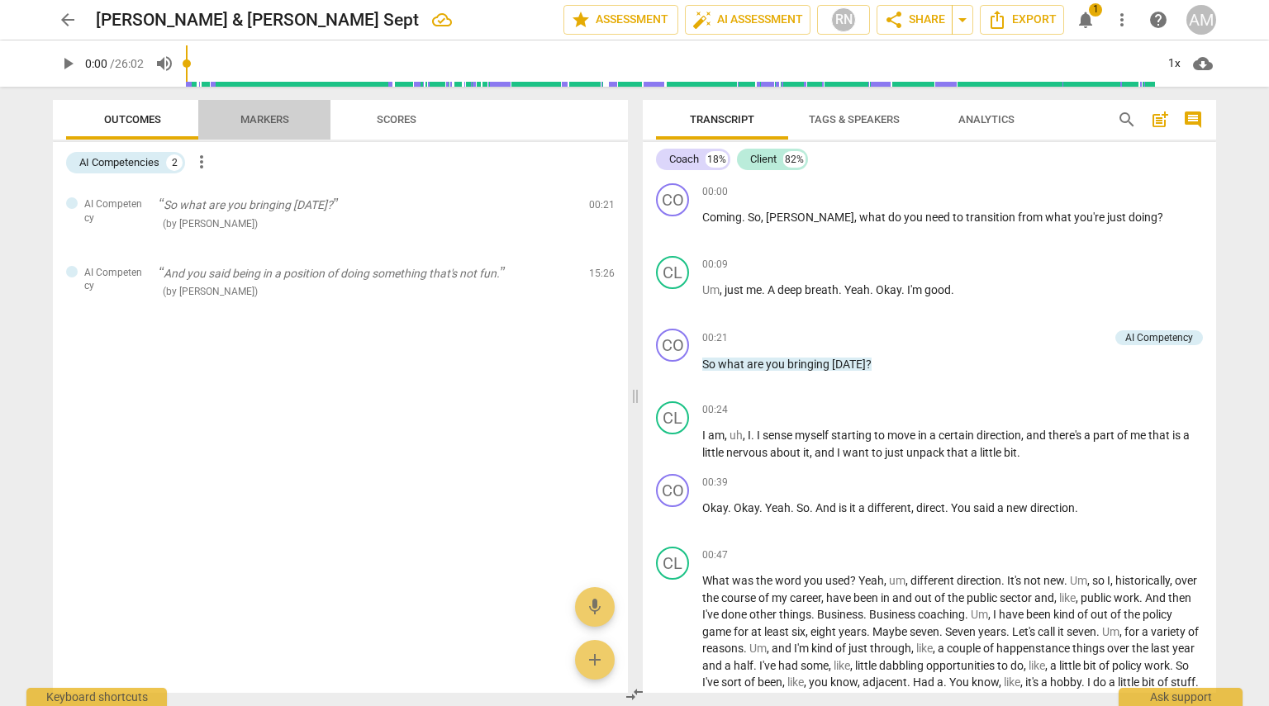
click at [268, 118] on span "Markers" at bounding box center [264, 119] width 49 height 12
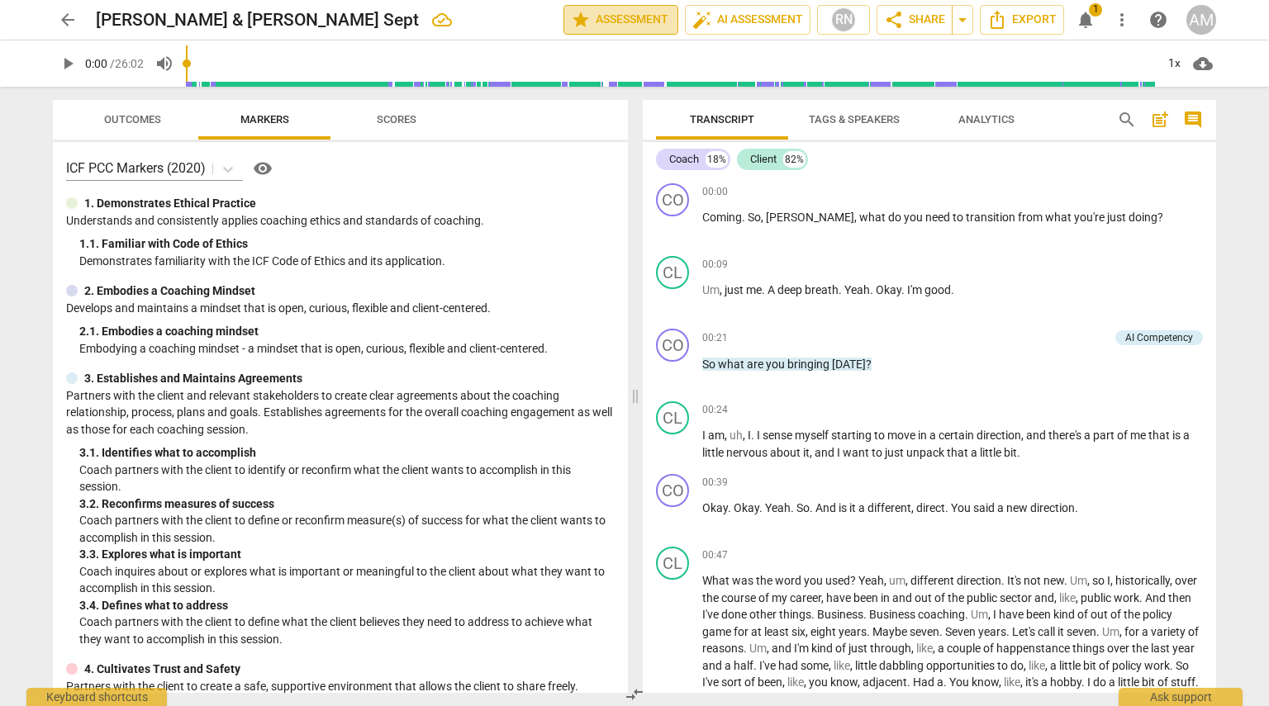
click at [637, 12] on span "star Assessment" at bounding box center [621, 20] width 100 height 20
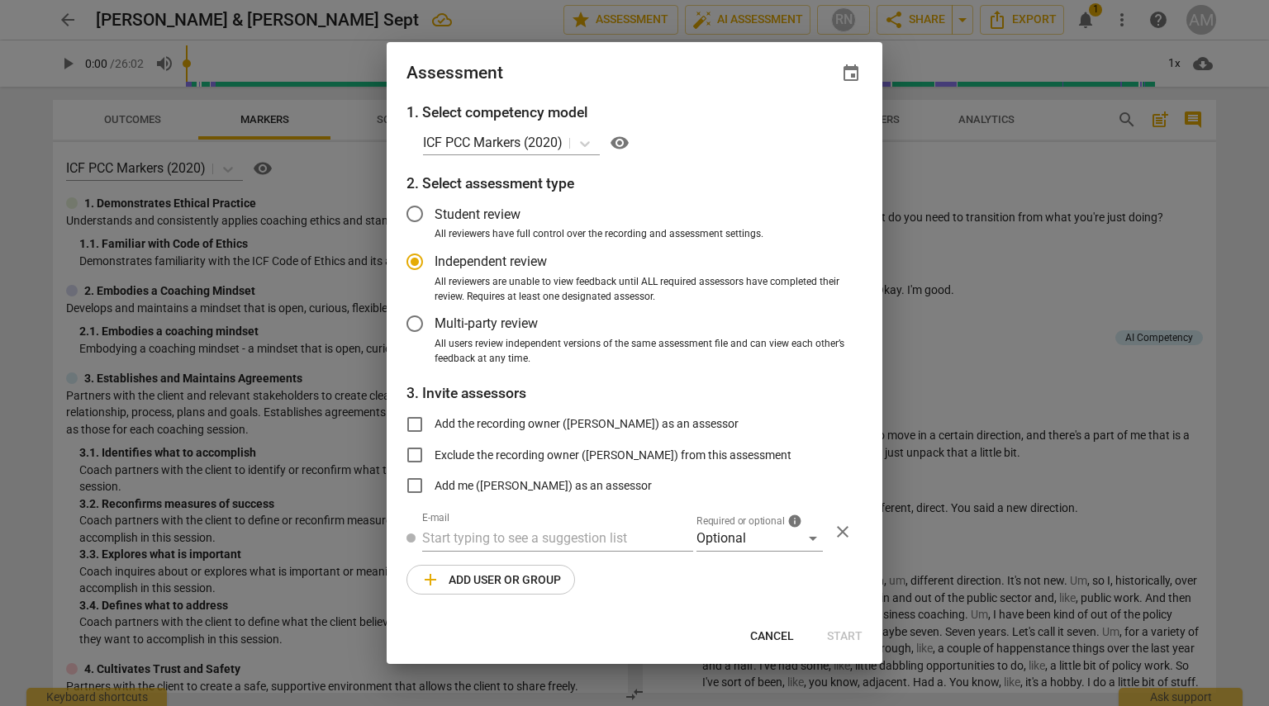
click at [987, 157] on div at bounding box center [634, 353] width 1269 height 706
radio input "false"
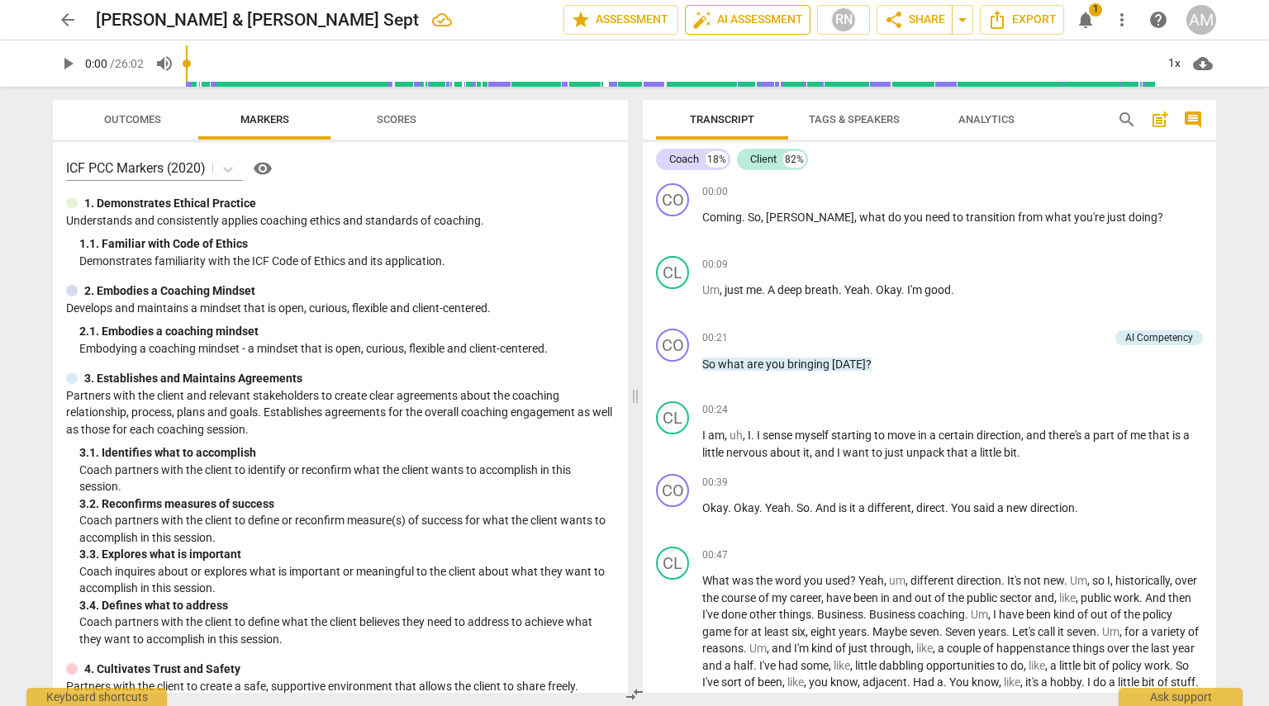
click at [761, 17] on span "auto_fix_high AI Assessment" at bounding box center [747, 20] width 111 height 20
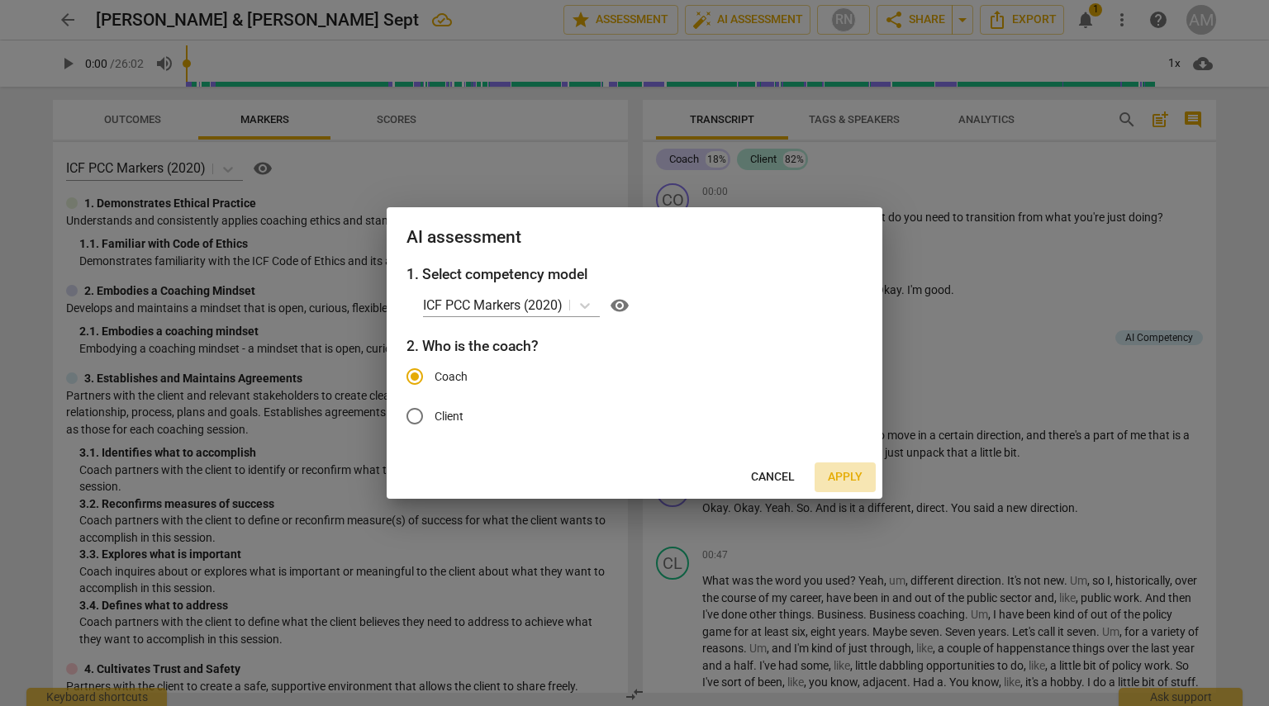
click at [849, 472] on span "Apply" at bounding box center [845, 477] width 35 height 17
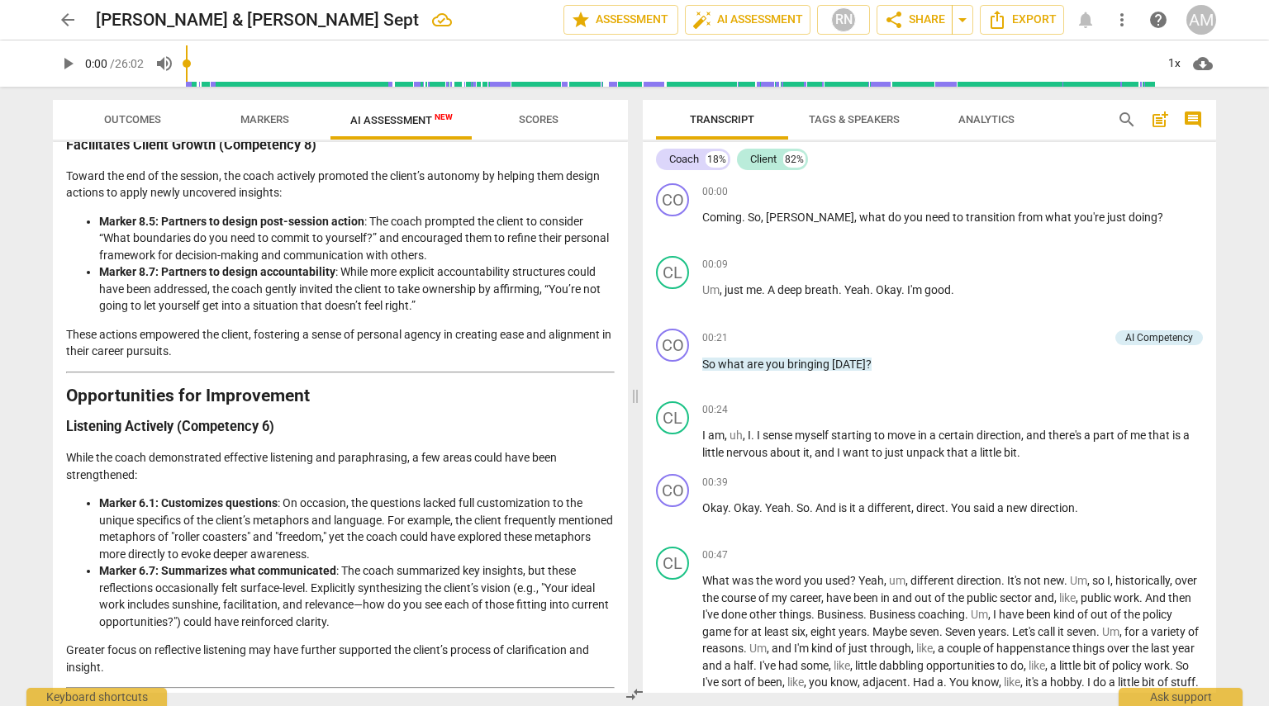
scroll to position [1218, 0]
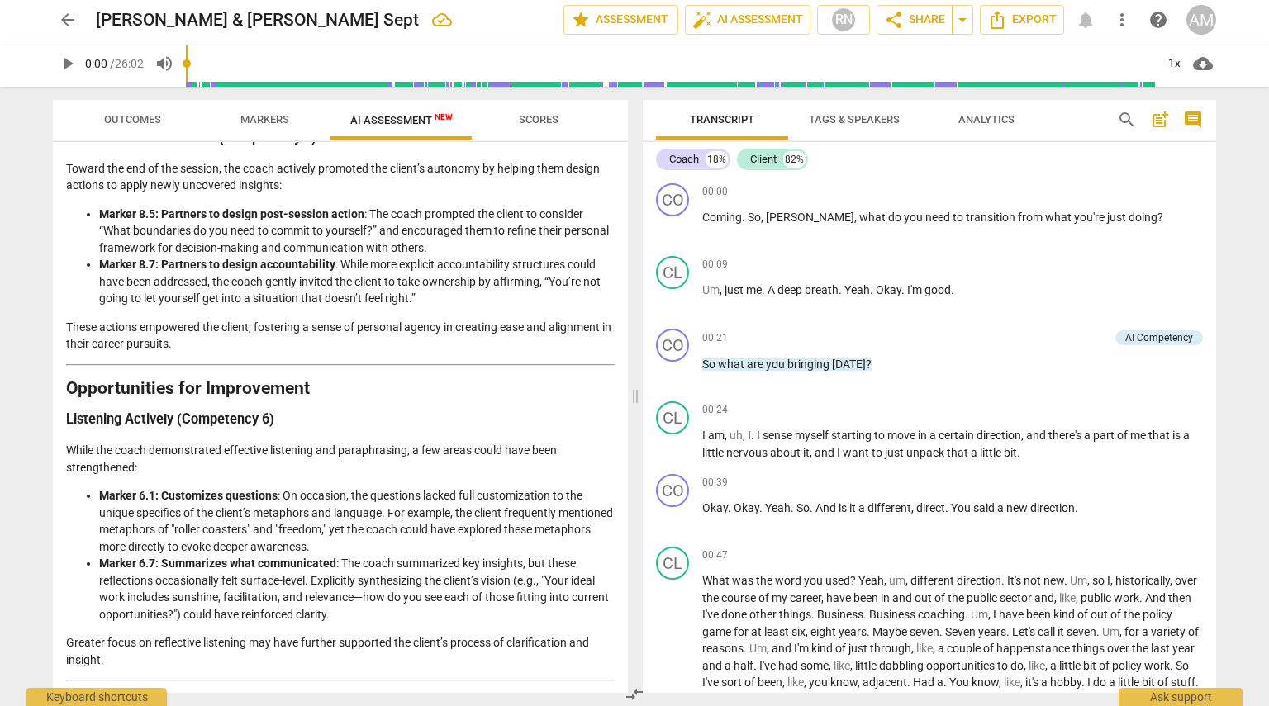
click at [620, 429] on div "Disclaimer: AI can make mistakes. Consult a qualified mentor coach before actin…" at bounding box center [340, 417] width 575 height 551
click at [620, 435] on div "Disclaimer: AI can make mistakes. Consult a qualified mentor coach before actin…" at bounding box center [340, 417] width 575 height 551
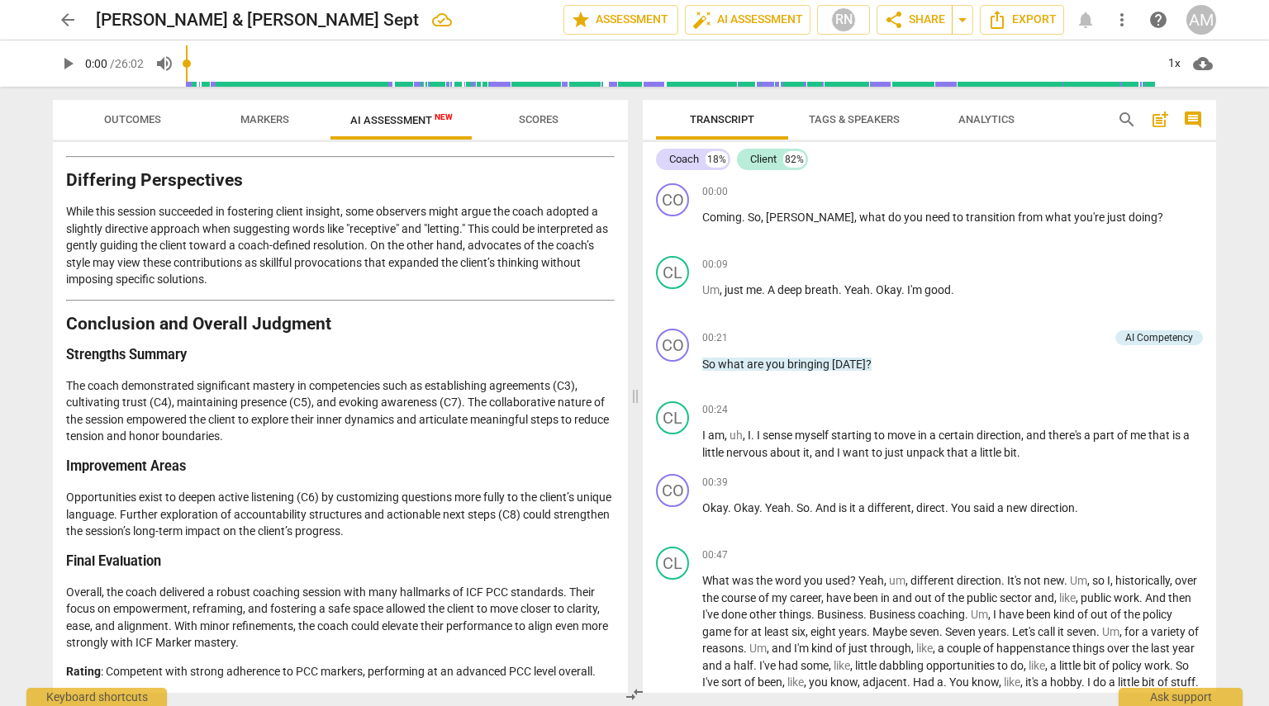
scroll to position [2224, 0]
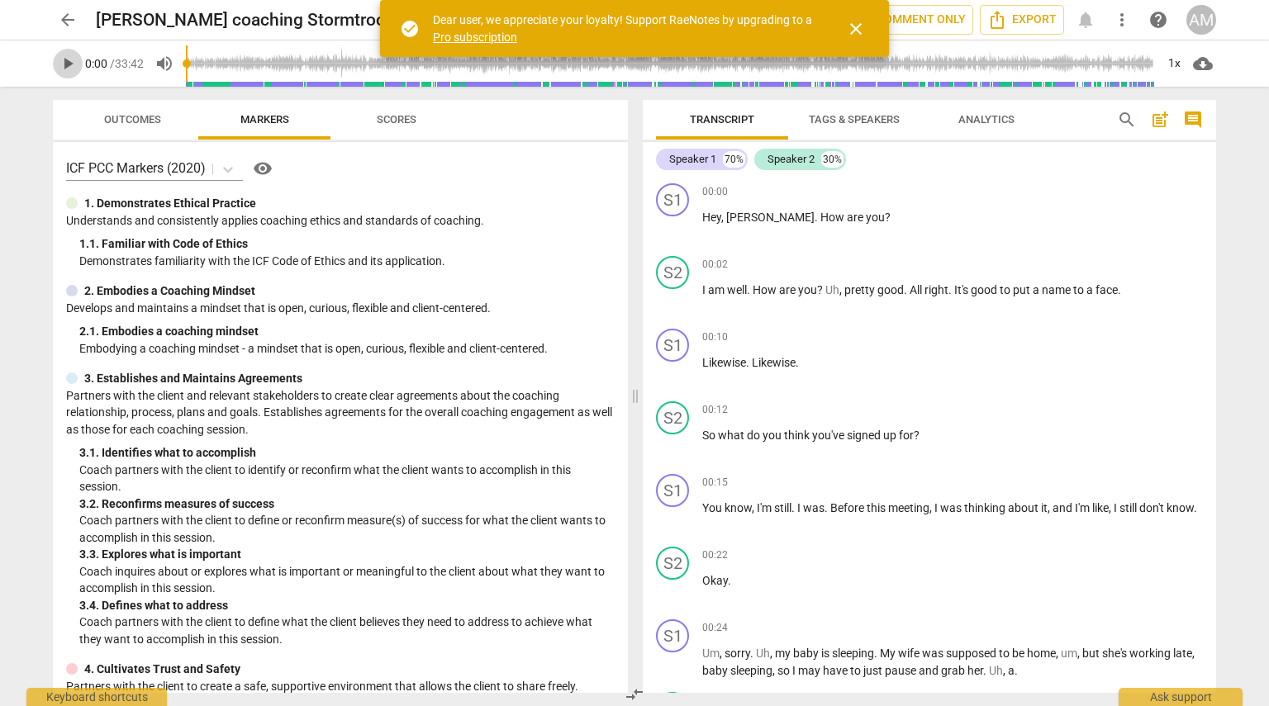
click at [70, 63] on span "play_arrow" at bounding box center [68, 64] width 20 height 20
click at [856, 26] on span "close" at bounding box center [856, 29] width 20 height 20
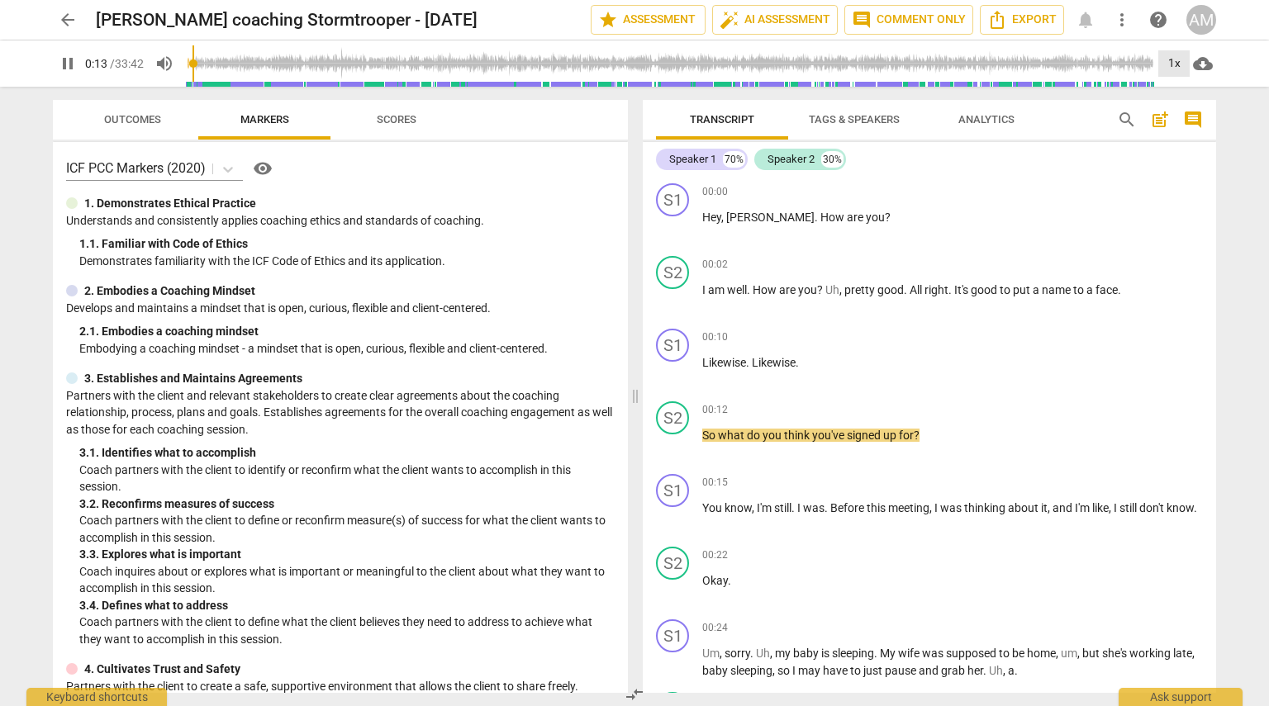
click at [1177, 61] on div "1x" at bounding box center [1173, 63] width 31 height 26
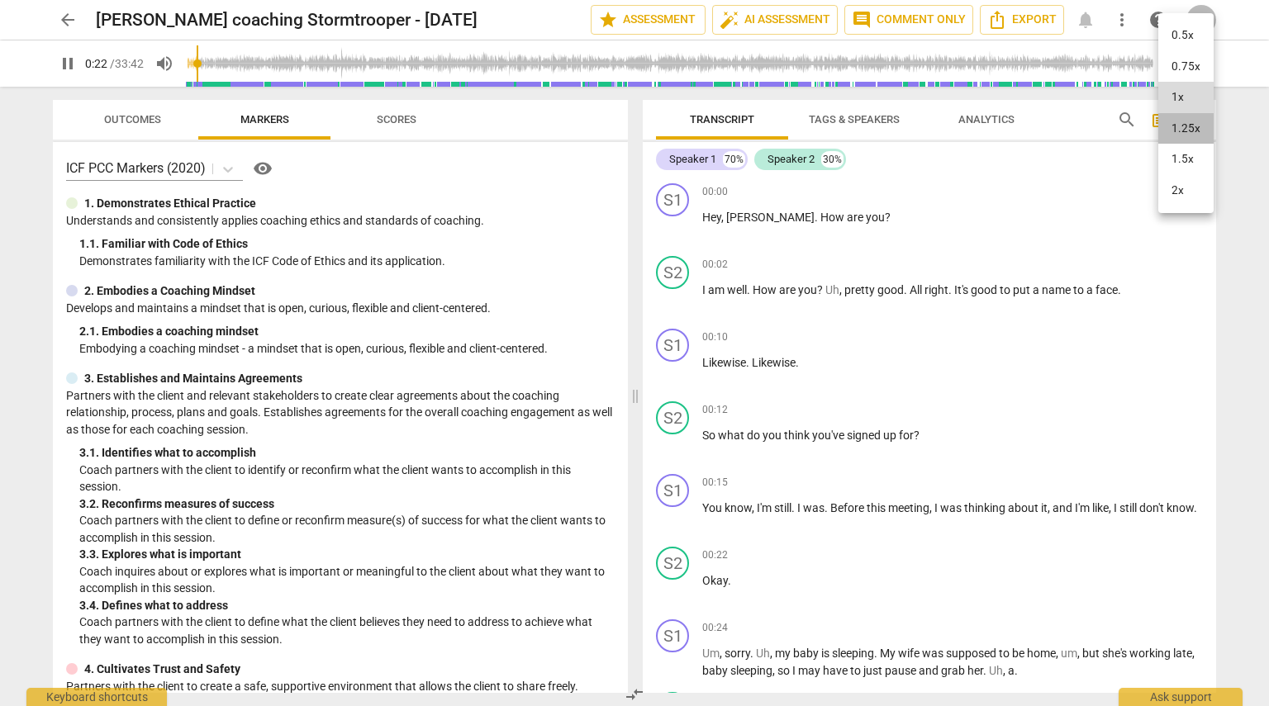
click at [1182, 128] on li "1.25x" at bounding box center [1185, 128] width 55 height 31
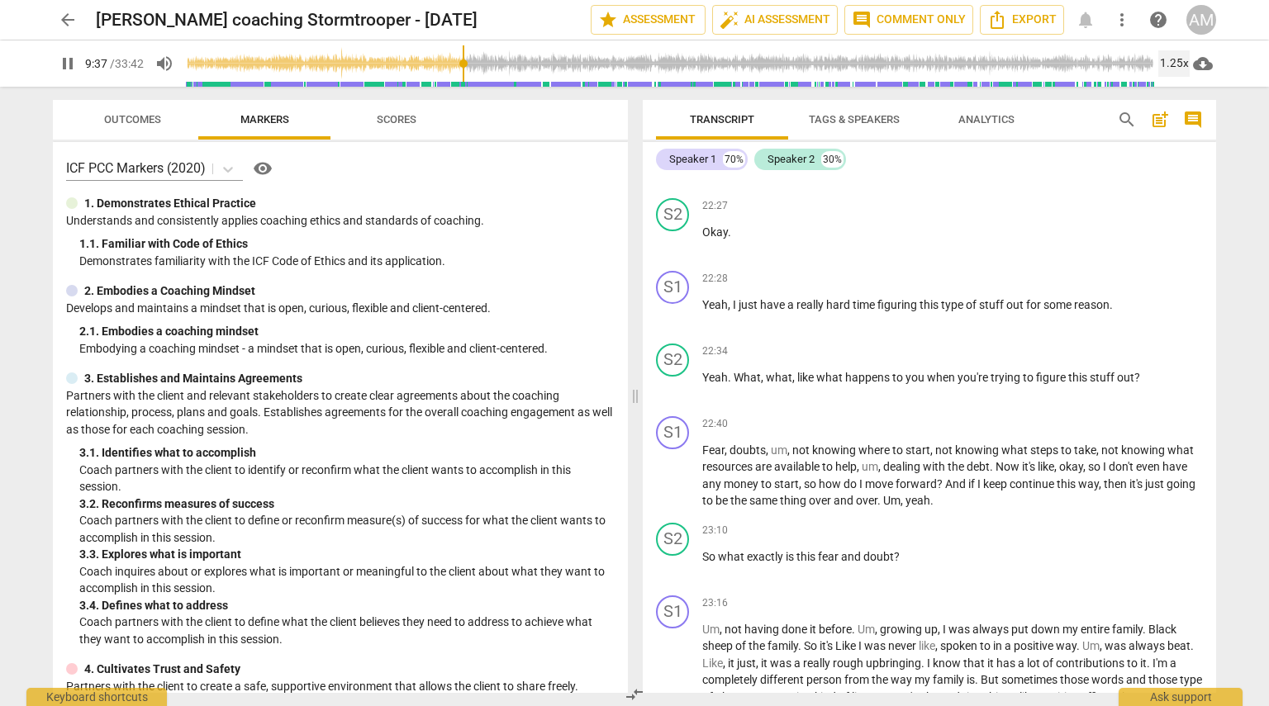
scroll to position [7445, 0]
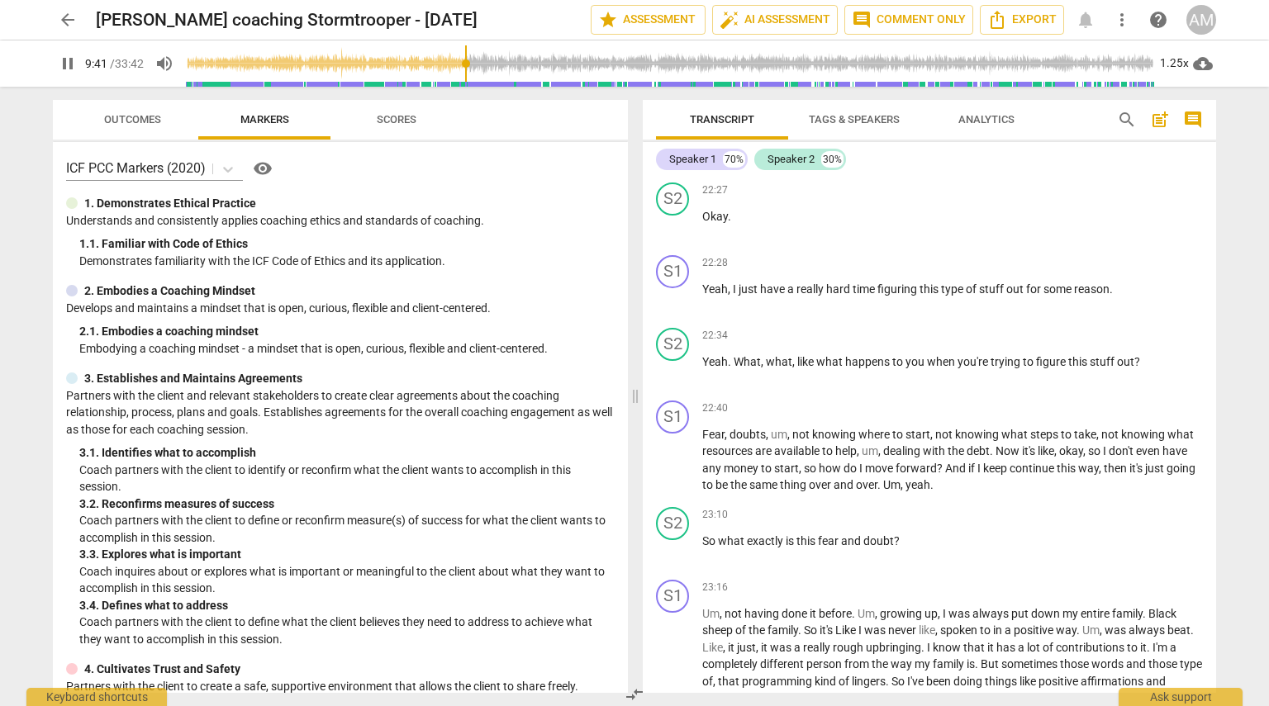
drag, startPoint x: 1215, startPoint y: 501, endPoint x: 1217, endPoint y: 511, distance: 10.0
click at [1217, 511] on div "Transcript Tags & Speakers Analytics search post_add comment Speaker 1 70% Spea…" at bounding box center [932, 397] width 593 height 620
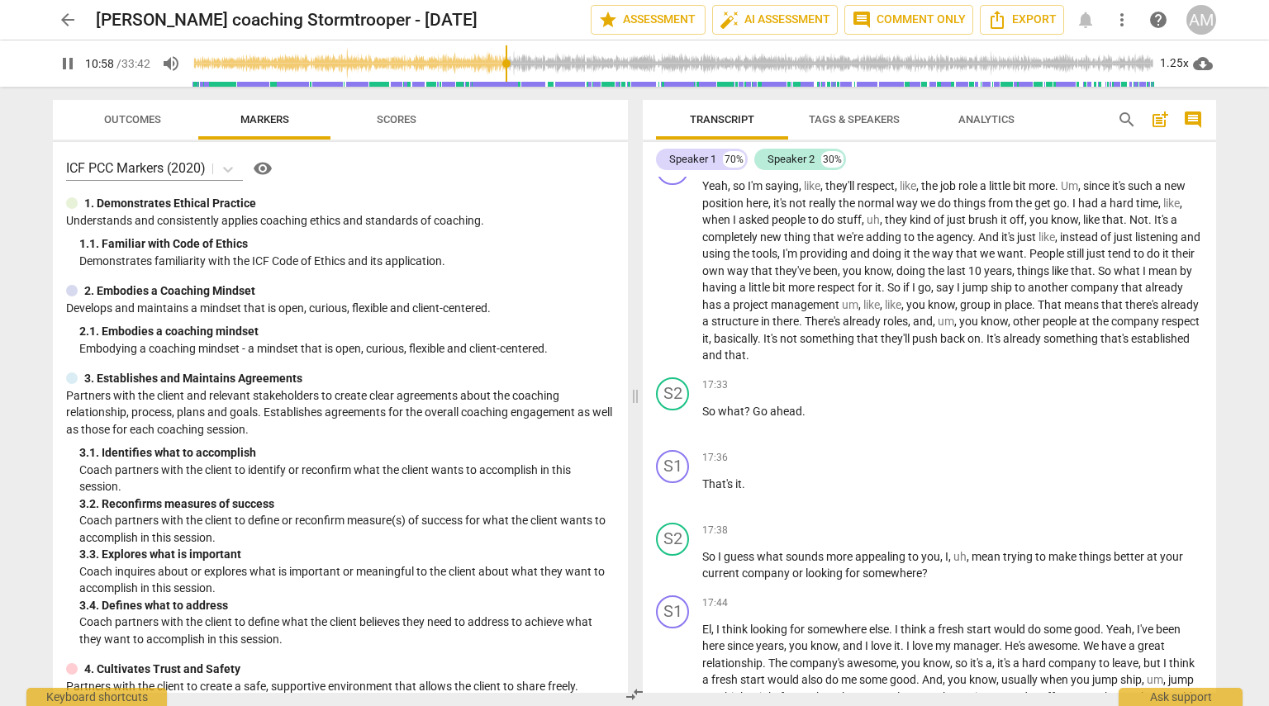
scroll to position [5265, 0]
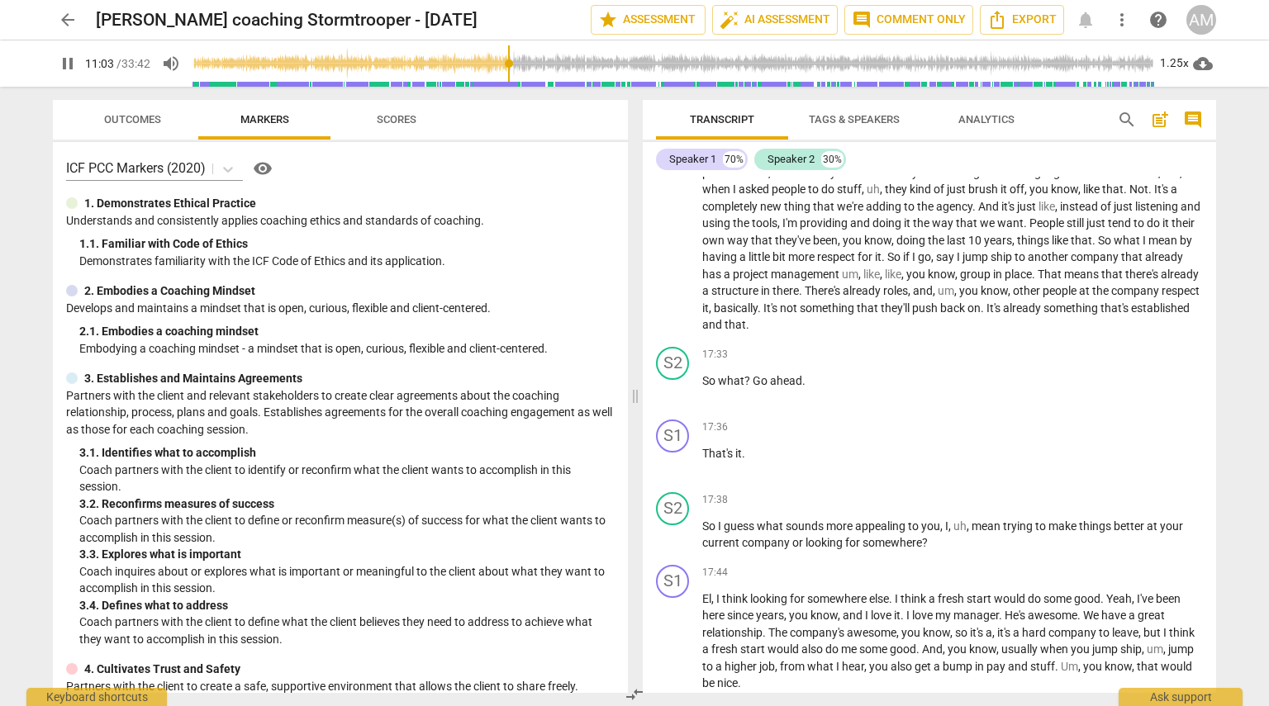
drag, startPoint x: 1215, startPoint y: 411, endPoint x: 1216, endPoint y: 420, distance: 9.9
click at [1216, 420] on div "Transcript Tags & Speakers Analytics search post_add comment Speaker 1 70% Spea…" at bounding box center [932, 397] width 593 height 620
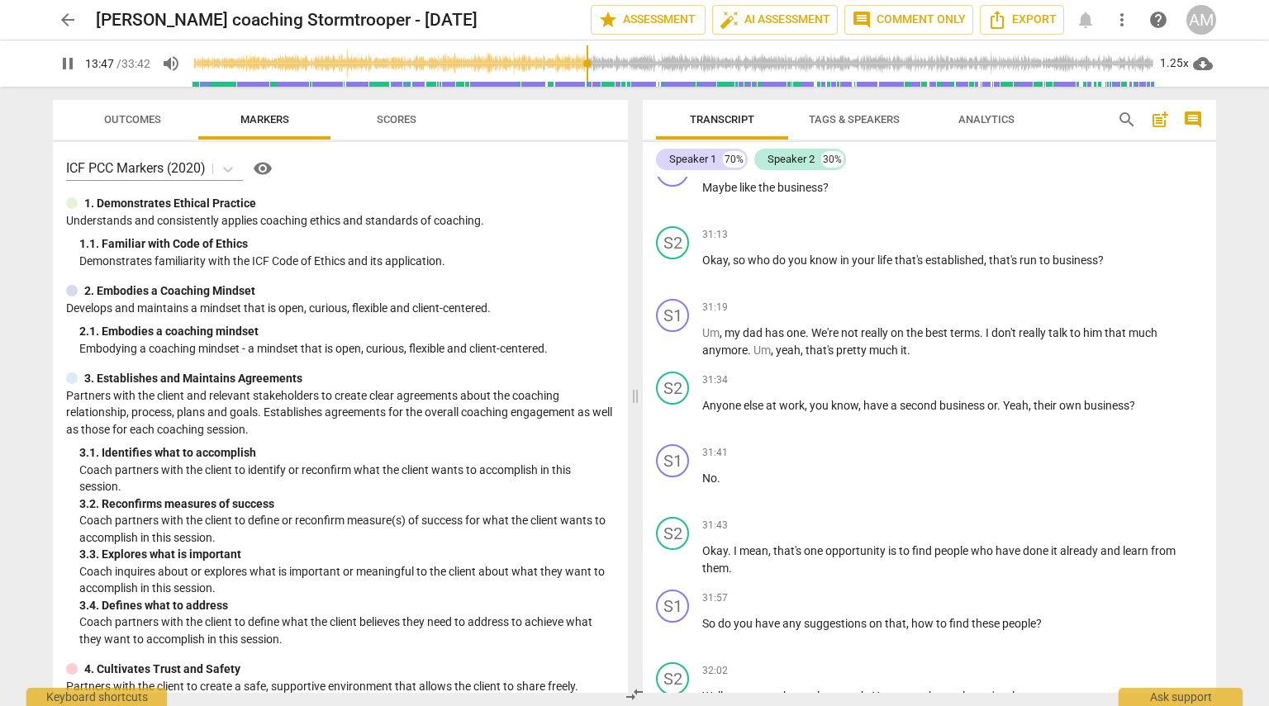
scroll to position [10376, 0]
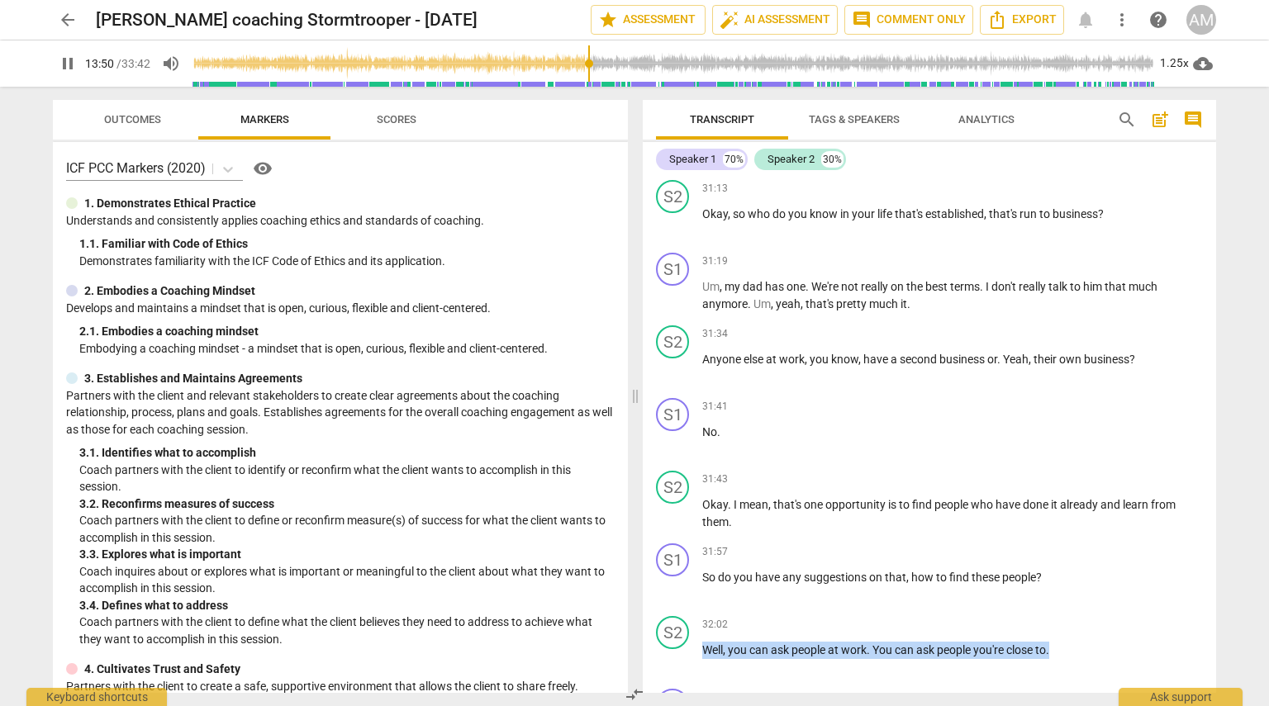
drag, startPoint x: 1215, startPoint y: 628, endPoint x: 1215, endPoint y: 644, distance: 15.7
click at [1215, 644] on div "S1 play_arrow pause 00:00 + Add competency keyboard_arrow_right Hey , Matthew .…" at bounding box center [929, 435] width 573 height 516
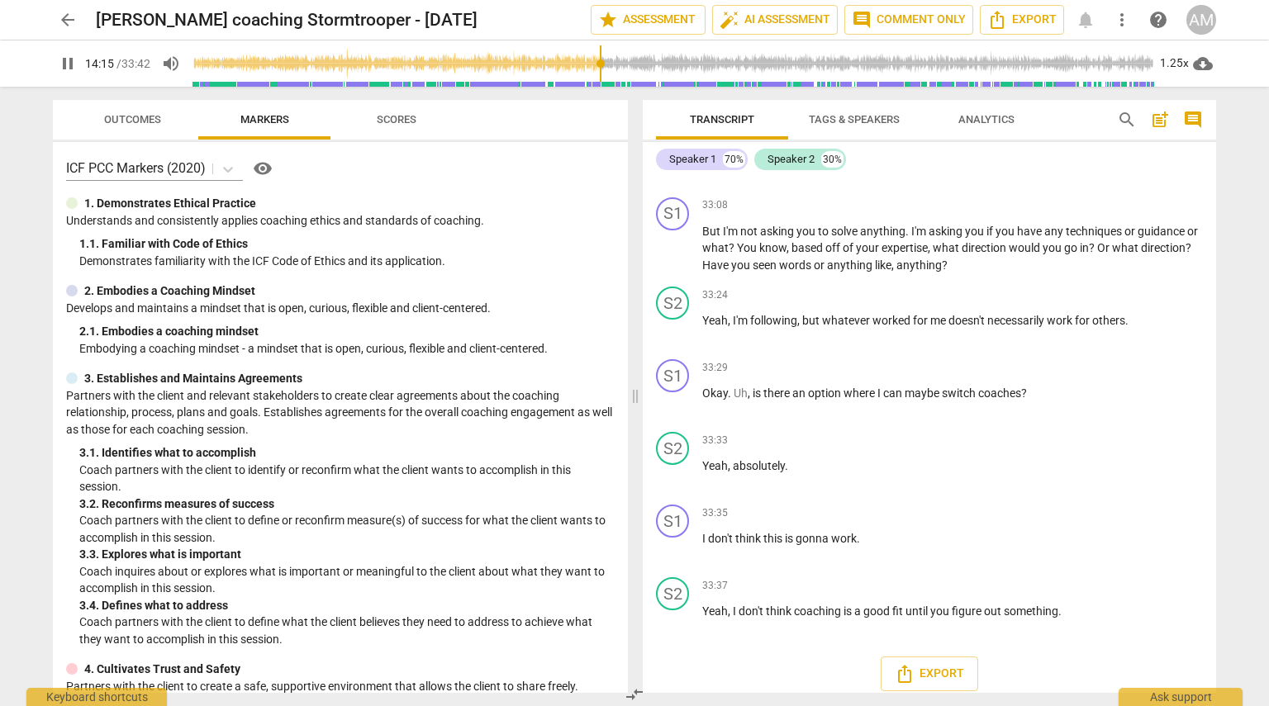
scroll to position [4216, 0]
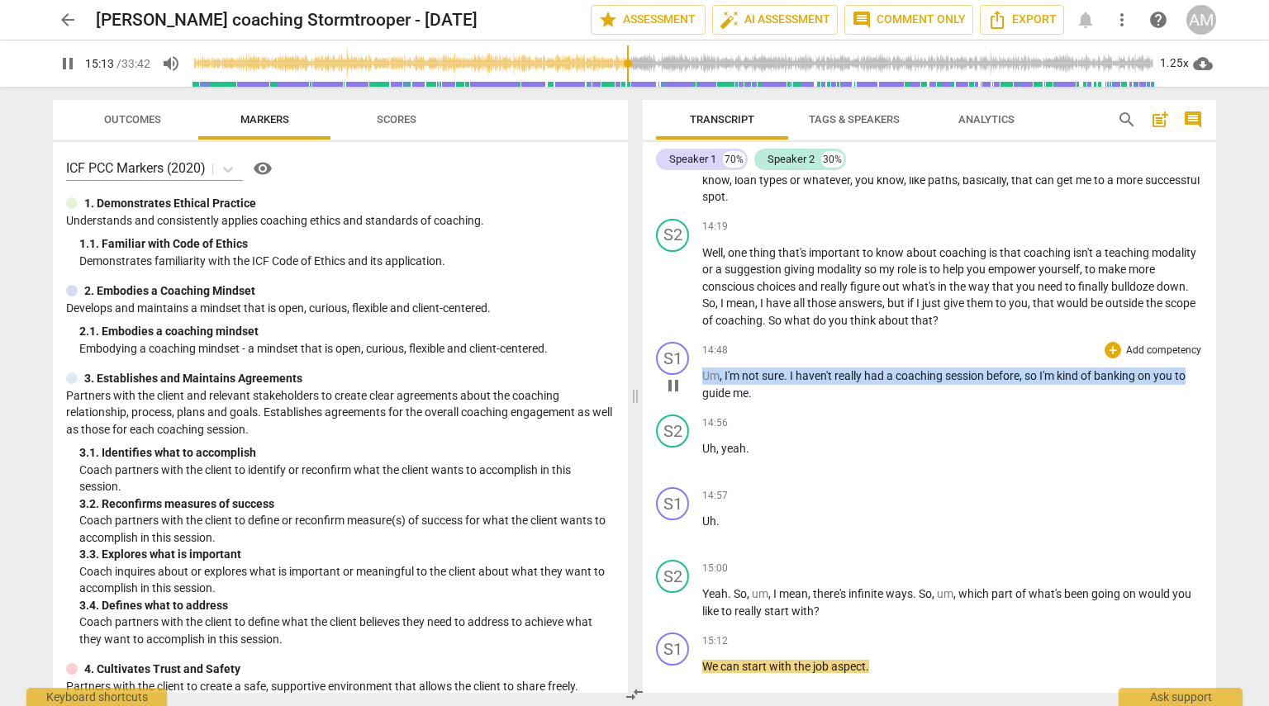
drag, startPoint x: 1208, startPoint y: 366, endPoint x: 1206, endPoint y: 384, distance: 18.2
click at [1206, 384] on div "S1 play_arrow pause 14:48 + Add competency keyboard_arrow_right Um , I'm not su…" at bounding box center [929, 371] width 573 height 73
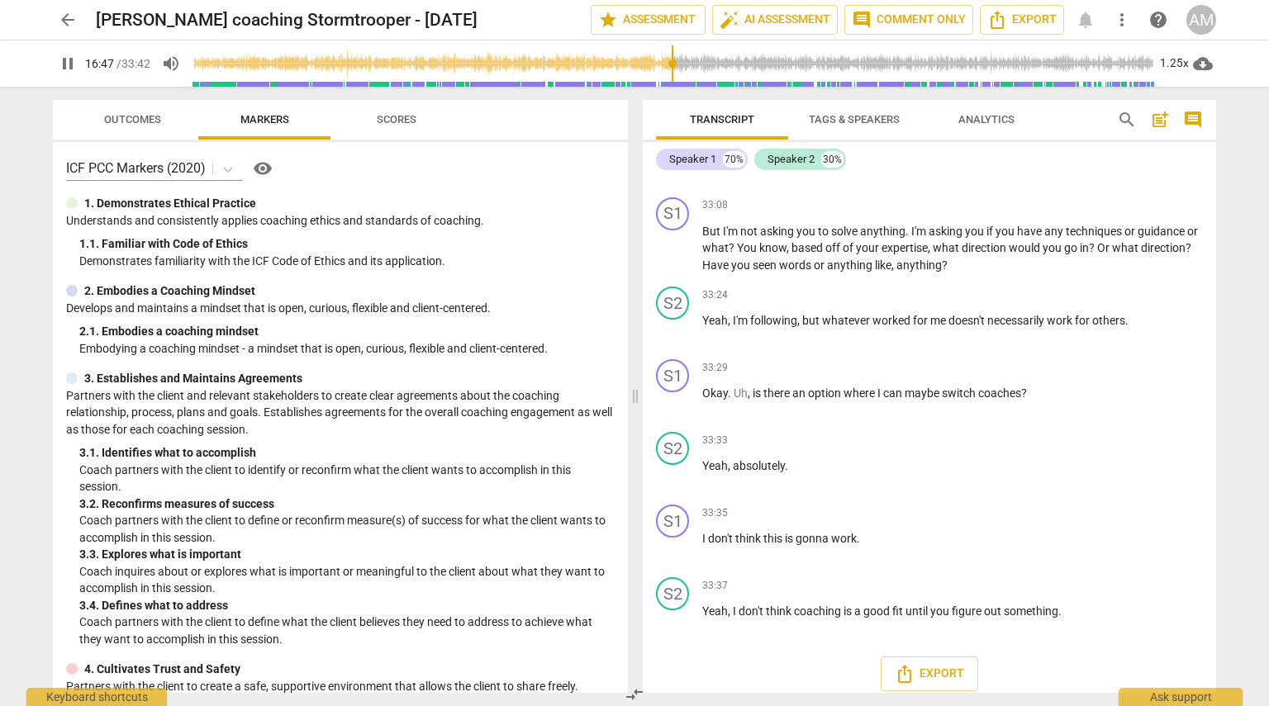
scroll to position [5270, 0]
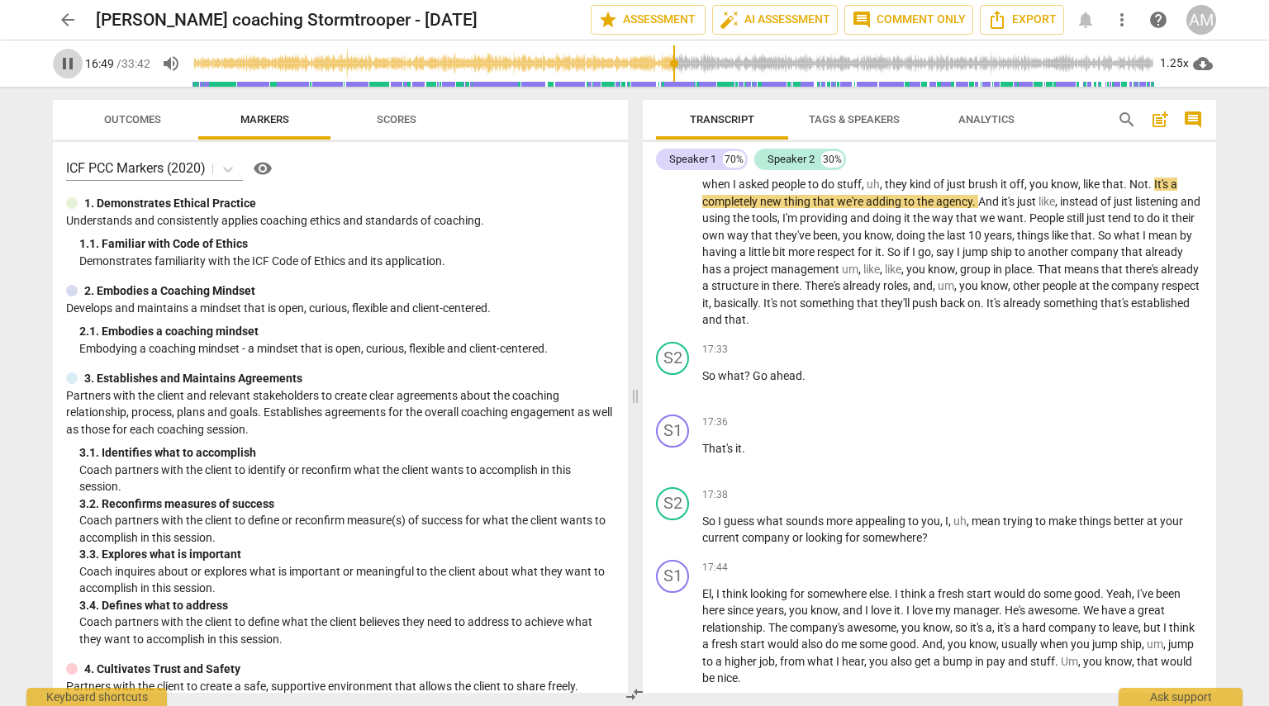
click at [63, 62] on span "pause" at bounding box center [68, 64] width 20 height 20
type input "1010"
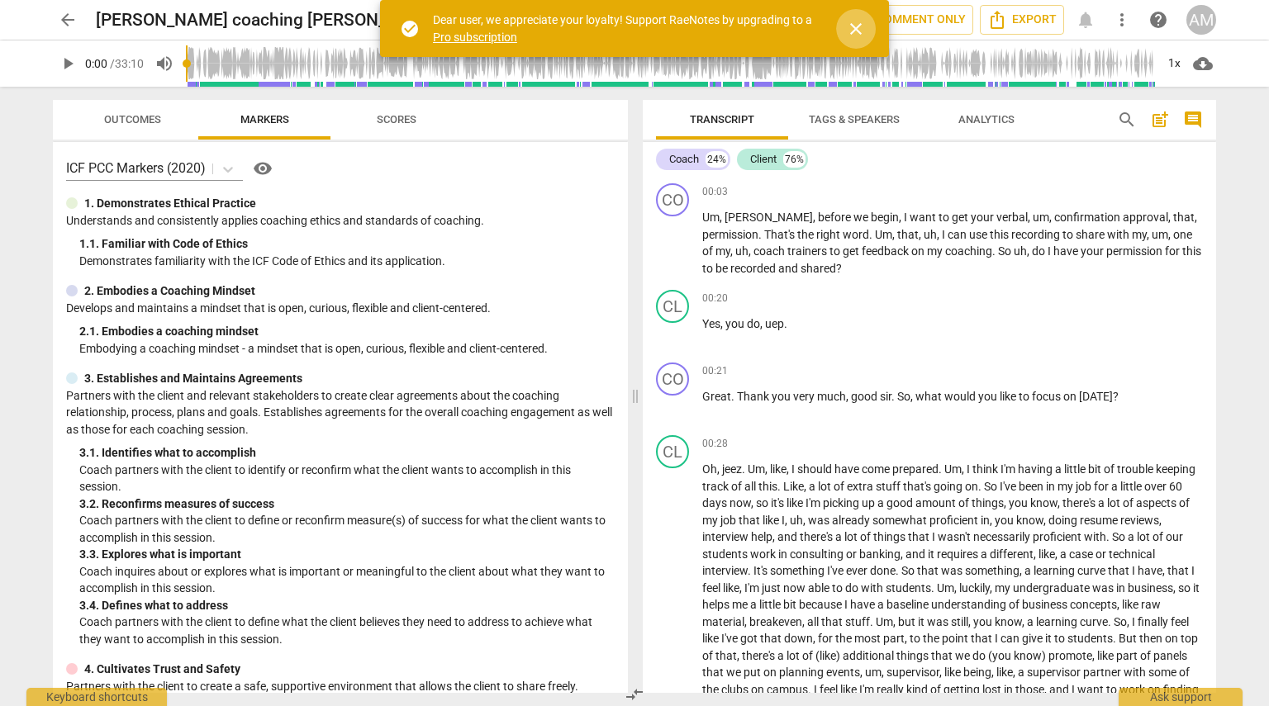
click at [859, 21] on span "close" at bounding box center [856, 29] width 20 height 20
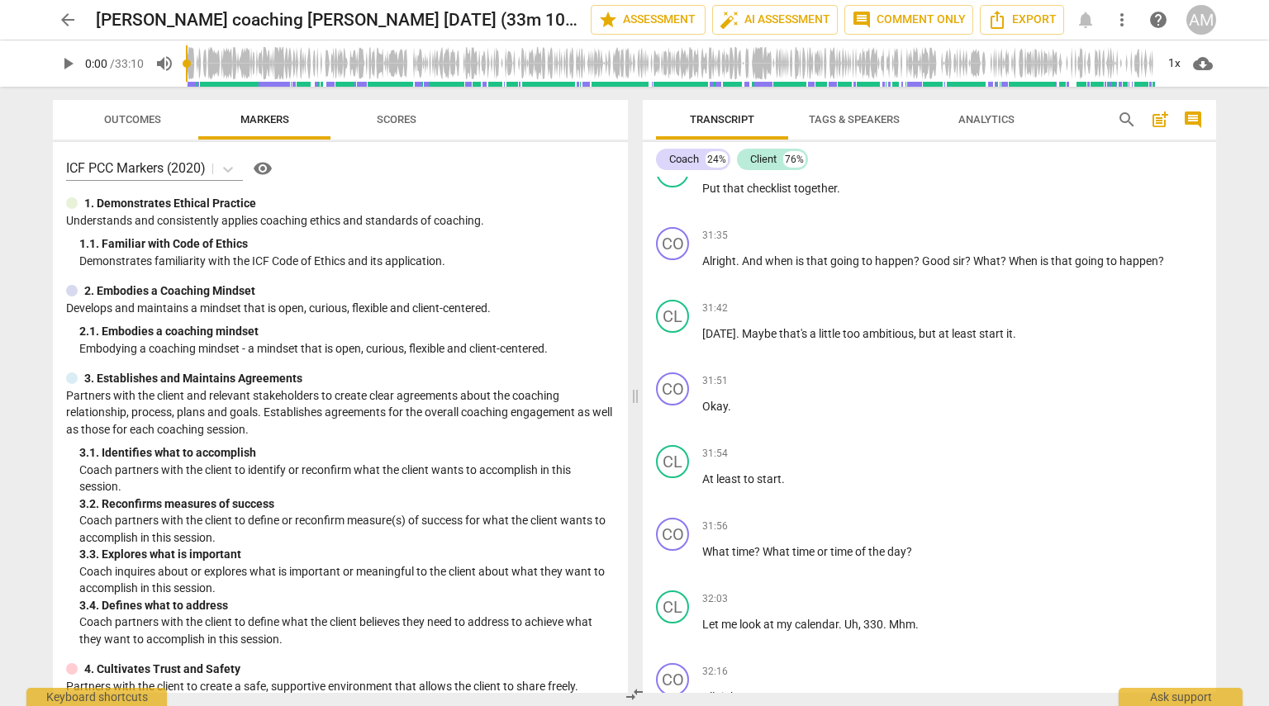
scroll to position [7197, 0]
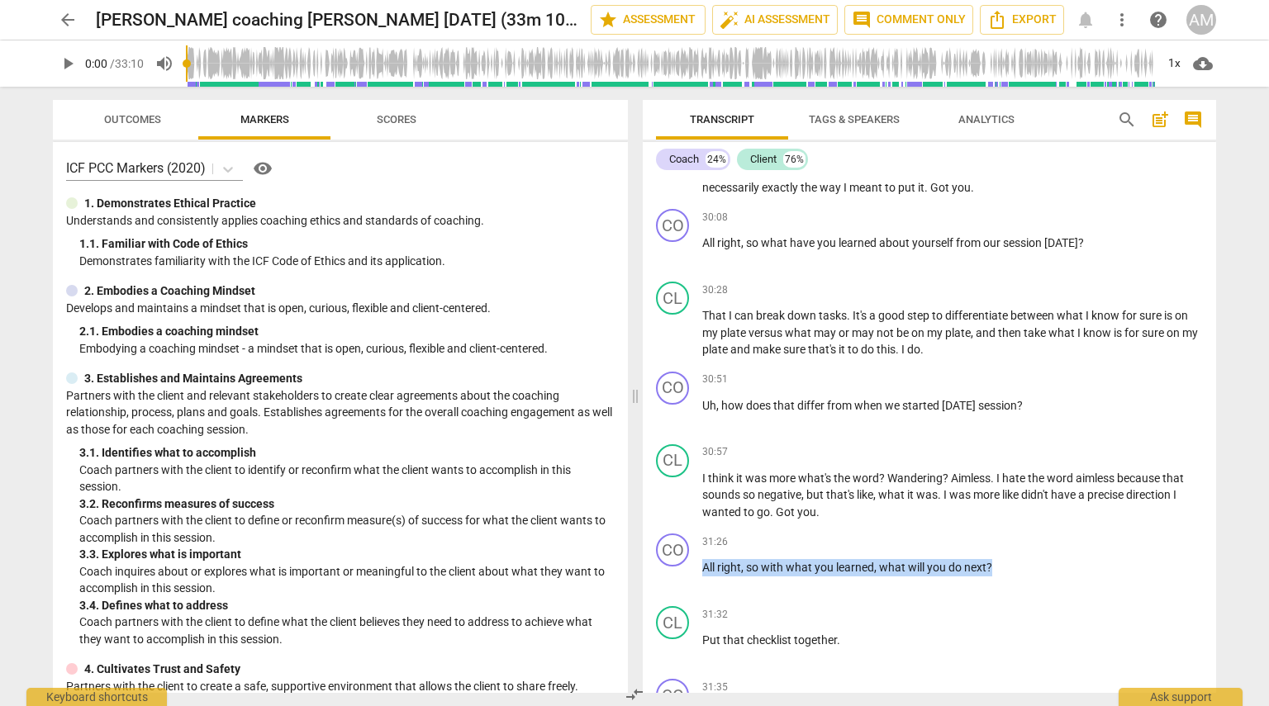
drag, startPoint x: 1209, startPoint y: 600, endPoint x: 1216, endPoint y: 625, distance: 26.4
click at [1216, 625] on div "Transcript Tags & Speakers Analytics search post_add comment Coach 24% Client 7…" at bounding box center [932, 397] width 593 height 620
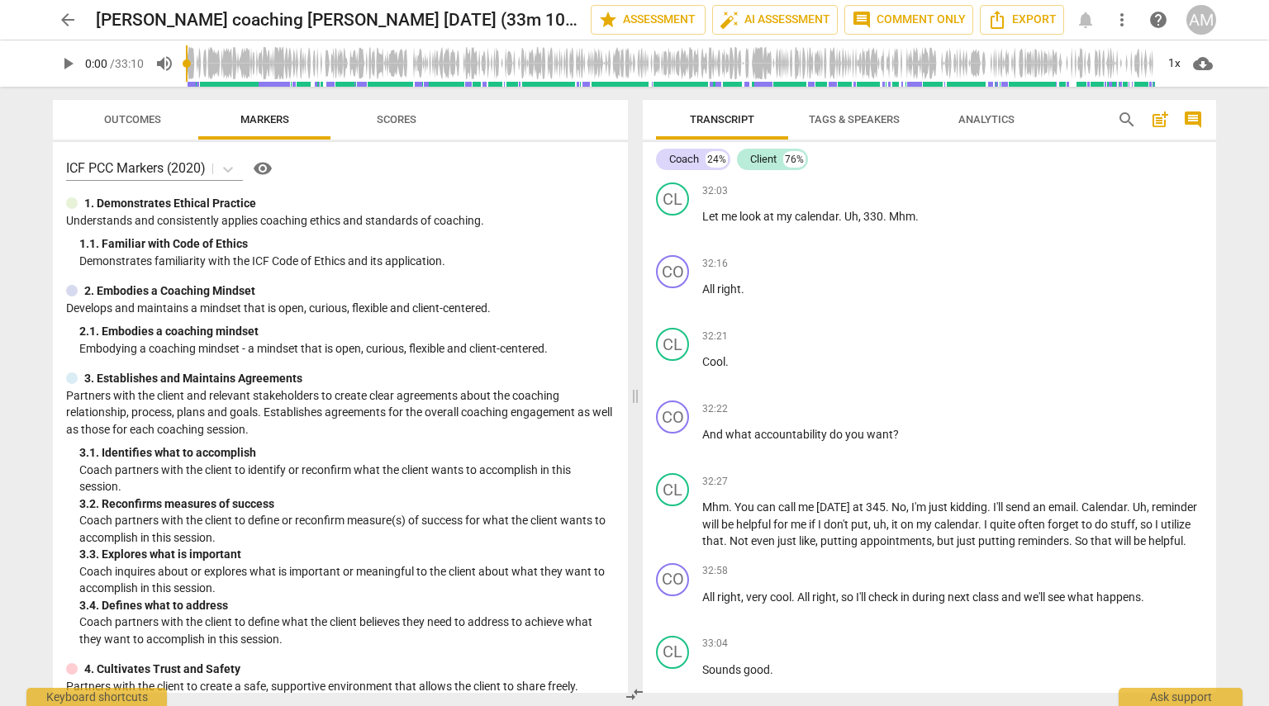
scroll to position [8113, 0]
